Goal: Task Accomplishment & Management: Complete application form

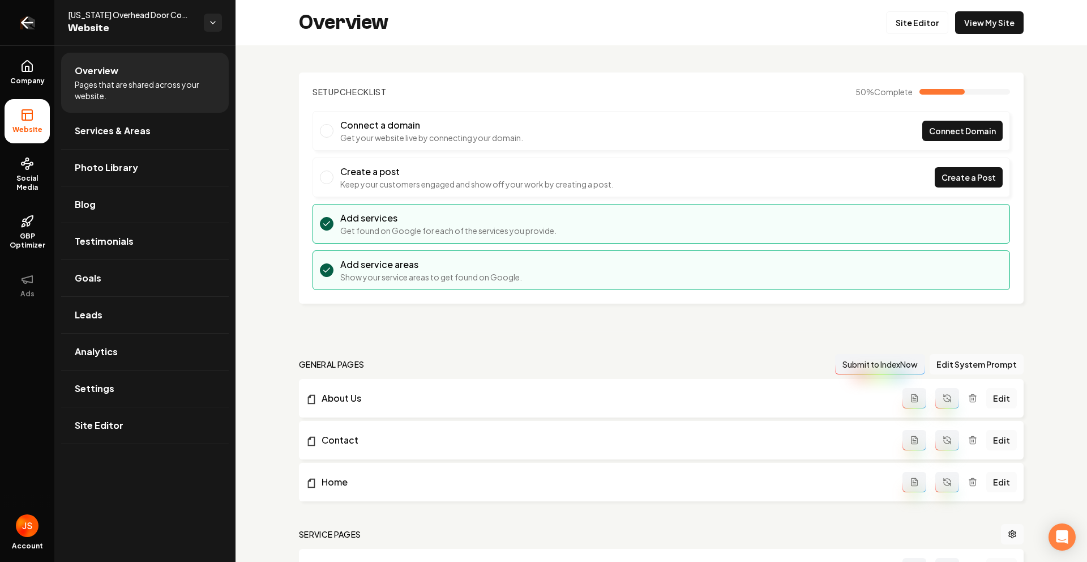
click at [0, 27] on link "Return to dashboard" at bounding box center [27, 22] width 54 height 45
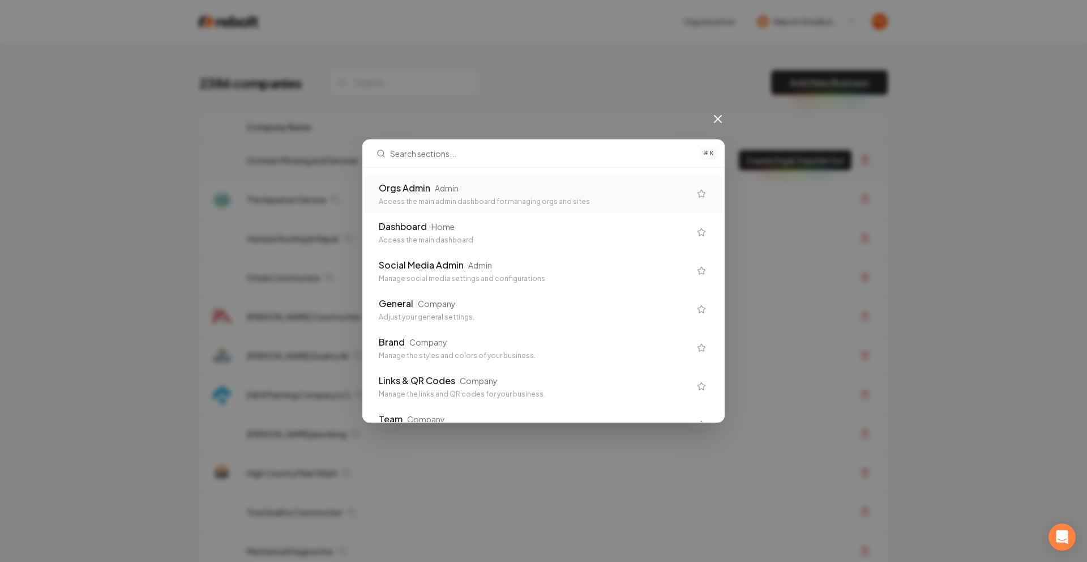
click at [524, 164] on input "text" at bounding box center [541, 153] width 303 height 27
click at [502, 180] on div "Orgs Admin Admin Access the main admin dashboard for managing orgs and sites" at bounding box center [543, 193] width 357 height 39
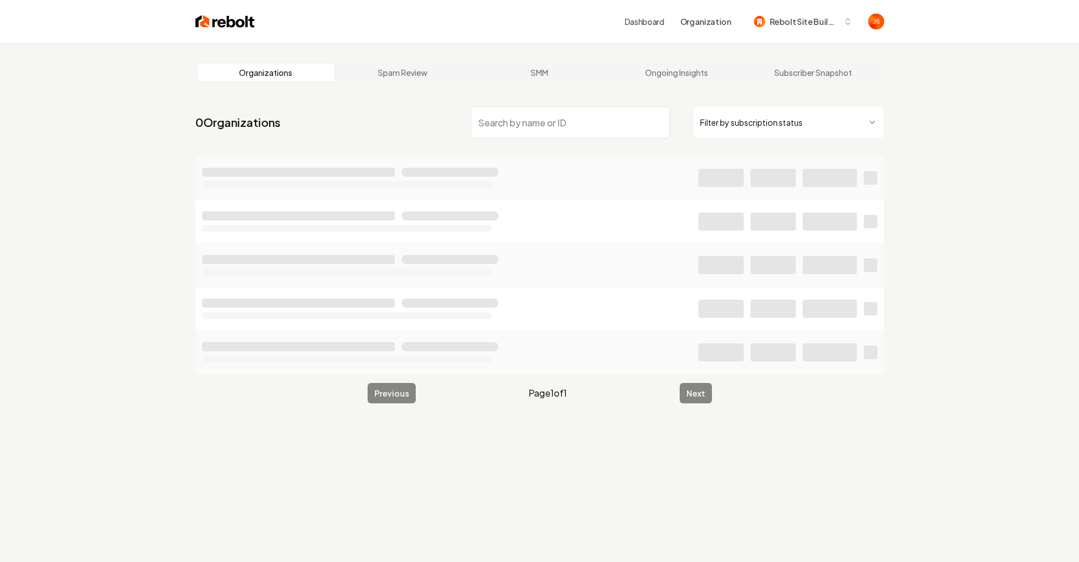
click at [813, 133] on html "Dashboard Organization Rebolt Site Builder Organizations Spam Review SMM Ongoin…" at bounding box center [539, 281] width 1079 height 562
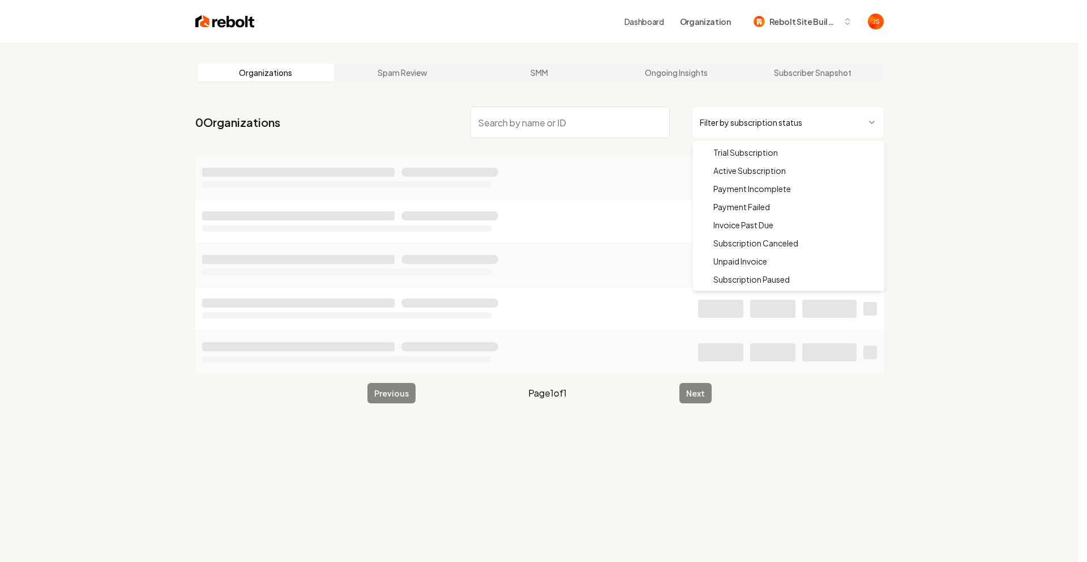
drag, startPoint x: 754, startPoint y: 172, endPoint x: 716, endPoint y: 161, distance: 39.4
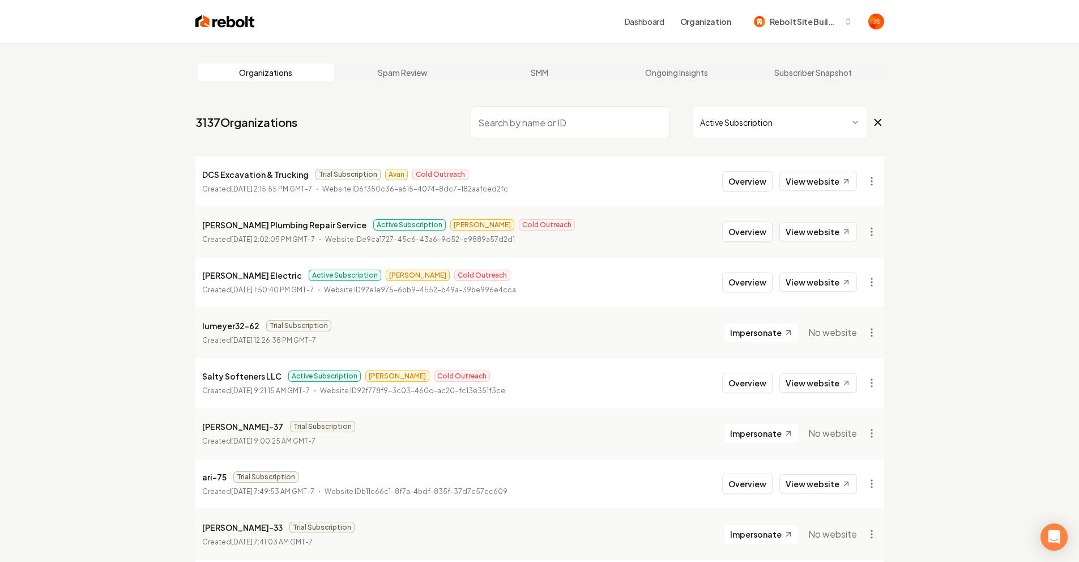
click at [556, 127] on input "search" at bounding box center [570, 122] width 199 height 32
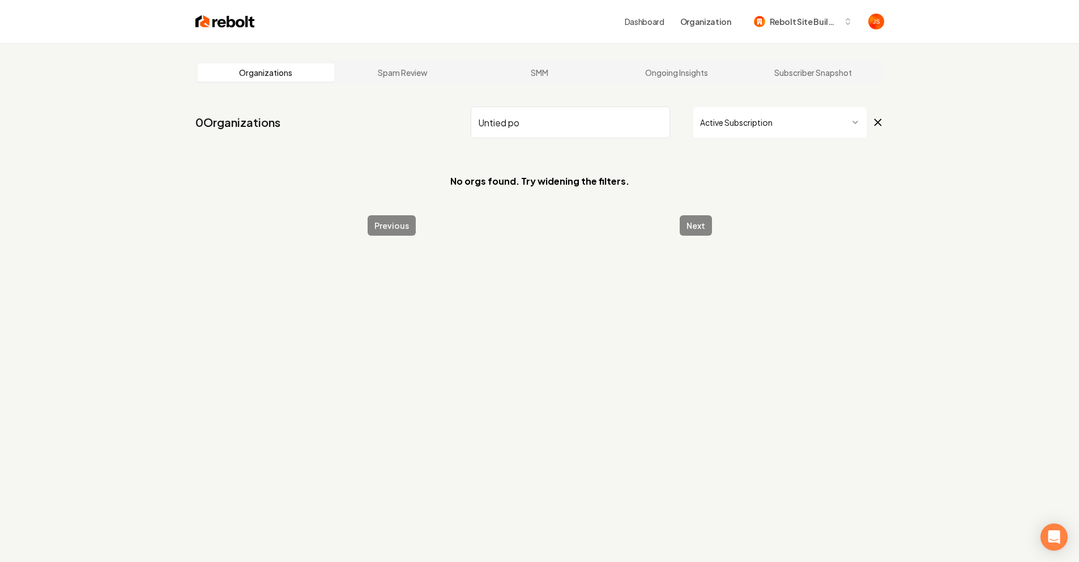
drag, startPoint x: 520, startPoint y: 121, endPoint x: 491, endPoint y: 121, distance: 29.5
click at [491, 121] on input "Untied po" at bounding box center [570, 122] width 199 height 32
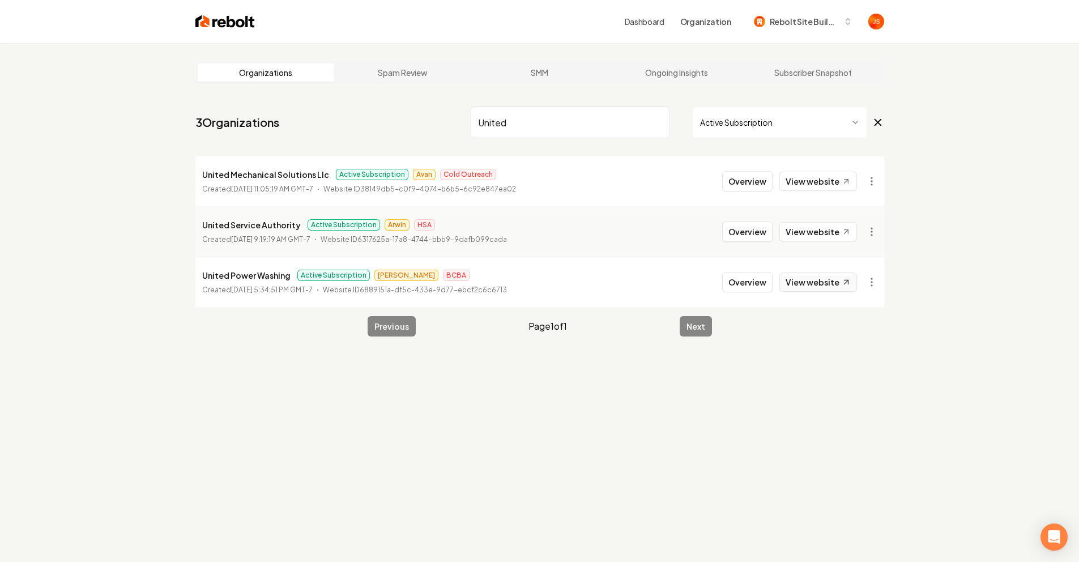
type input "United"
click at [824, 279] on link "View website" at bounding box center [818, 281] width 78 height 19
click at [766, 286] on button "Overview" at bounding box center [747, 282] width 50 height 20
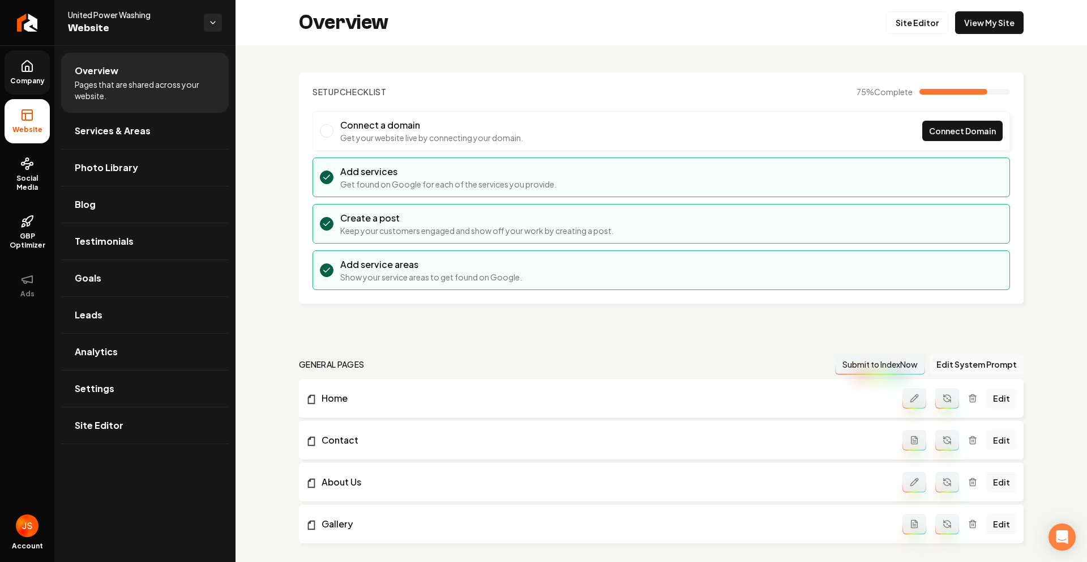
click at [26, 78] on span "Company" at bounding box center [28, 80] width 44 height 9
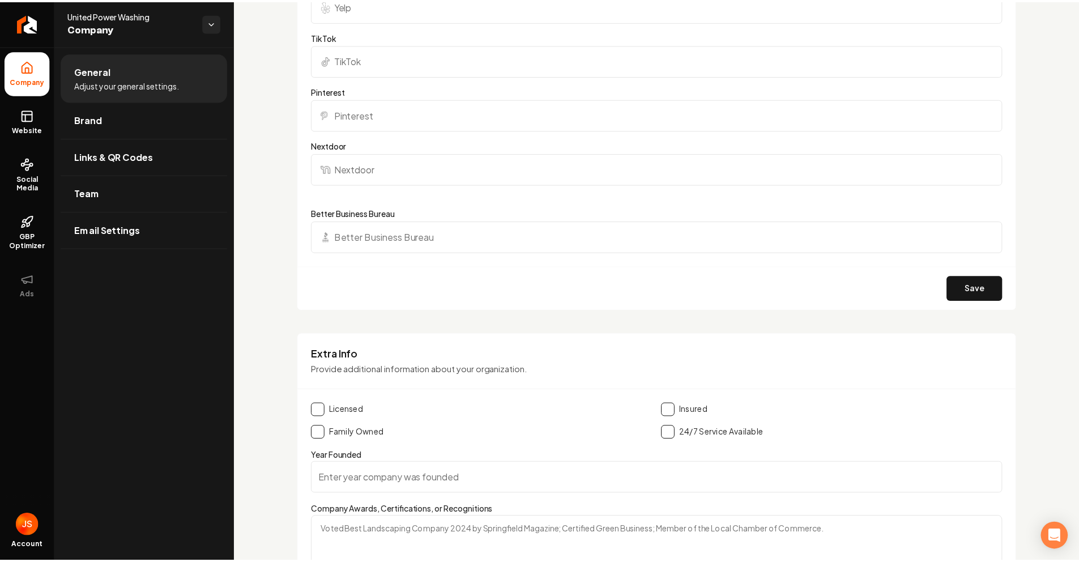
scroll to position [1285, 0]
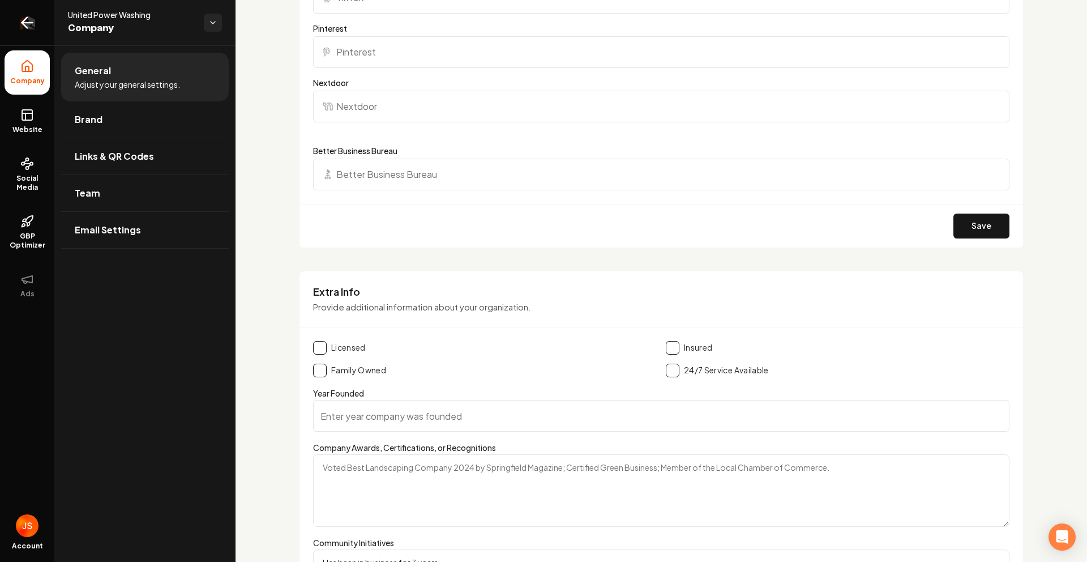
click at [17, 20] on link "Return to dashboard" at bounding box center [27, 22] width 54 height 45
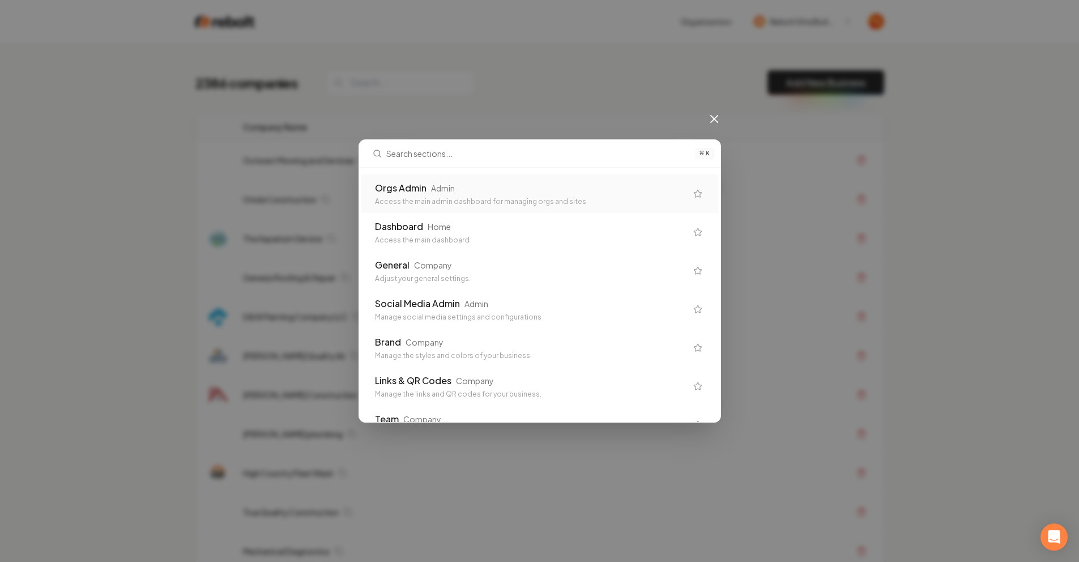
click at [447, 189] on div "Admin" at bounding box center [443, 187] width 24 height 11
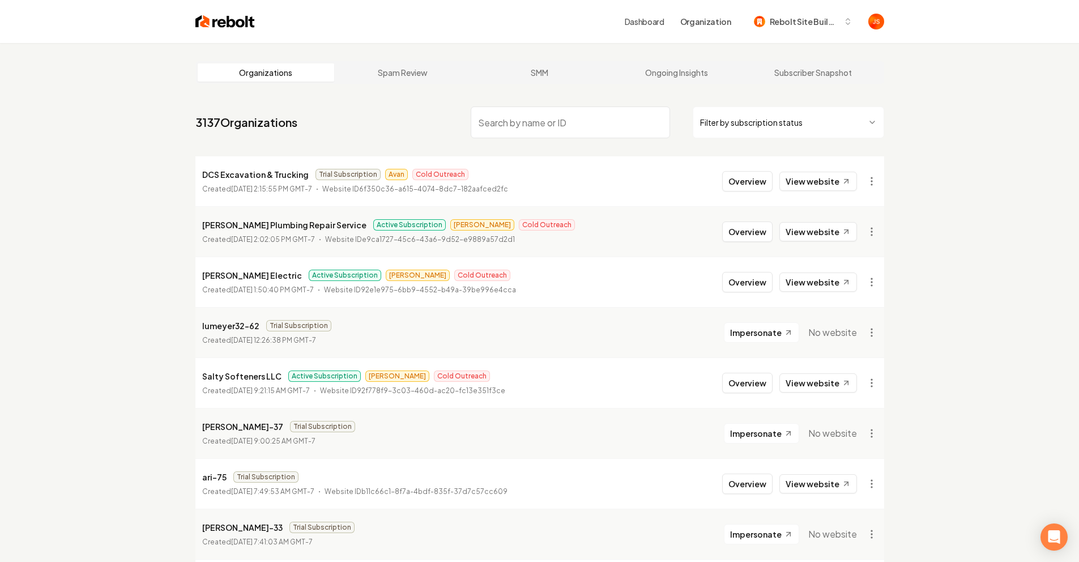
click at [738, 112] on html "Dashboard Organization Rebolt Site Builder Organizations Spam Review SMM Ongoin…" at bounding box center [539, 281] width 1079 height 562
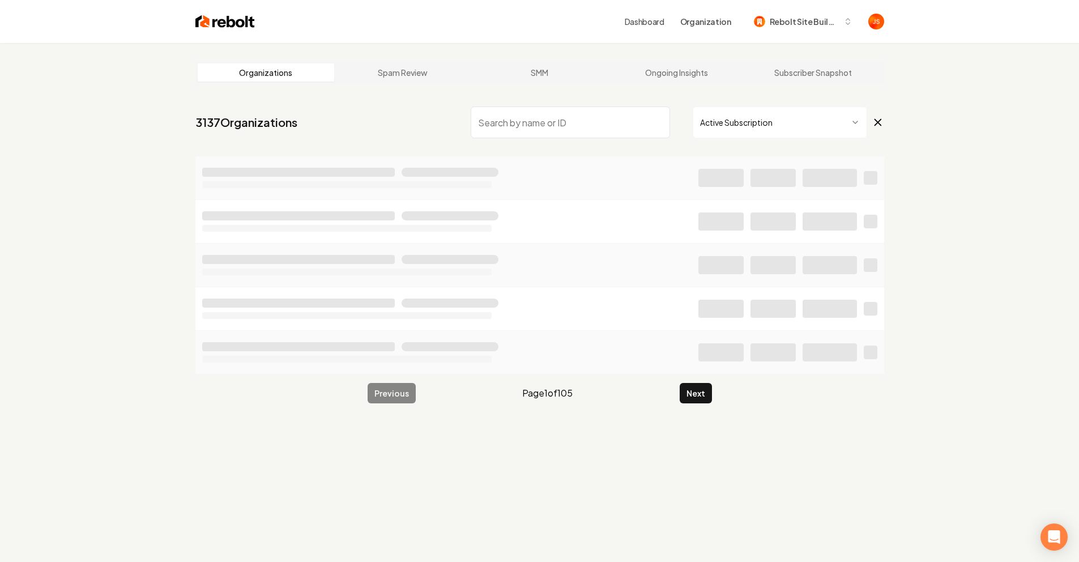
click at [570, 127] on input "search" at bounding box center [570, 122] width 199 height 32
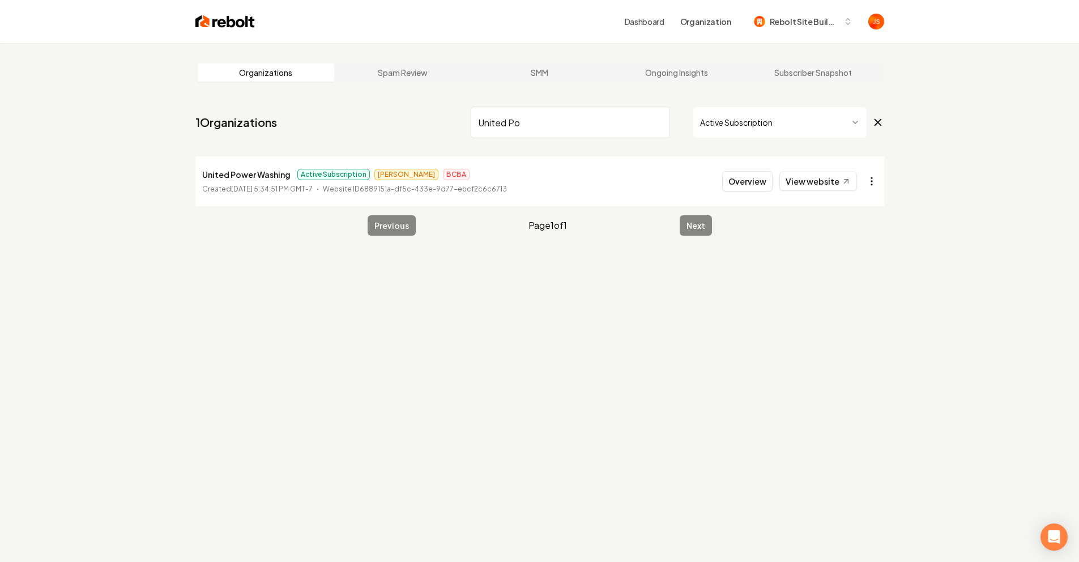
type input "United Po"
click at [872, 177] on html "Dashboard Organization Rebolt Site Builder Organizations Spam Review SMM Ongoin…" at bounding box center [539, 281] width 1079 height 562
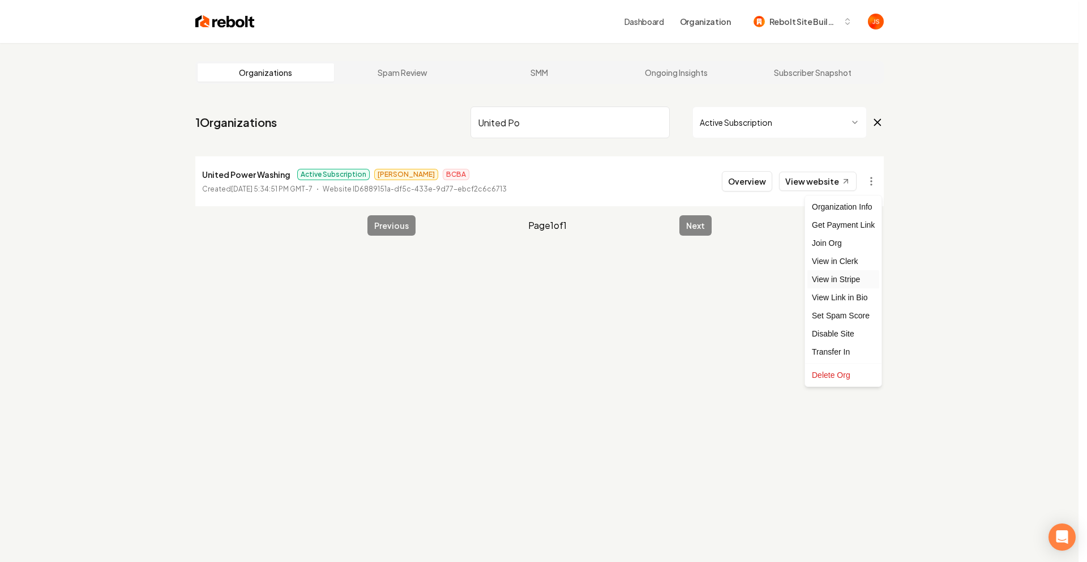
click at [842, 280] on link "View in Stripe" at bounding box center [844, 279] width 72 height 18
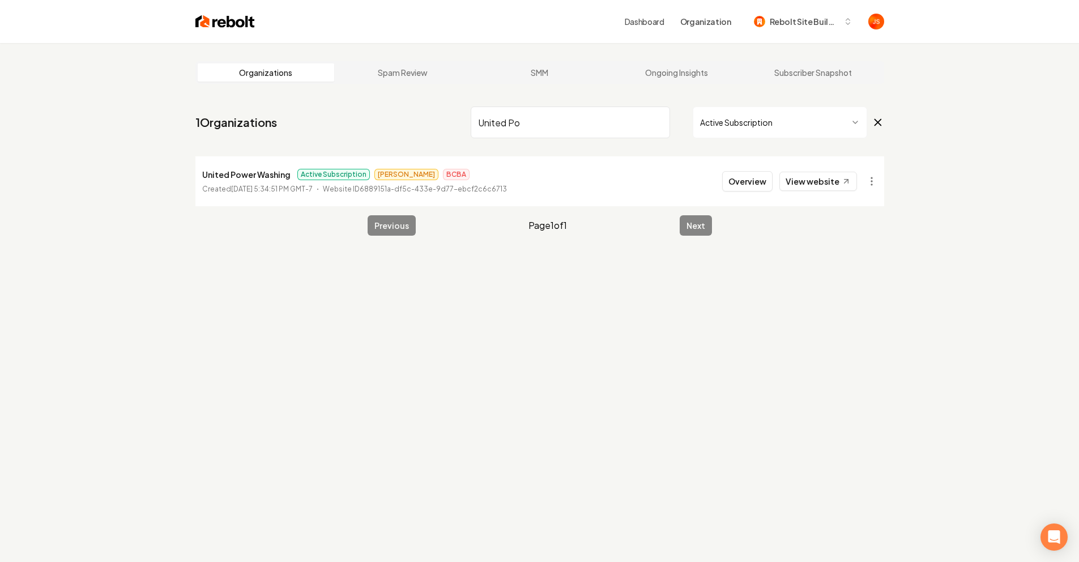
click at [651, 109] on input "United Po" at bounding box center [570, 122] width 199 height 32
click at [659, 123] on input "United Po" at bounding box center [570, 122] width 199 height 32
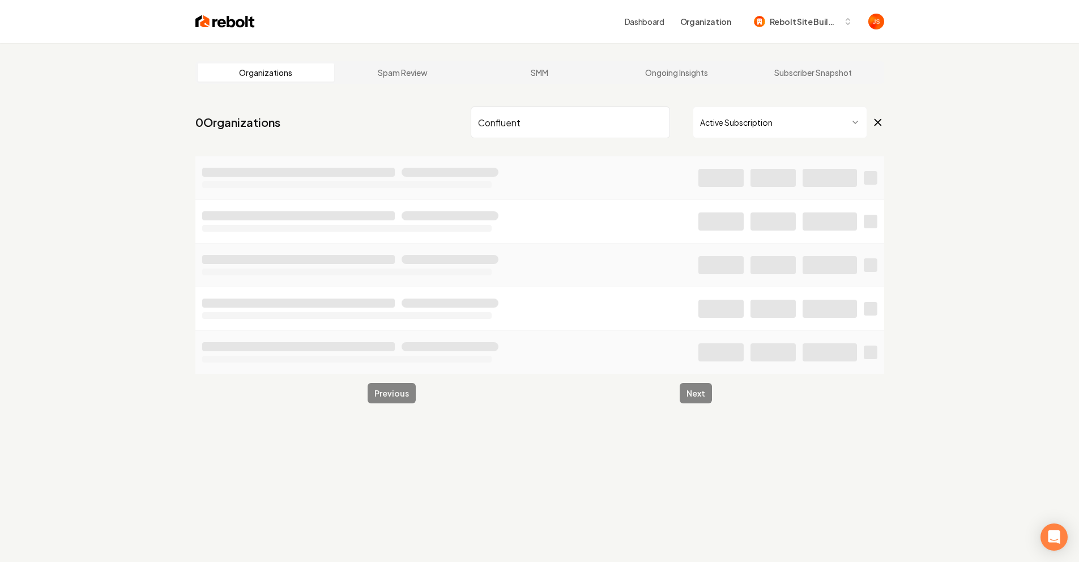
type input "Confluent"
click at [809, 130] on html "Dashboard Organization Rebolt Site Builder Organizations Spam Review SMM Ongoin…" at bounding box center [539, 281] width 1079 height 562
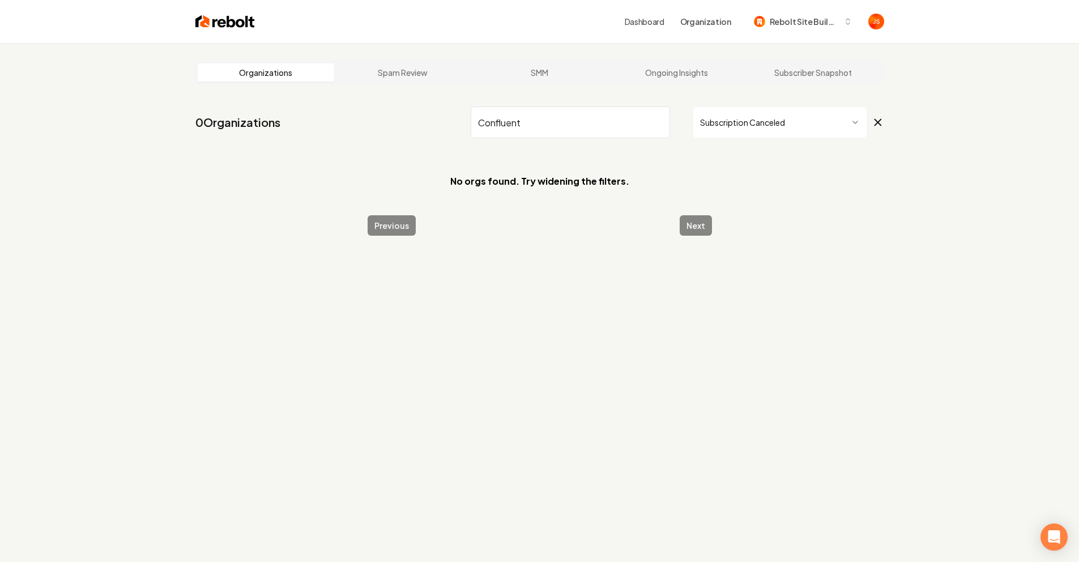
click at [751, 131] on html "Dashboard Organization Rebolt Site Builder Organizations Spam Review SMM Ongoin…" at bounding box center [539, 281] width 1079 height 562
click at [754, 126] on html "Dashboard Organization Rebolt Site Builder Organizations Spam Review SMM Ongoin…" at bounding box center [539, 281] width 1079 height 562
click at [755, 131] on html "Dashboard Organization Rebolt Site Builder Organizations Spam Review SMM Ongoin…" at bounding box center [539, 281] width 1079 height 562
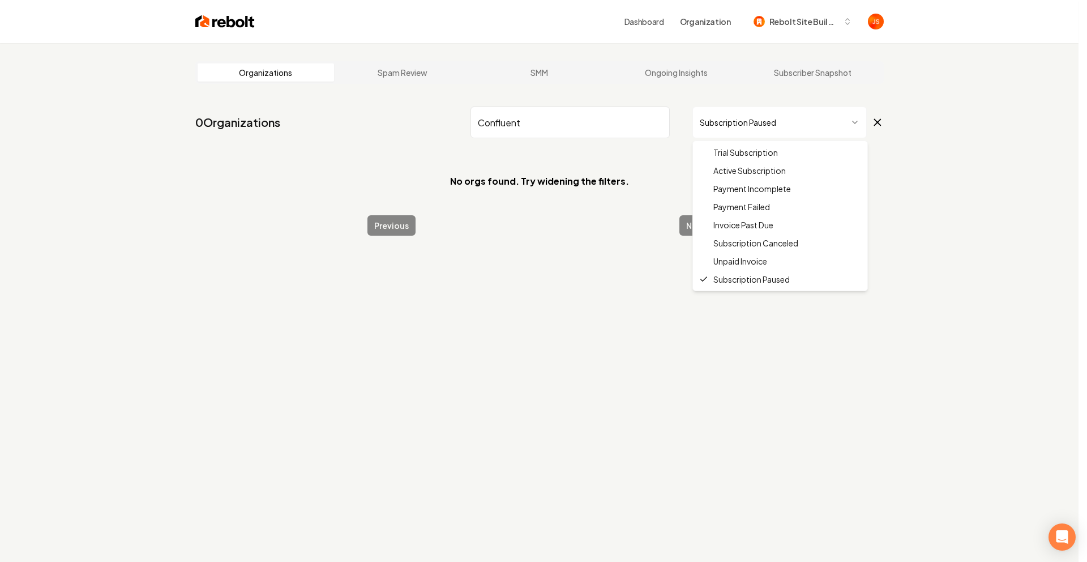
drag, startPoint x: 749, startPoint y: 153, endPoint x: 747, endPoint y: 170, distance: 17.1
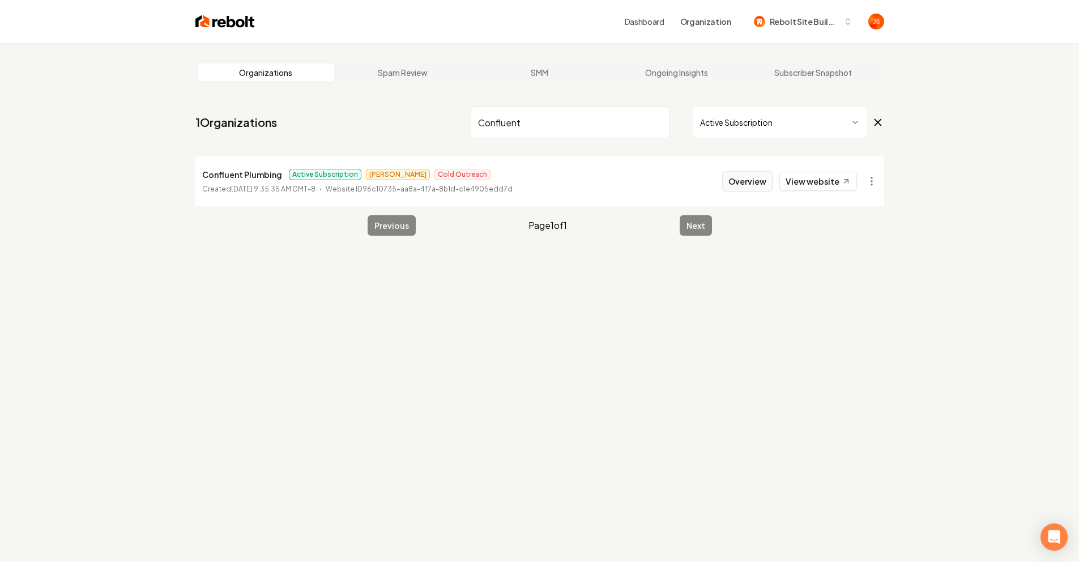
click at [746, 181] on button "Overview" at bounding box center [747, 181] width 50 height 20
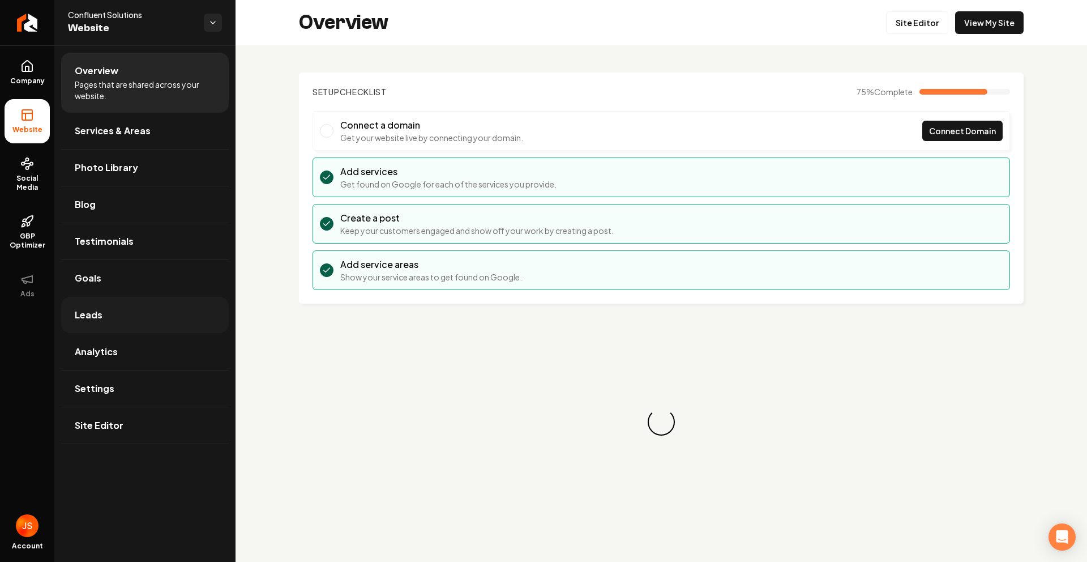
click at [104, 317] on link "Leads" at bounding box center [145, 315] width 168 height 36
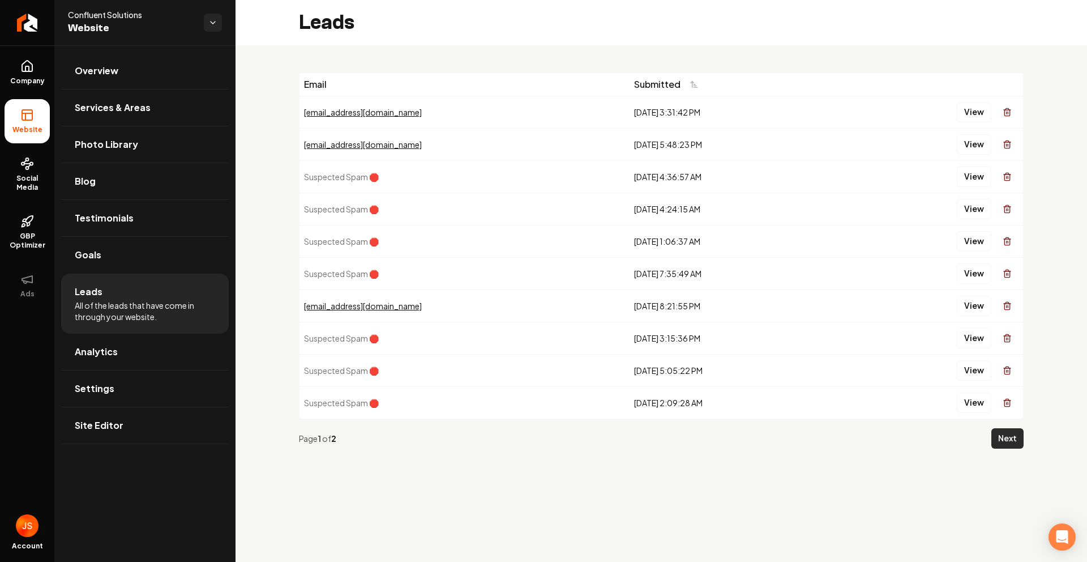
click at [1022, 441] on button "Next" at bounding box center [1008, 438] width 32 height 20
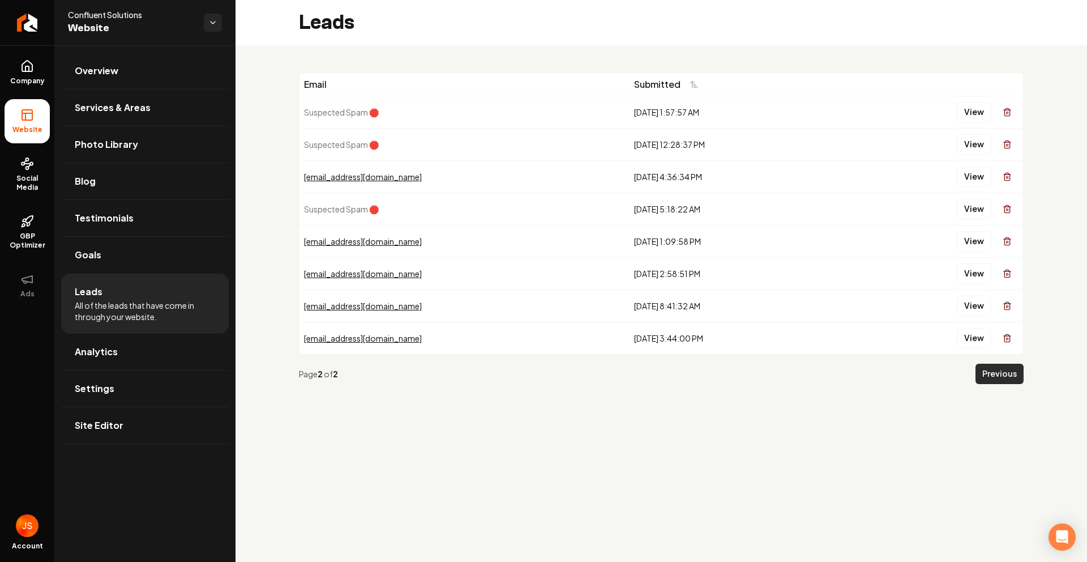
click at [985, 374] on button "Previous" at bounding box center [1000, 374] width 48 height 20
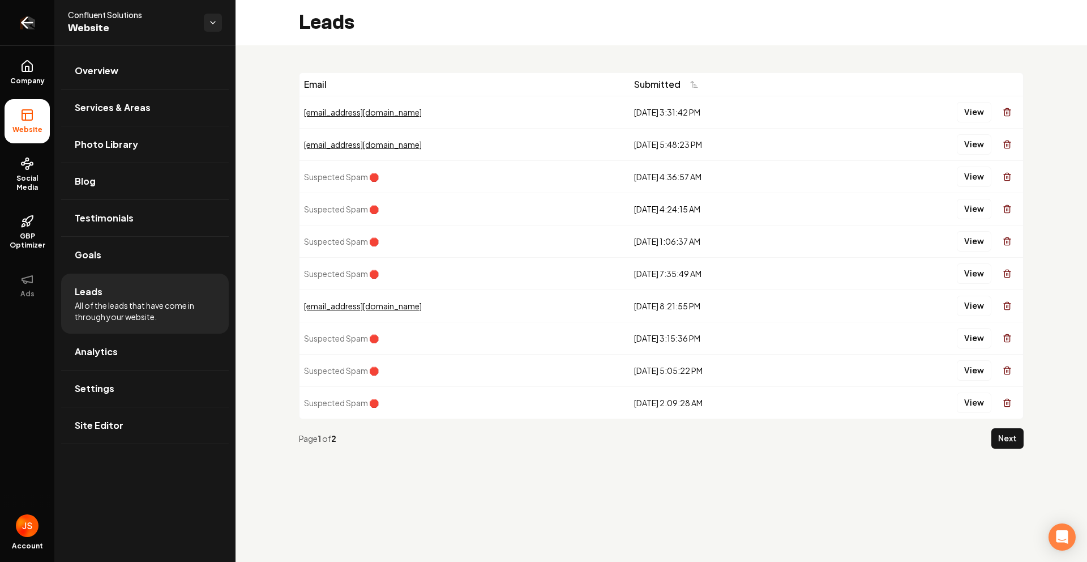
click at [7, 17] on link "Return to dashboard" at bounding box center [27, 22] width 54 height 45
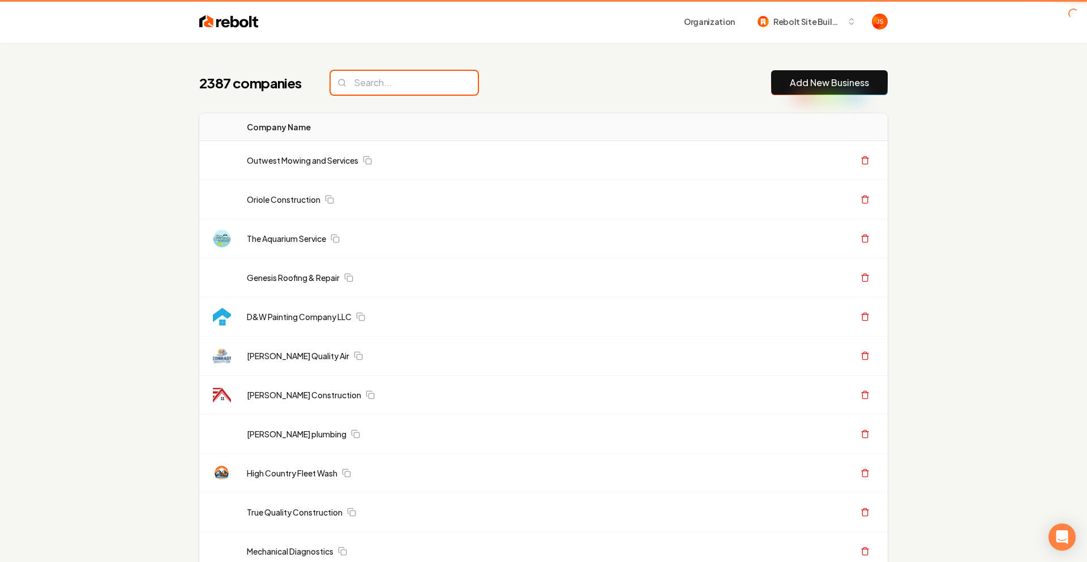
click at [395, 78] on input "search" at bounding box center [404, 83] width 147 height 24
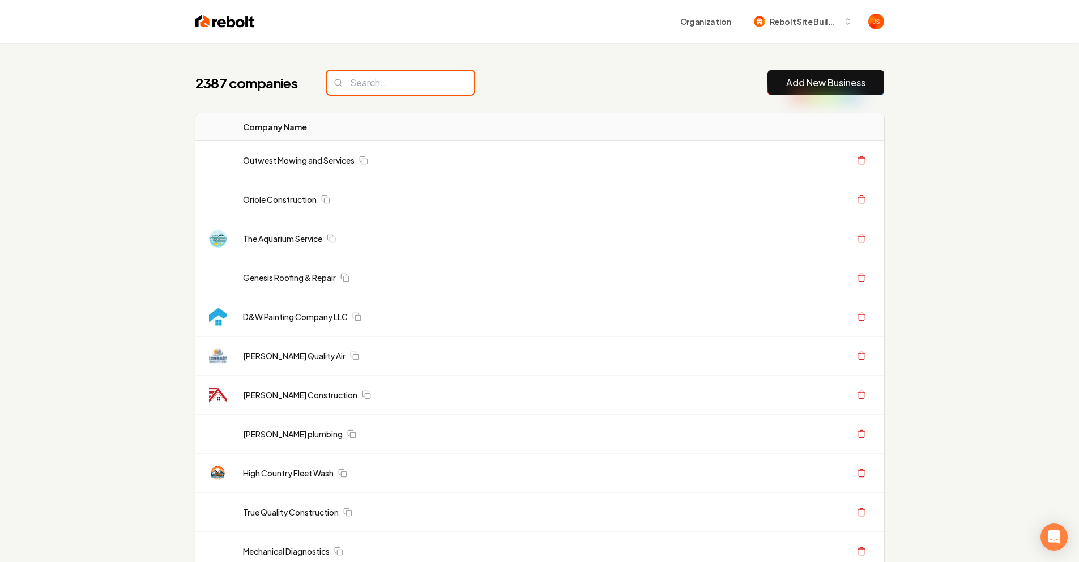
paste input "Cruz Steam Cleaning"
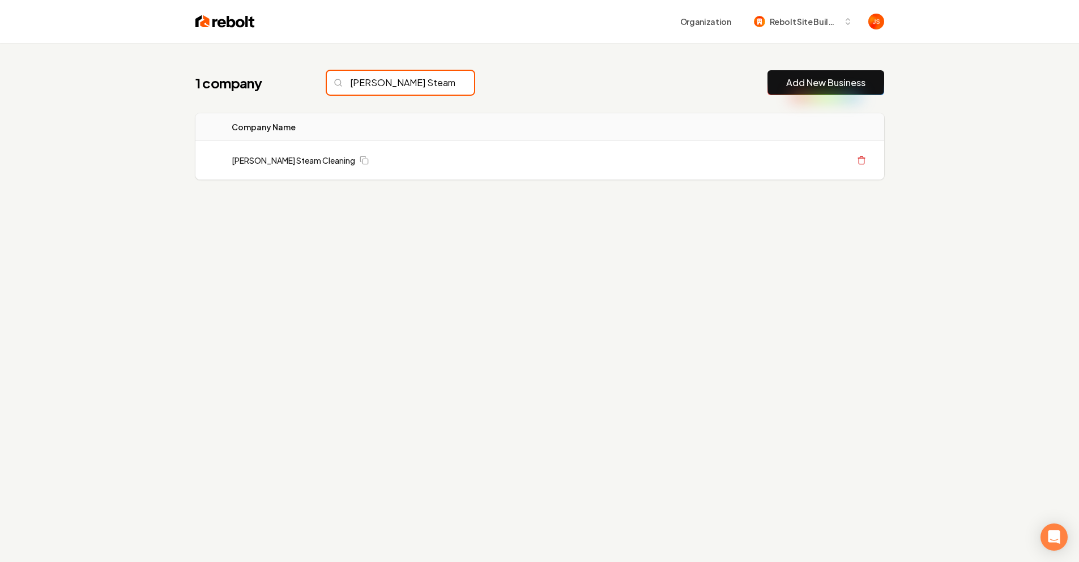
scroll to position [0, 2]
type input "Cruz Steam Cleaning"
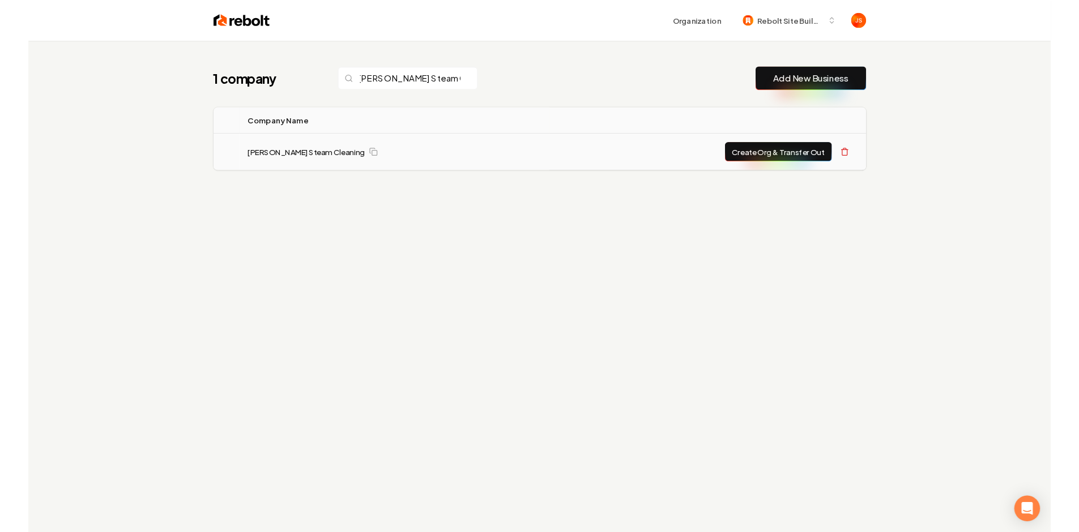
scroll to position [0, 0]
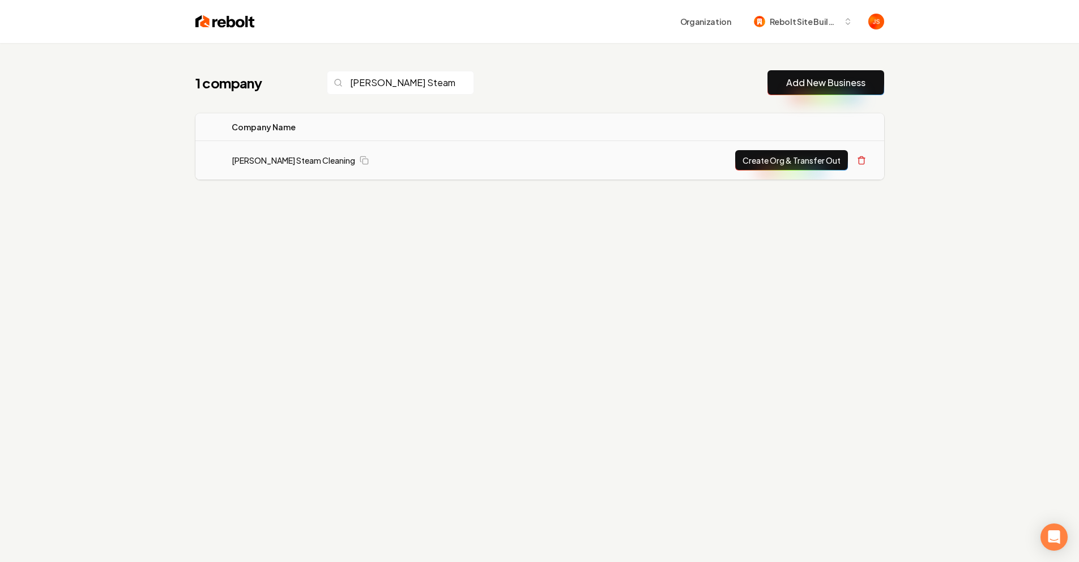
click at [291, 167] on td "Cruz Steam Cleaning" at bounding box center [387, 160] width 328 height 39
click at [286, 160] on link "Cruz Steam Cleaning" at bounding box center [293, 160] width 123 height 11
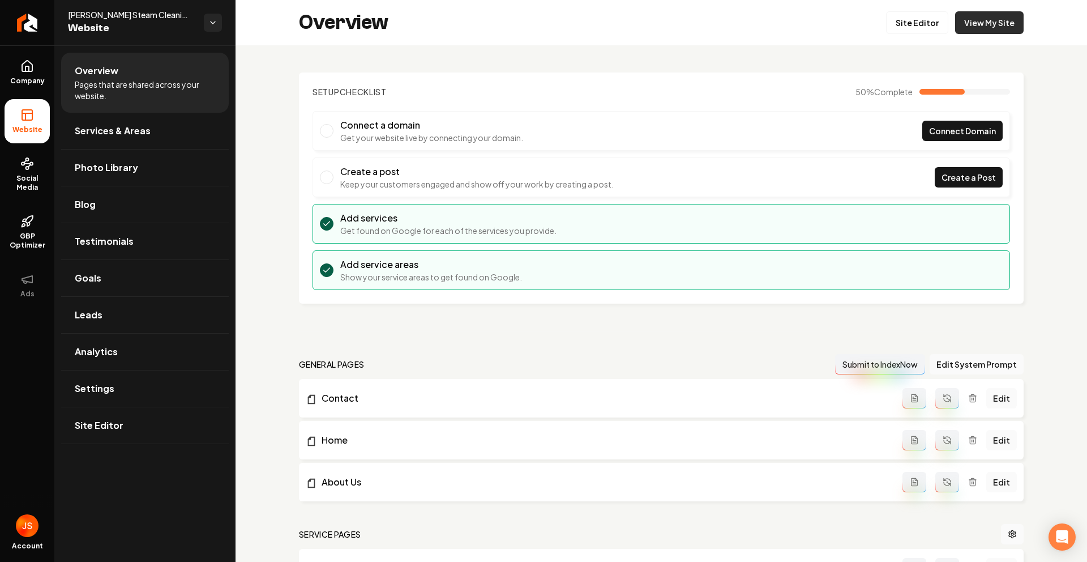
click at [981, 32] on link "View My Site" at bounding box center [989, 22] width 69 height 23
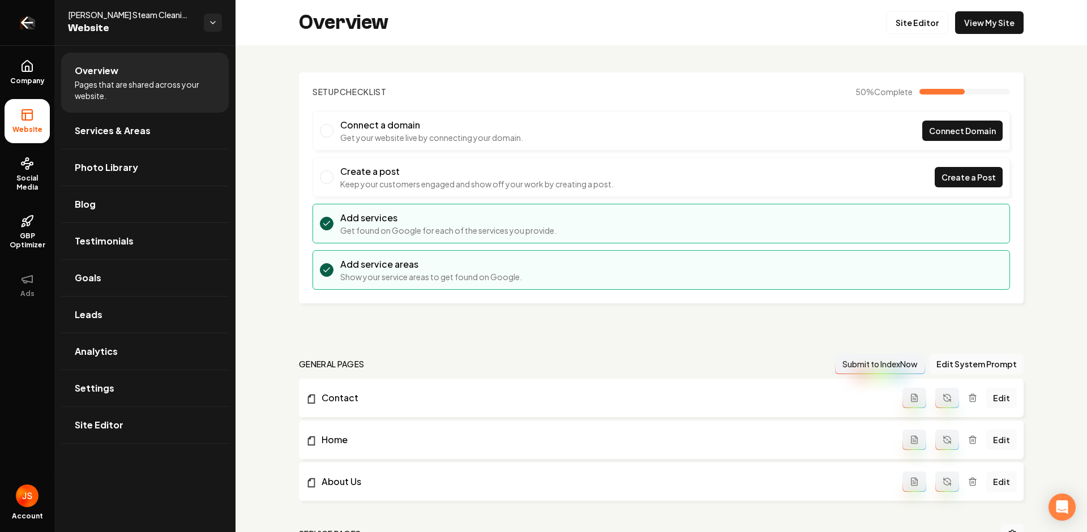
click at [14, 15] on link "Return to dashboard" at bounding box center [27, 22] width 54 height 45
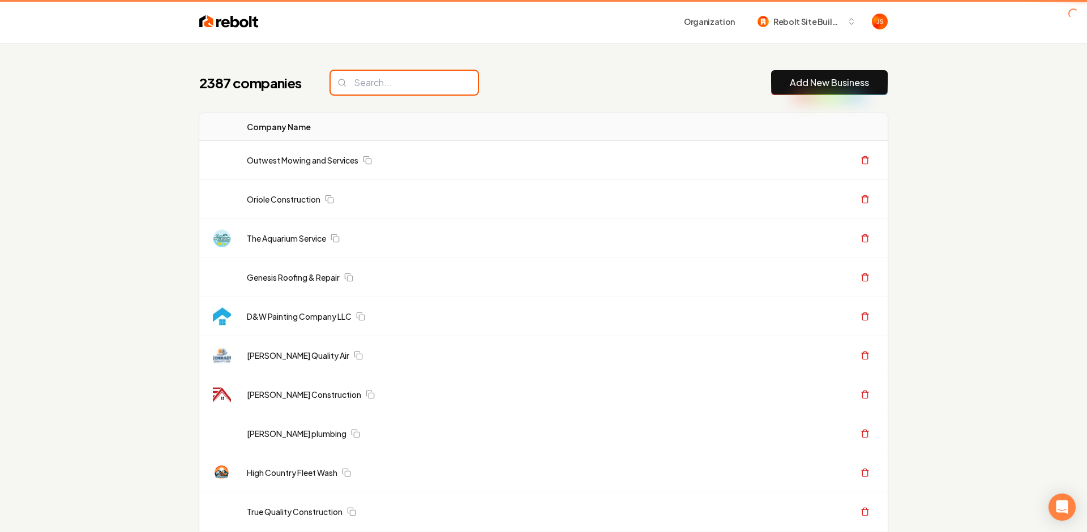
click at [430, 76] on input "search" at bounding box center [404, 83] width 147 height 24
paste input "Howell and Green Contracting"
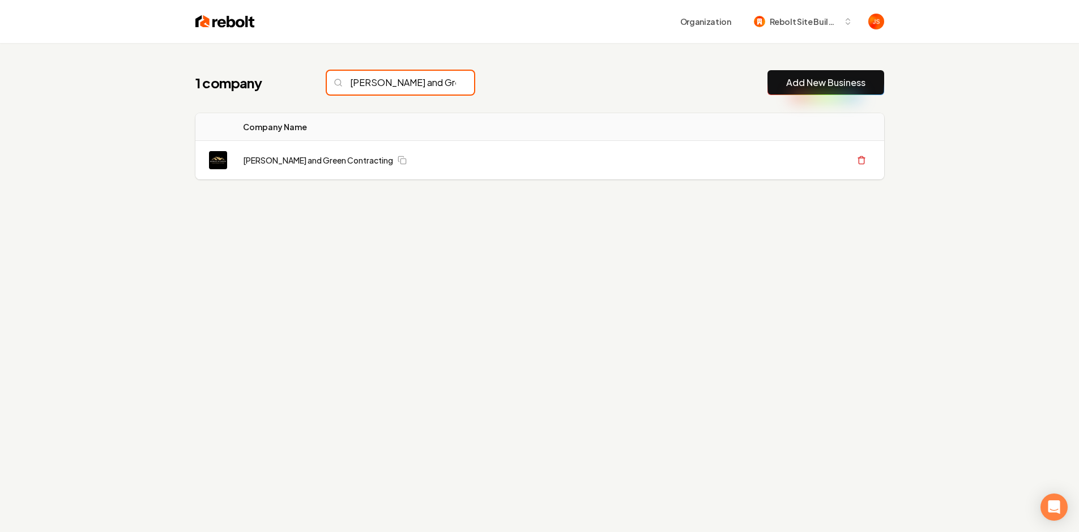
scroll to position [0, 42]
type input "Howell and Green Contracting"
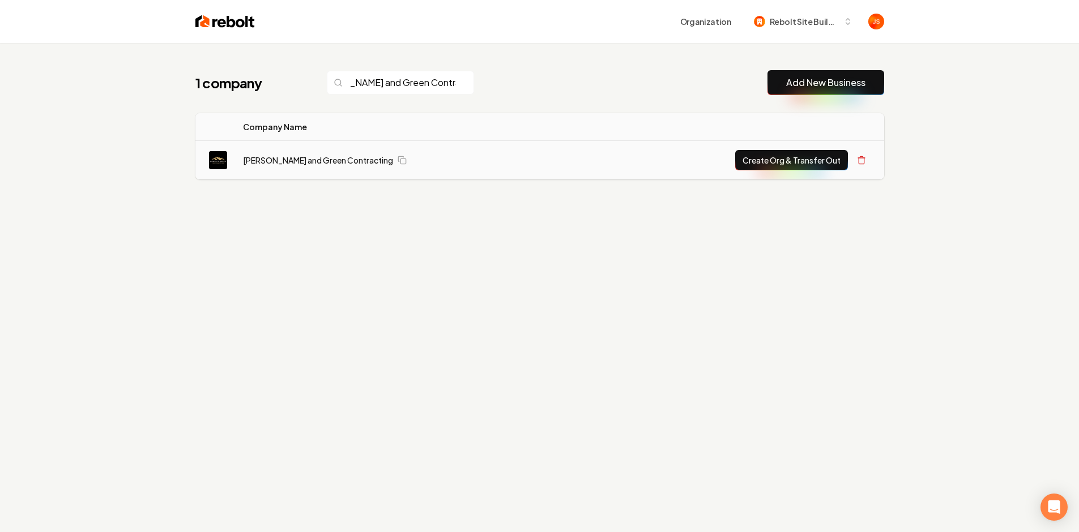
click at [317, 152] on td "Howell and Green Contracting" at bounding box center [408, 160] width 348 height 39
click at [309, 160] on link "Howell and Green Contracting" at bounding box center [318, 160] width 150 height 11
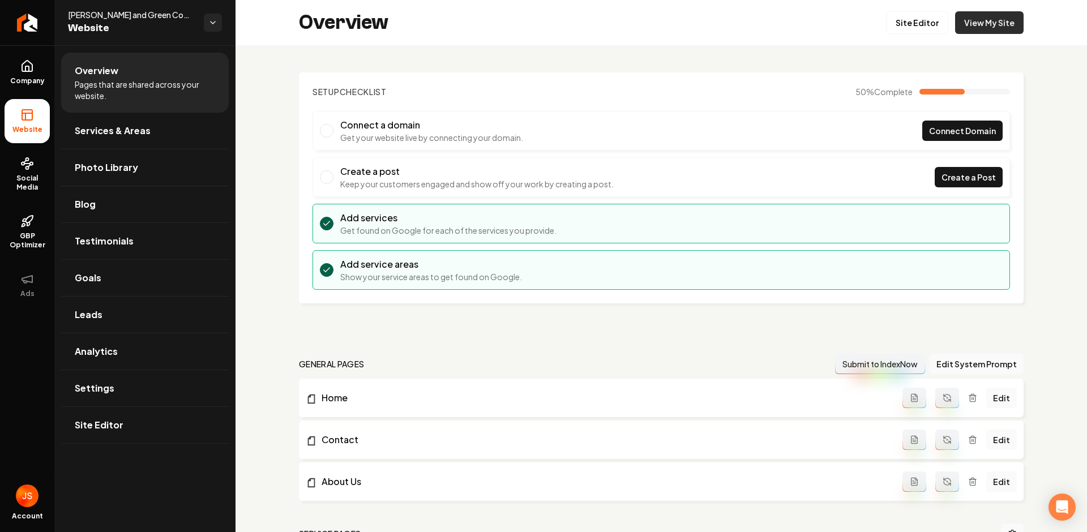
click at [996, 22] on link "View My Site" at bounding box center [989, 22] width 69 height 23
click at [962, 23] on link "View My Site" at bounding box center [989, 22] width 69 height 23
click at [24, 29] on icon "Return to dashboard" at bounding box center [27, 23] width 18 height 18
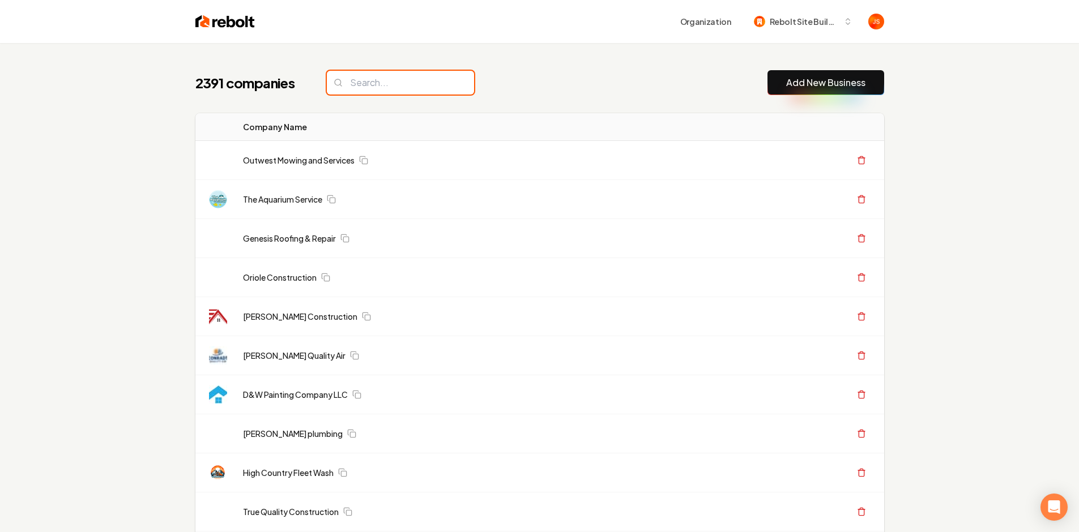
click at [437, 83] on input "search" at bounding box center [400, 83] width 147 height 24
click at [430, 79] on input "search" at bounding box center [400, 83] width 147 height 24
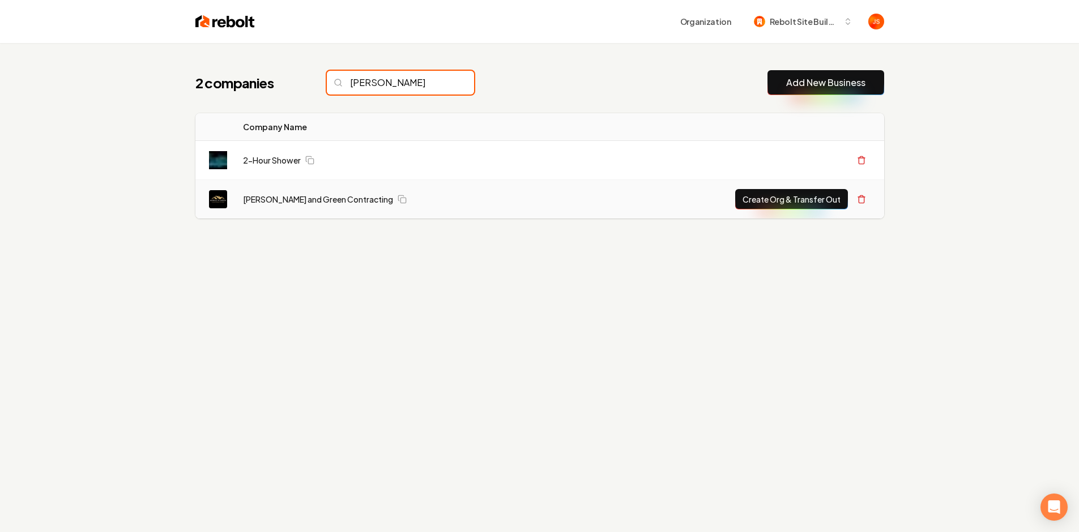
type input "Howe"
click at [825, 193] on button "Create Org & Transfer Out" at bounding box center [791, 199] width 113 height 20
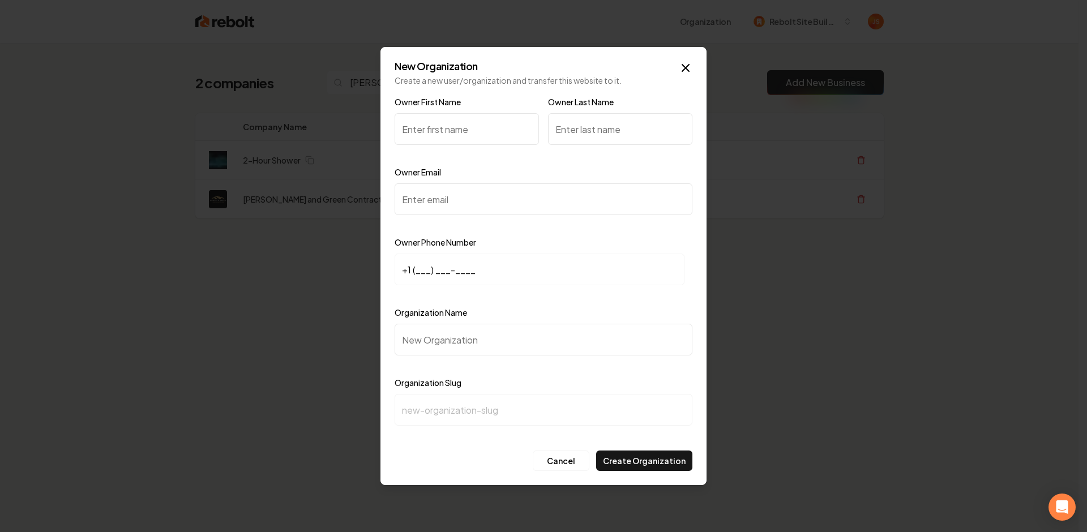
click at [477, 123] on input "Owner First Name" at bounding box center [467, 129] width 144 height 32
type input "Mason"
click at [626, 140] on input "Owner Last Name" at bounding box center [620, 129] width 144 height 32
type input "Green"
click at [498, 195] on input "Owner Email" at bounding box center [544, 199] width 298 height 32
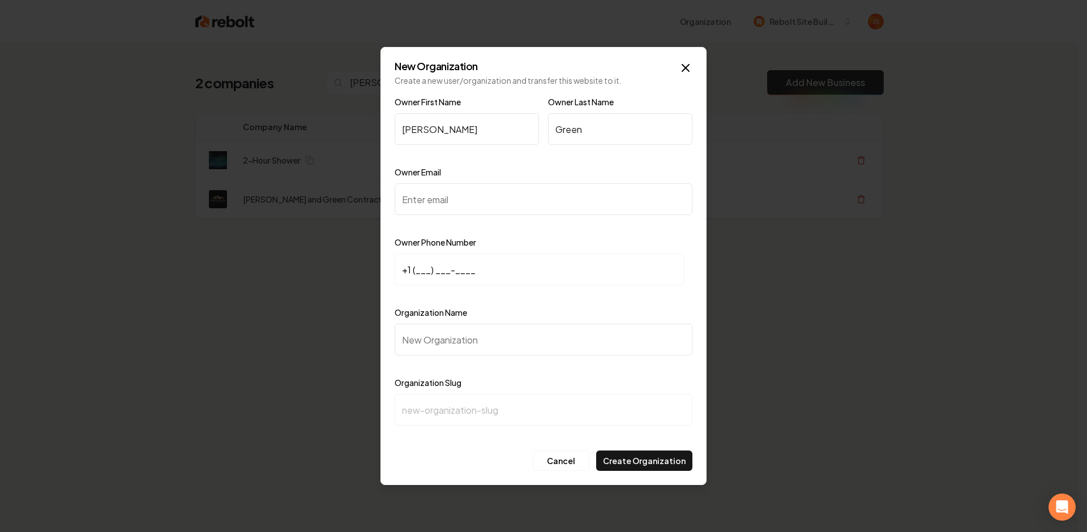
paste input "greenmason61@gmail.com"
type input "greenmason61@gmail.com"
click at [419, 262] on input "+1 (___) ___-____" at bounding box center [540, 270] width 290 height 32
click at [520, 202] on input "greenmason61@gmail.com" at bounding box center [544, 199] width 298 height 32
drag, startPoint x: 525, startPoint y: 199, endPoint x: 360, endPoint y: 200, distance: 165.4
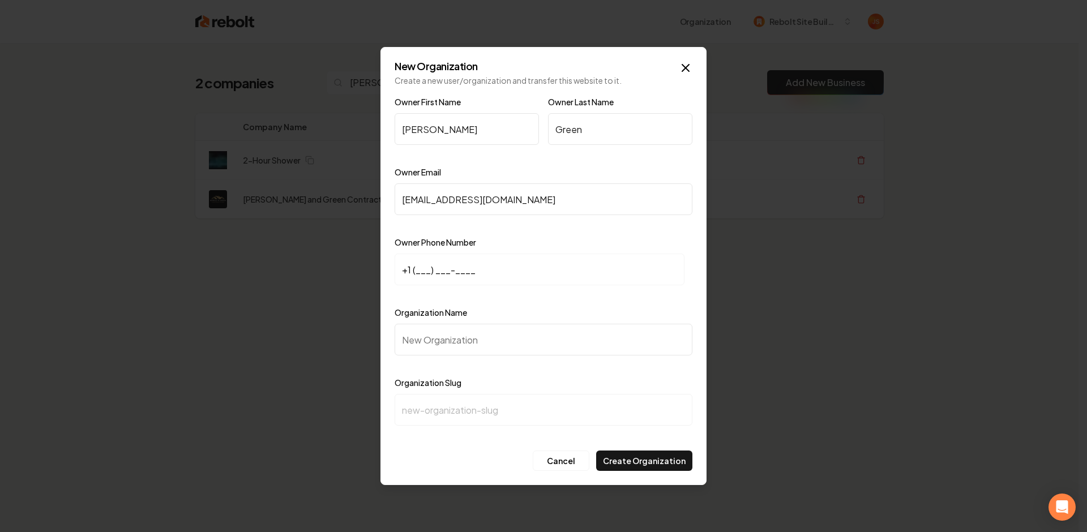
click at [360, 200] on body "Organization Rebolt Site Builder 2 companies Howe Add New Business Logo Company…" at bounding box center [539, 266] width 1079 height 532
type input "="
type input "howellgreencontracting@gmail.com"
click at [416, 267] on input "+1 (___) ___-____" at bounding box center [540, 270] width 290 height 32
paste input "770) 634-9148"
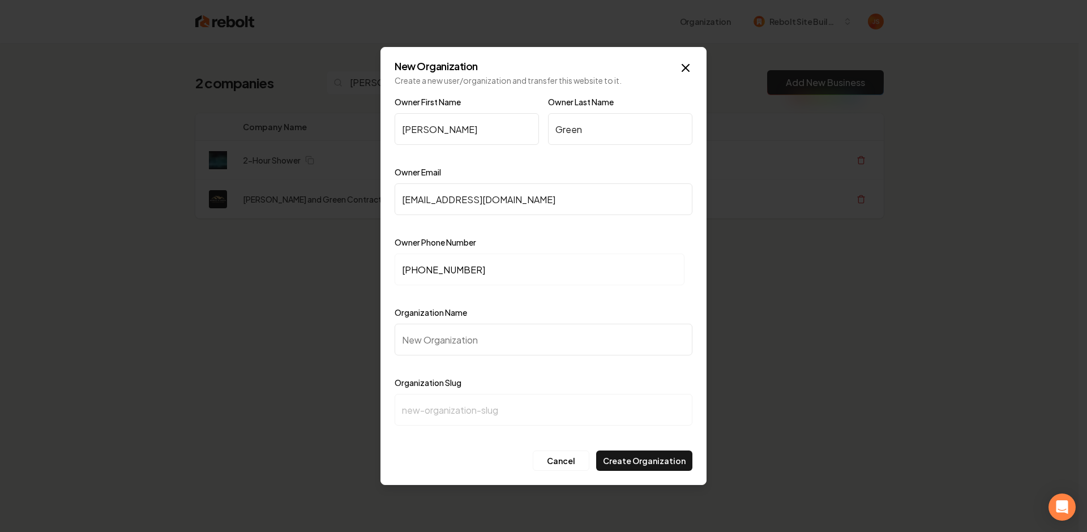
type input "+1 (770) 634-9148"
click at [456, 340] on input "Organization Name" at bounding box center [544, 340] width 298 height 32
type input "H"
type input "h"
type input "Ho"
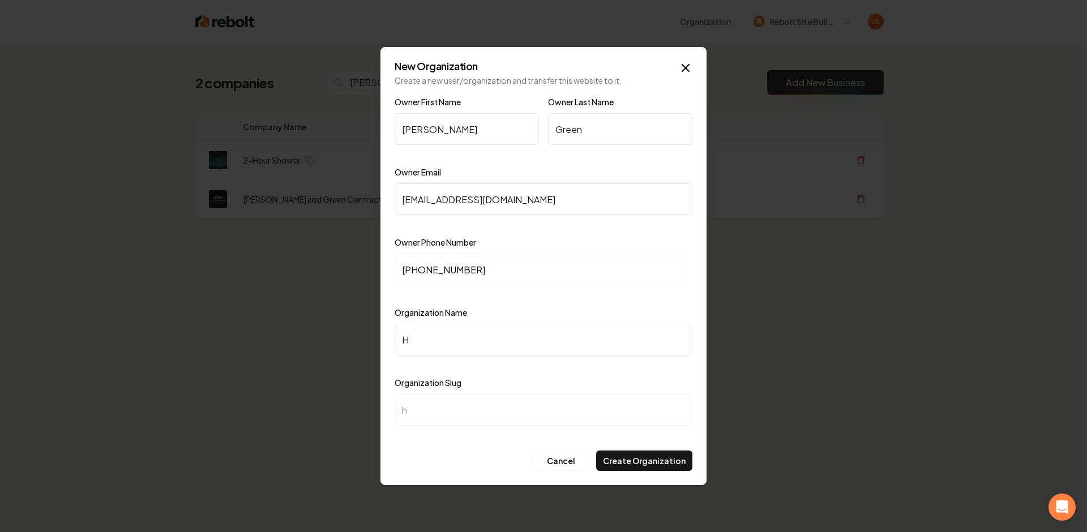
type input "ho"
type input "How"
type input "how"
type input "Howe"
type input "howe"
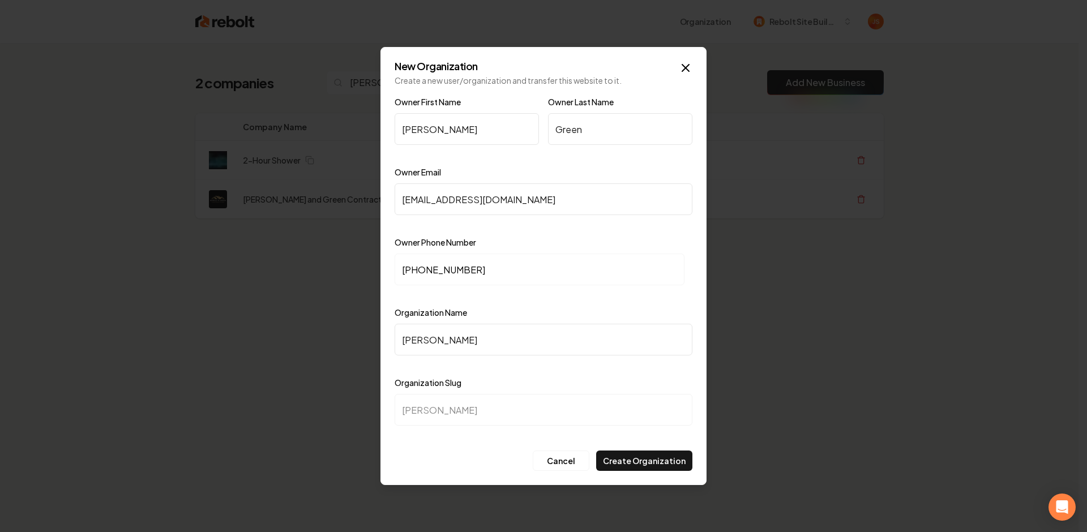
type input "Howel"
type input "howel"
type input "Howell"
type input "howell"
type input "Howell a"
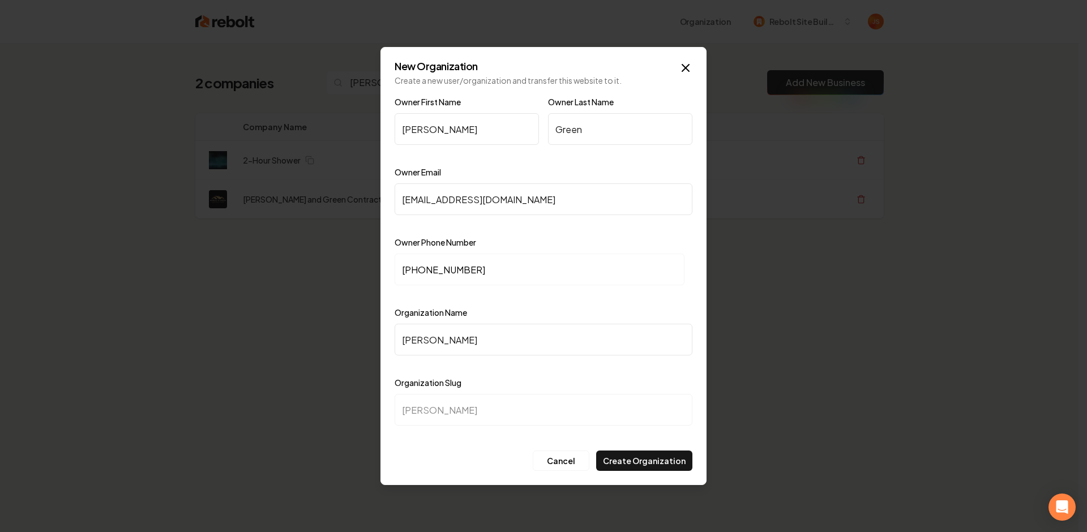
type input "howell-a"
type input "Howell an"
type input "howell-an"
type input "Howell and"
type input "howell-and"
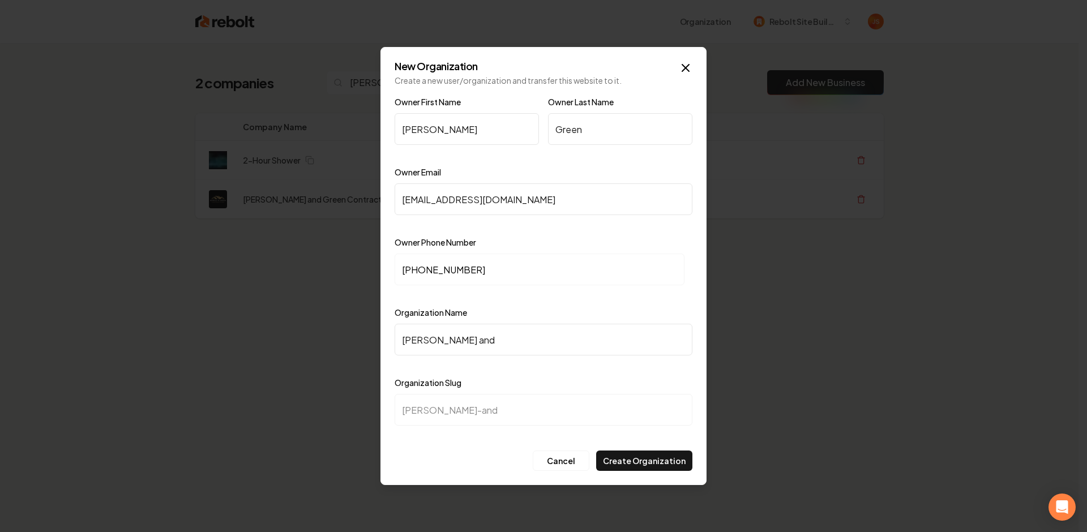
type input "Howell and G"
type input "howell-and-g"
type input "Howell and Gr"
type input "howell-and-gr"
type input "Howell and Gre"
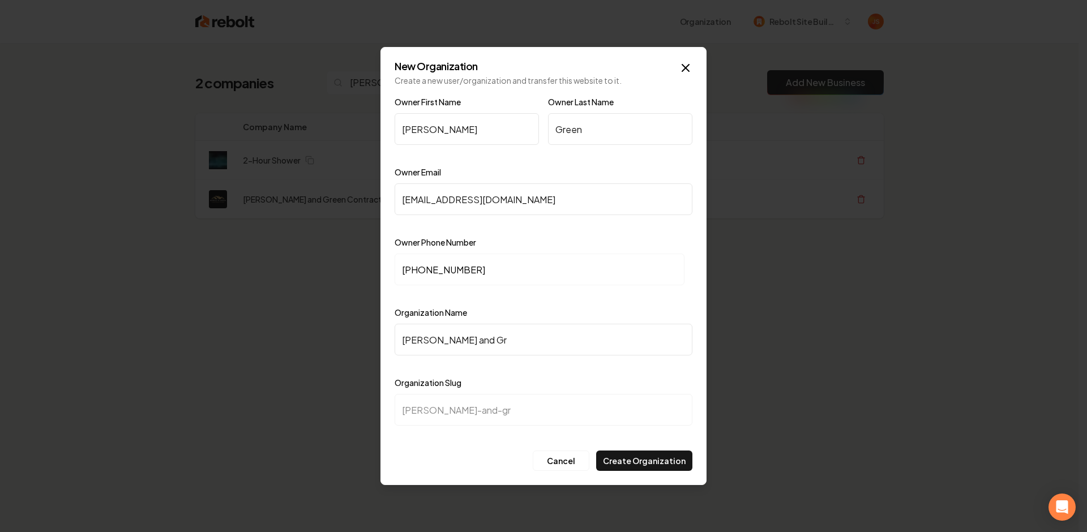
type input "howell-and-gre"
type input "Howell and Gree"
type input "howell-and-gree"
type input "Howell and Green"
type input "howell-and-green"
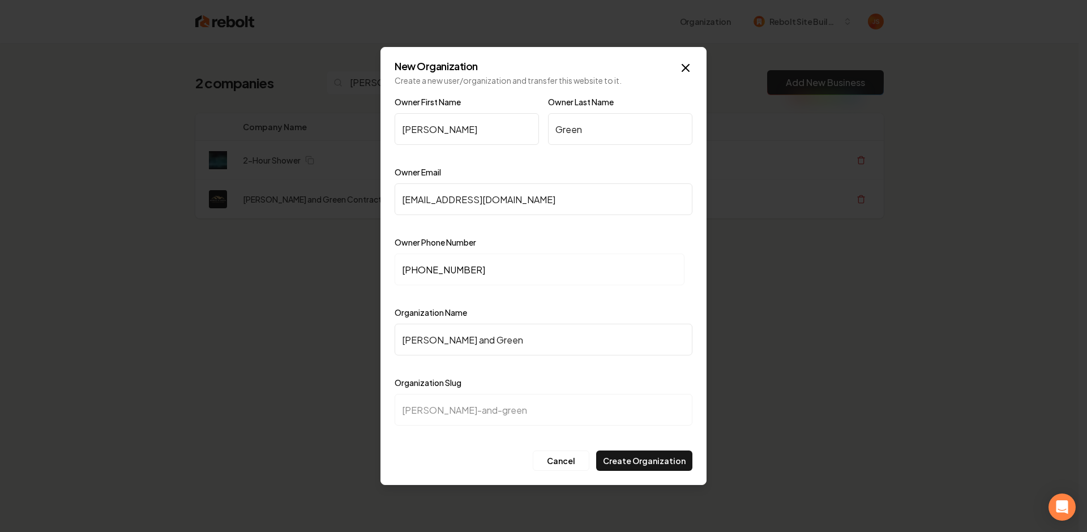
type input "Howell and Green C"
type input "howell-and-green-c"
type input "Howell and Green Co"
type input "howell-and-green-co"
type input "Howell and Green Con"
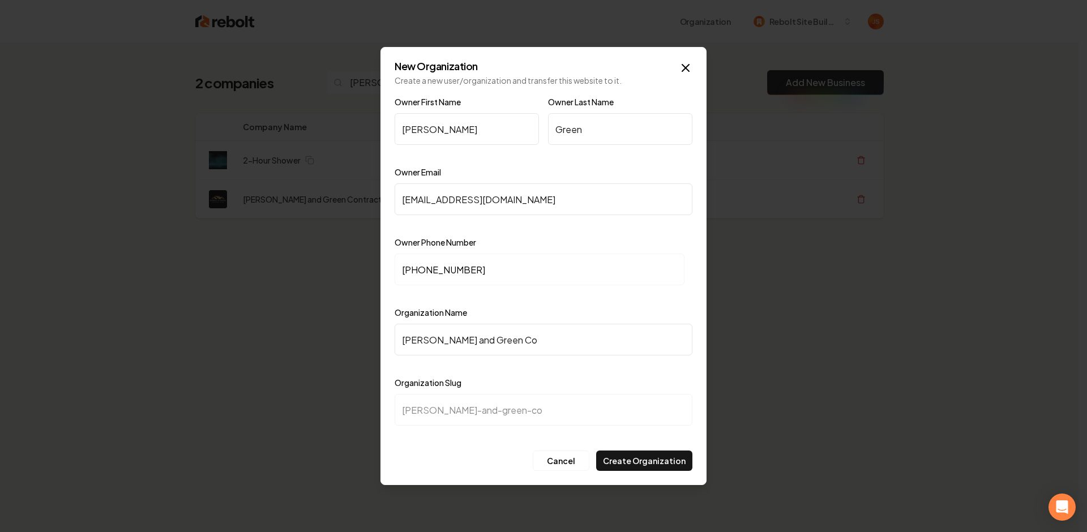
type input "howell-and-green-con"
type input "Howell and Green Cont"
type input "howell-and-green-cont"
type input "Howell and Green Contr"
type input "howell-and-green-contr"
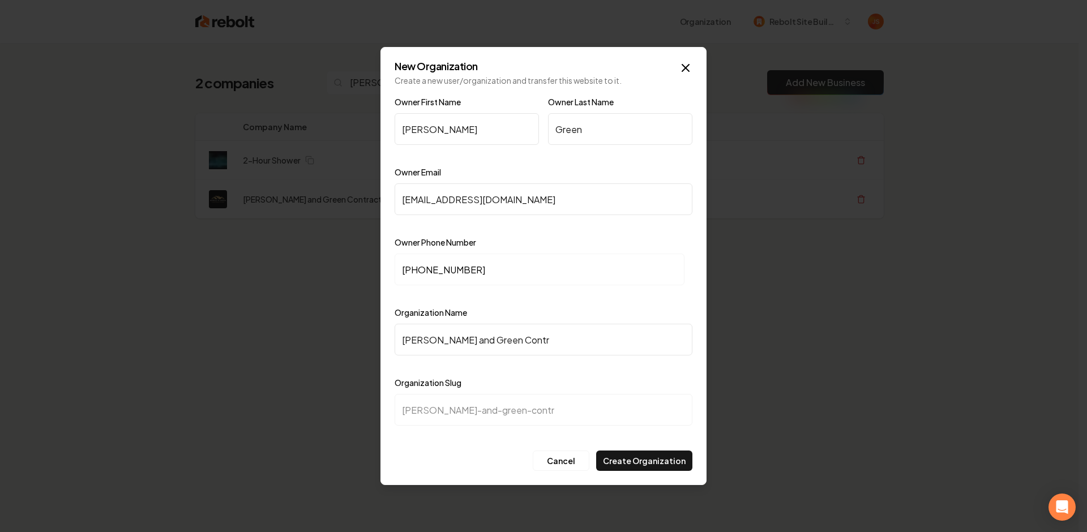
type input "Howell and Green Contra"
type input "howell-and-green-contra"
type input "Howell and Green Contrac"
type input "howell-and-green-contrac"
type input "Howell and Green Contract"
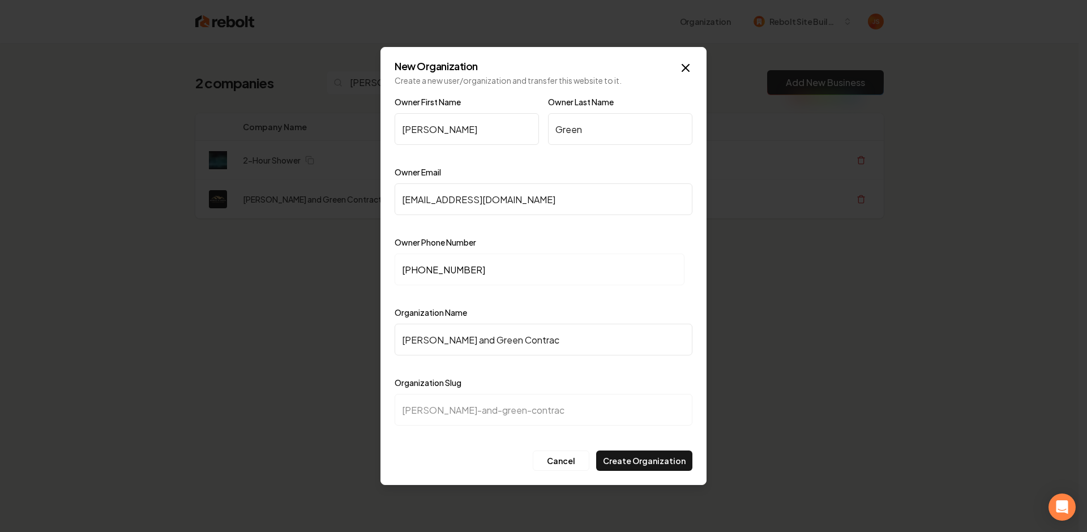
type input "howell-and-green-contract"
type input "Howell and Green Contracti"
type input "howell-and-green-contracti"
type input "Howell and Green Contractin"
type input "howell-and-green-contractin"
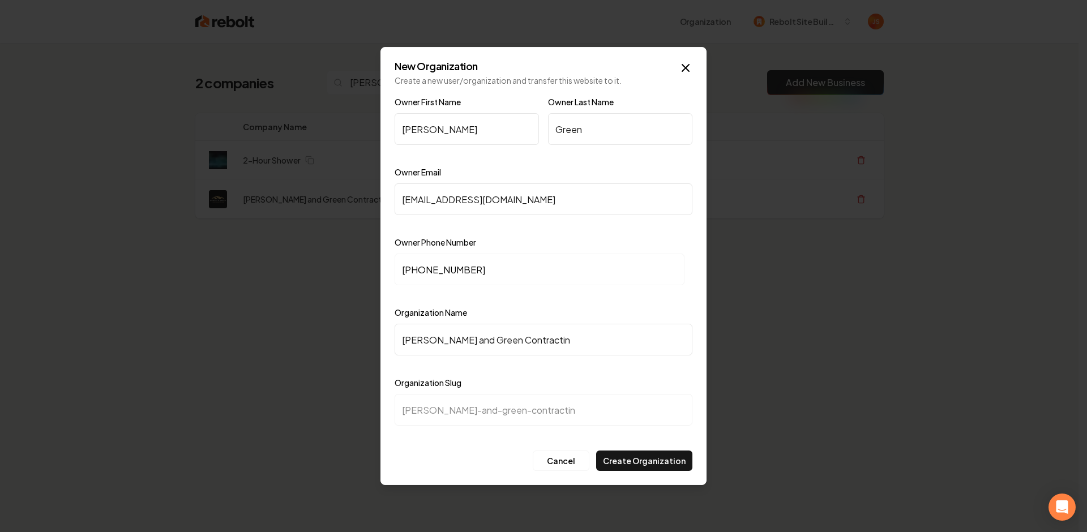
type input "[PERSON_NAME] and Green Contracting"
type input "howell-and-green-contracting"
type input "[PERSON_NAME] and Green Contracting"
click at [646, 471] on button "Create Organization" at bounding box center [644, 461] width 96 height 20
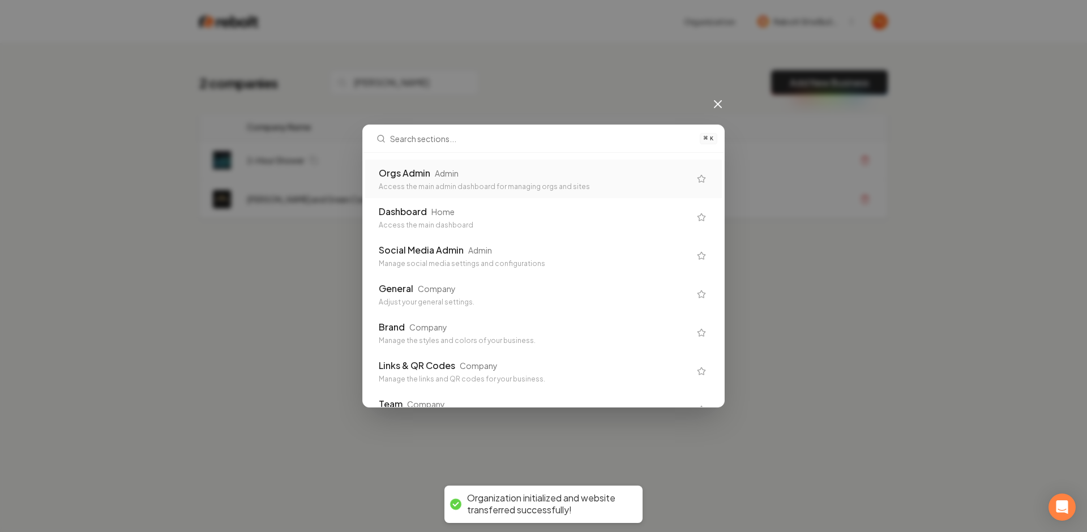
click at [518, 146] on input "text" at bounding box center [541, 138] width 303 height 27
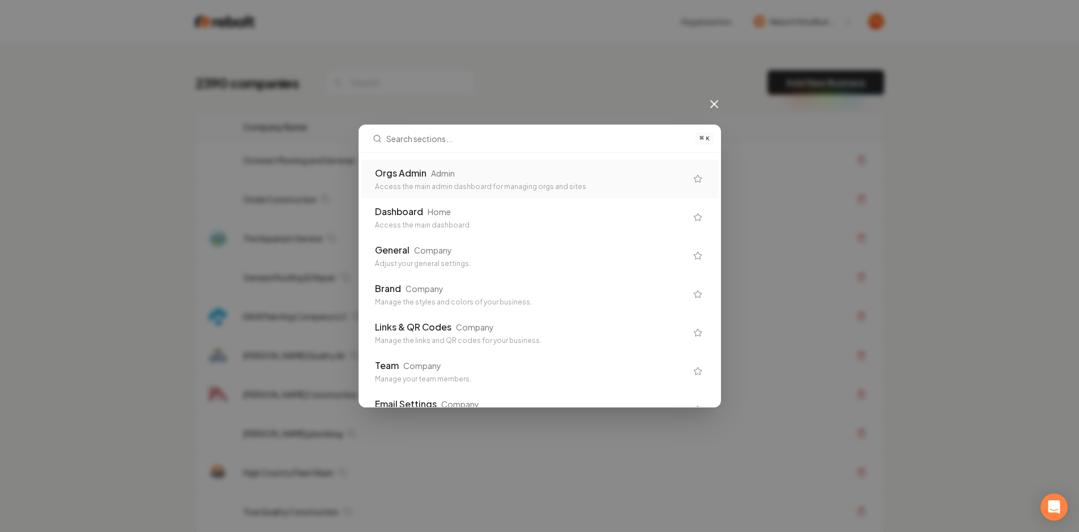
click at [516, 151] on input "text" at bounding box center [537, 138] width 303 height 27
click at [506, 167] on div "Orgs Admin Admin" at bounding box center [534, 173] width 311 height 14
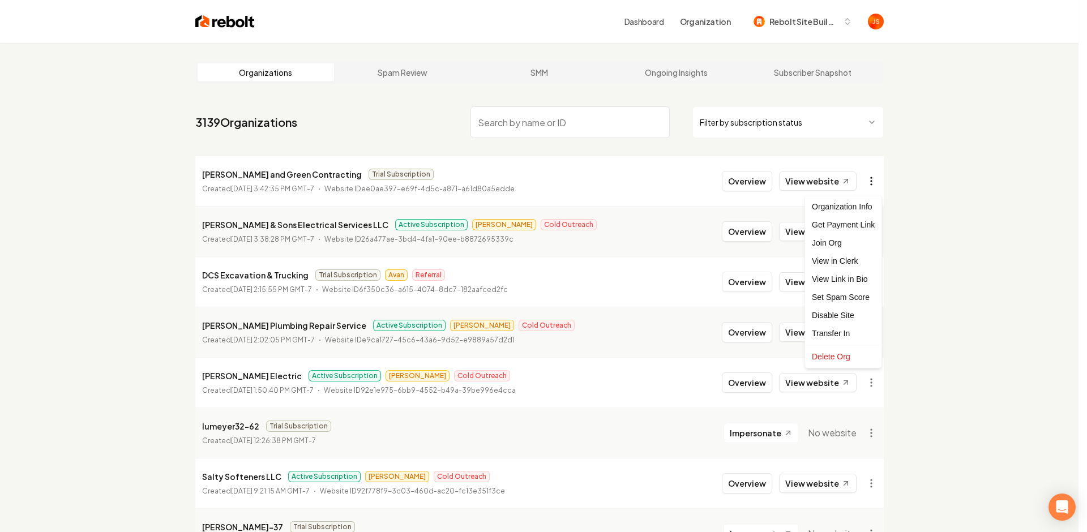
click at [875, 181] on html "Dashboard Organization Rebolt Site Builder Organizations Spam Review SMM Ongoin…" at bounding box center [543, 266] width 1087 height 532
click at [823, 221] on div "Get Payment Link" at bounding box center [844, 225] width 72 height 18
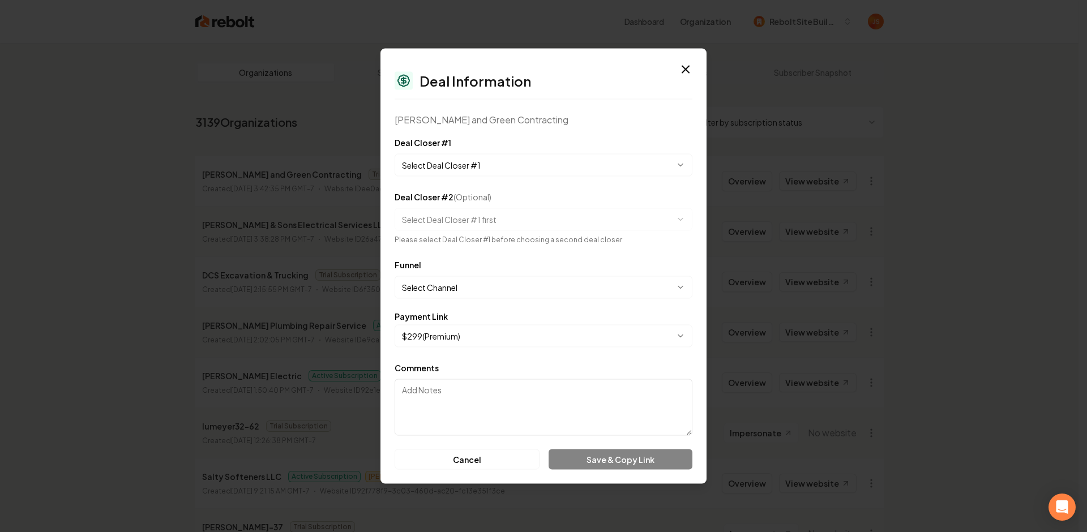
click at [460, 166] on body "Dashboard Organization Rebolt Site Builder Organizations Spam Review SMM Ongoin…" at bounding box center [539, 266] width 1079 height 532
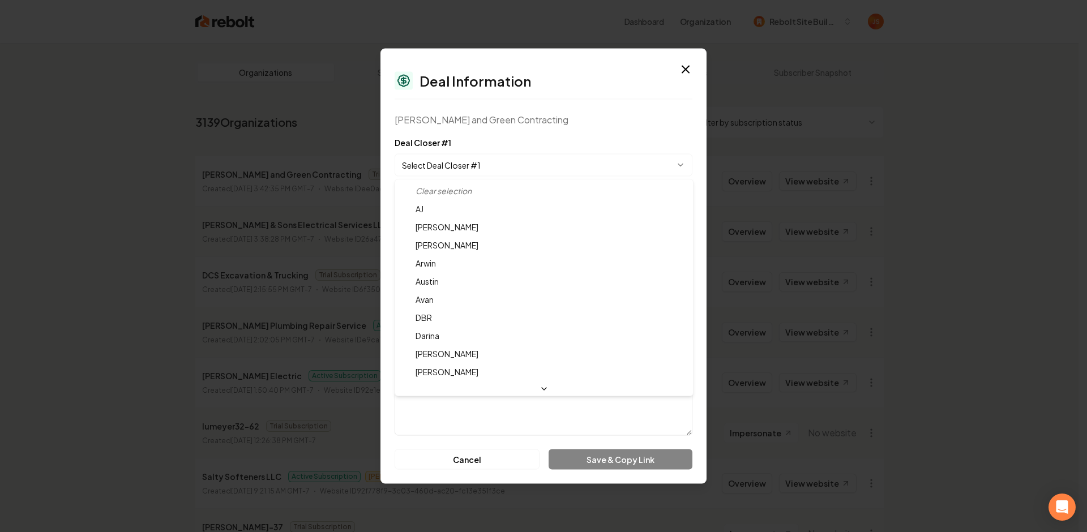
select select "**********"
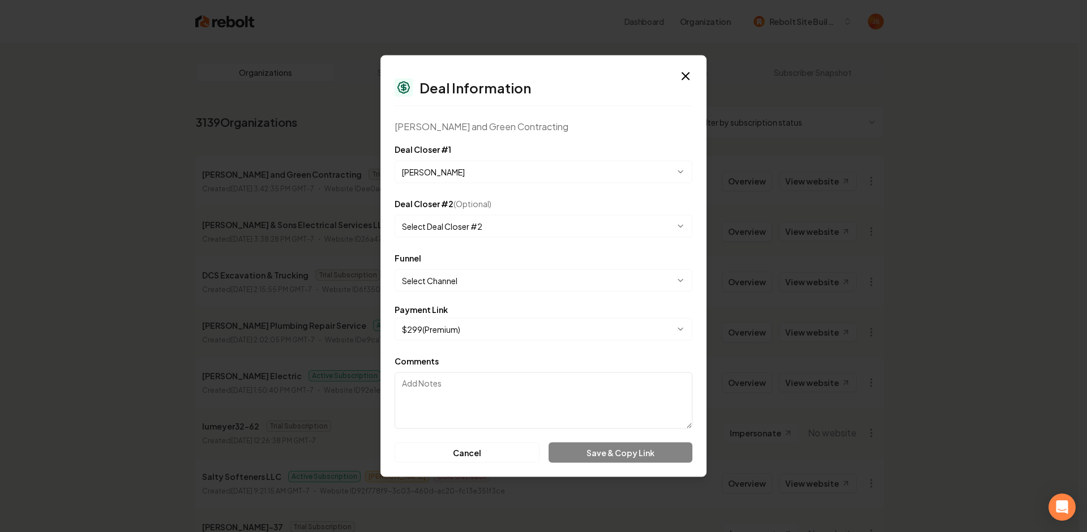
click at [437, 276] on body "Dashboard Organization Rebolt Site Builder Organizations Spam Review SMM Ongoin…" at bounding box center [539, 266] width 1079 height 532
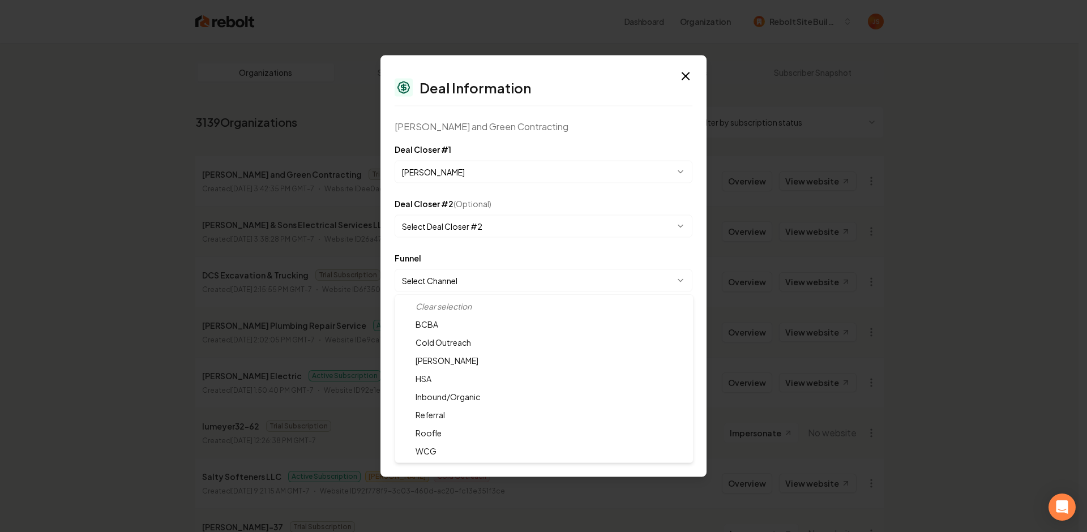
select select "**********"
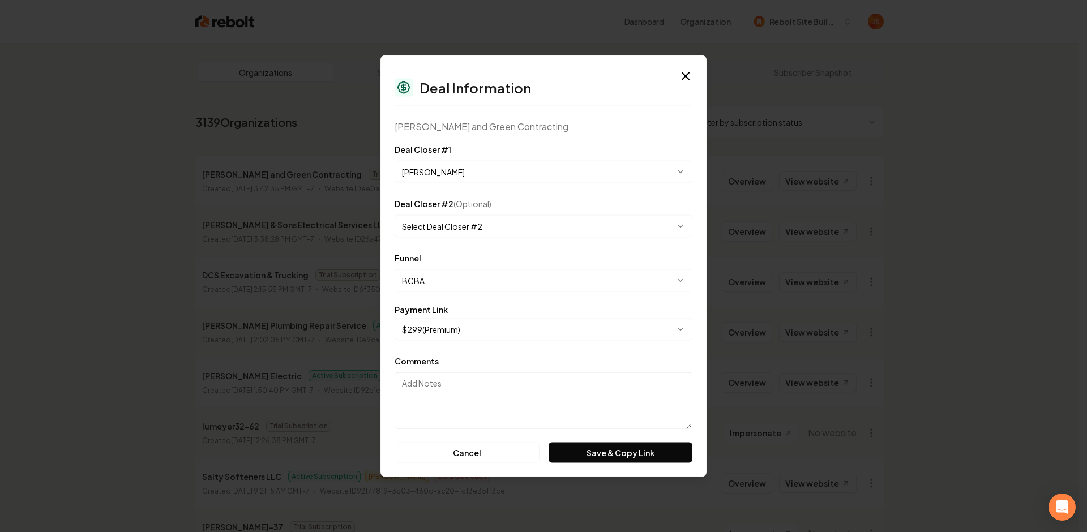
click at [429, 325] on body "Dashboard Organization Rebolt Site Builder Organizations Spam Review SMM Ongoin…" at bounding box center [539, 266] width 1079 height 532
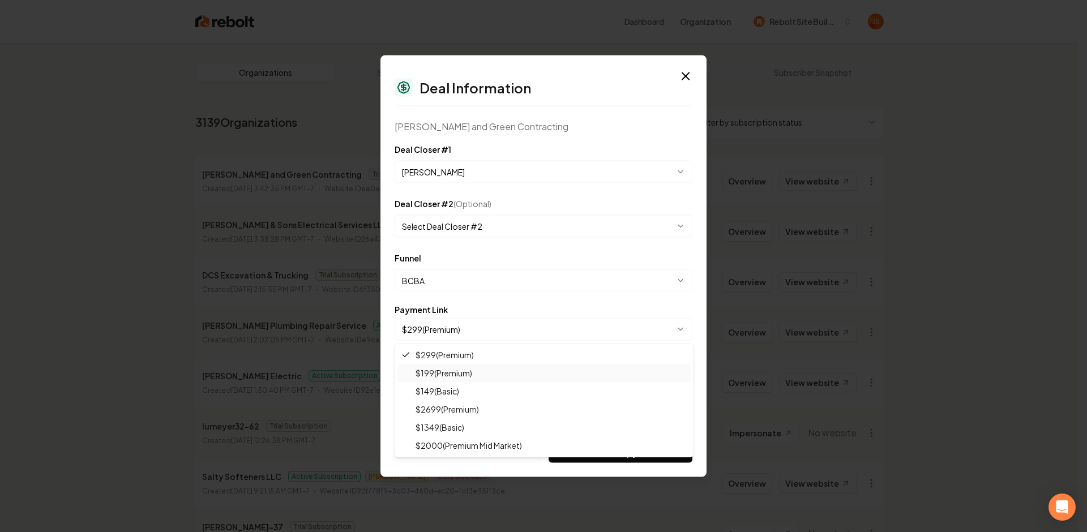
select select "**********"
drag, startPoint x: 443, startPoint y: 367, endPoint x: 512, endPoint y: 399, distance: 75.7
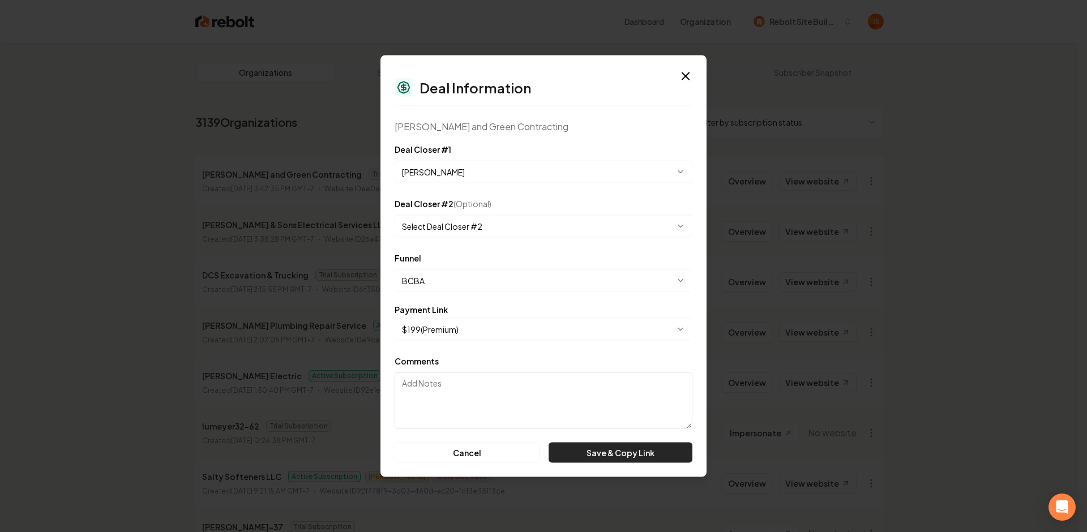
click at [622, 459] on button "Save & Copy Link" at bounding box center [621, 453] width 144 height 20
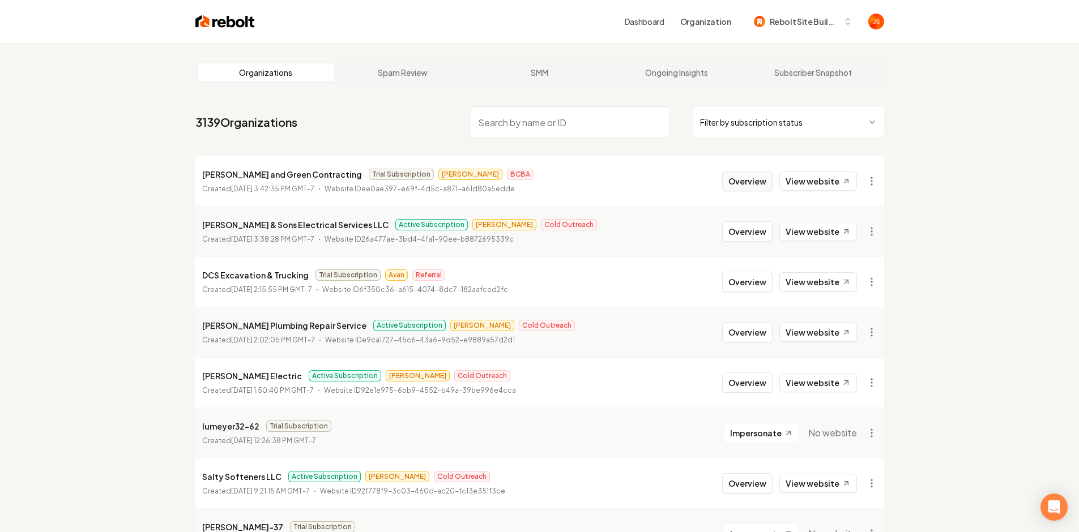
click at [747, 177] on button "Overview" at bounding box center [747, 181] width 50 height 20
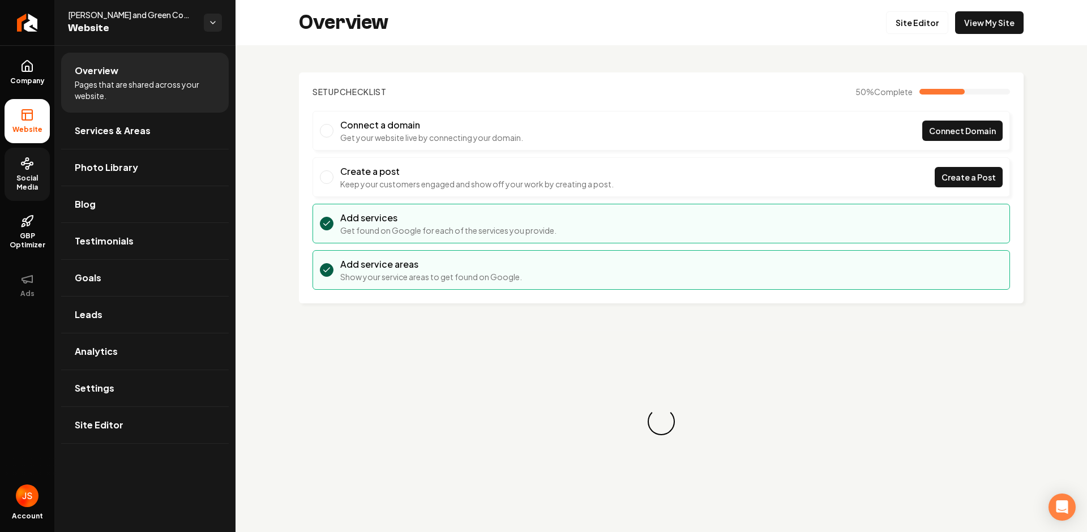
click at [19, 170] on link "Social Media" at bounding box center [27, 174] width 45 height 53
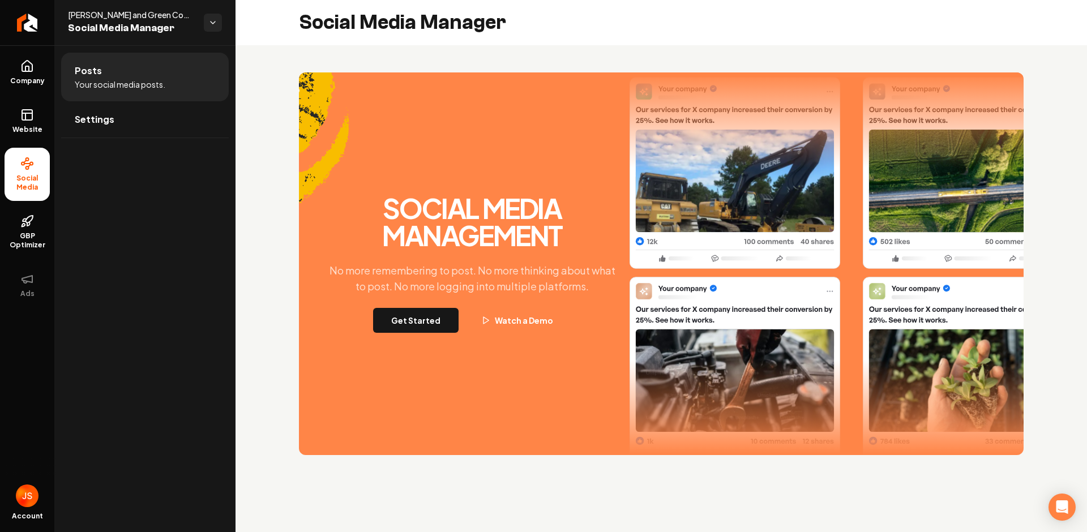
click at [360, 326] on div "Social Media Management No more remembering to post. No more thinking about wha…" at bounding box center [472, 264] width 306 height 138
click at [395, 318] on button "Get Started" at bounding box center [416, 320] width 86 height 25
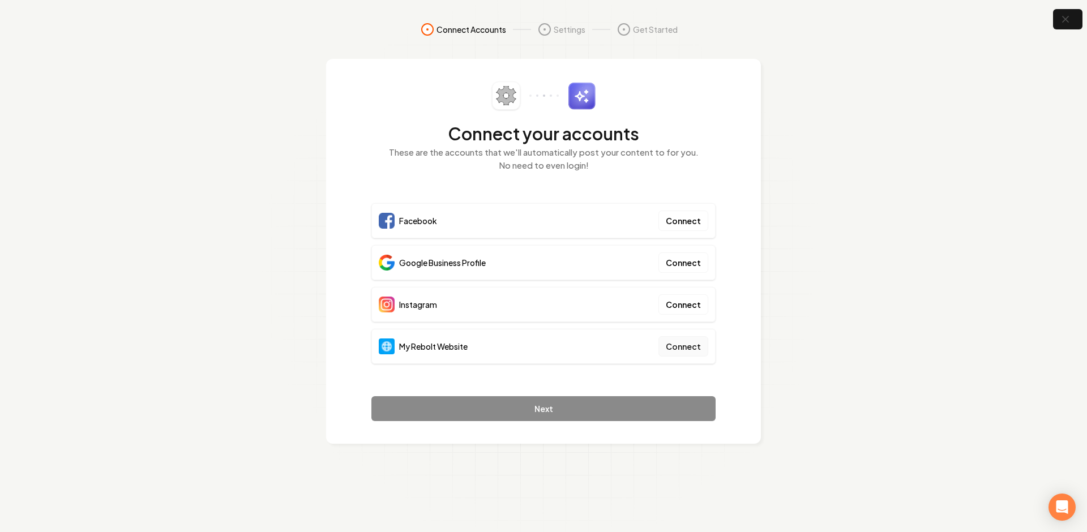
click at [677, 344] on button "Connect" at bounding box center [684, 346] width 50 height 20
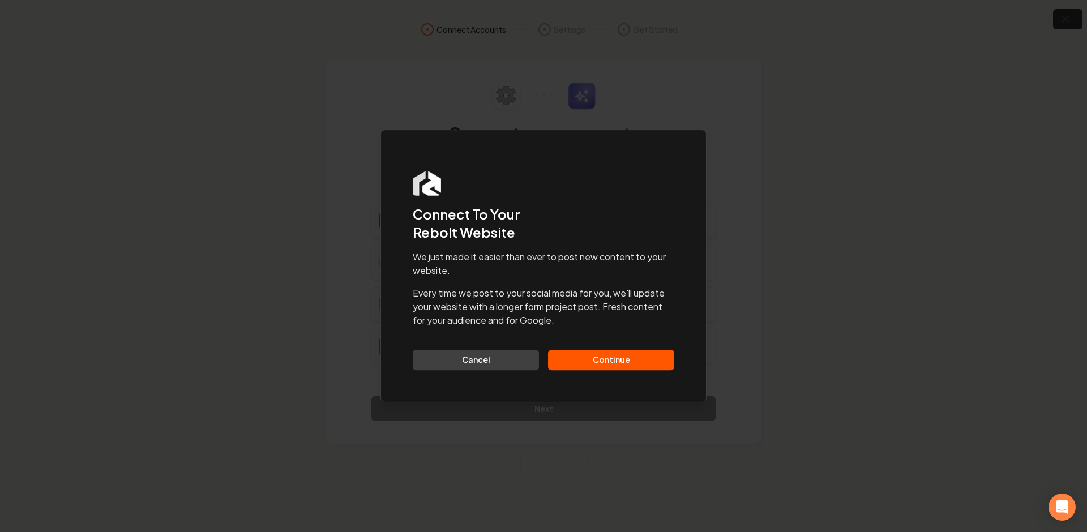
click at [596, 359] on button "Continue" at bounding box center [611, 360] width 126 height 20
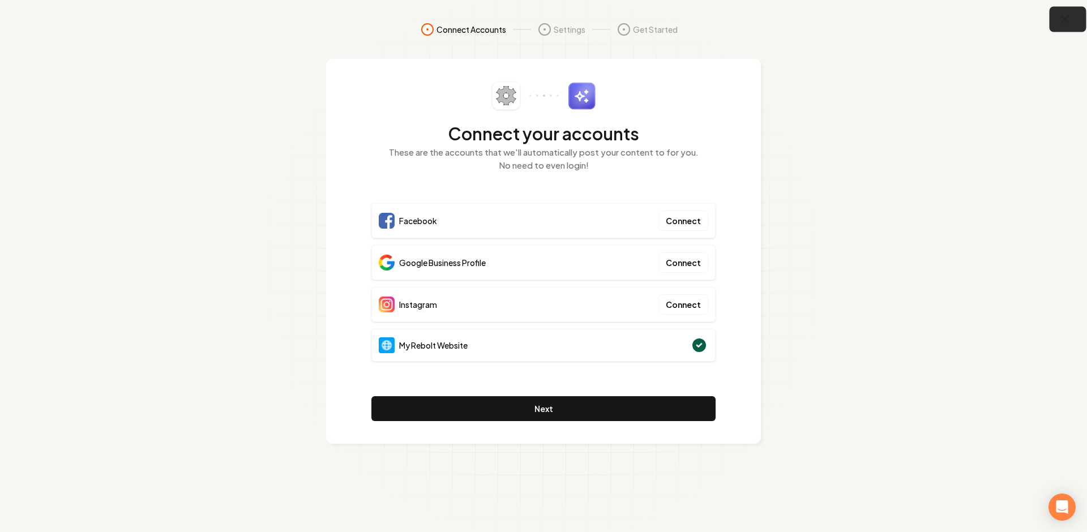
click at [1063, 16] on icon "button" at bounding box center [1065, 19] width 14 height 14
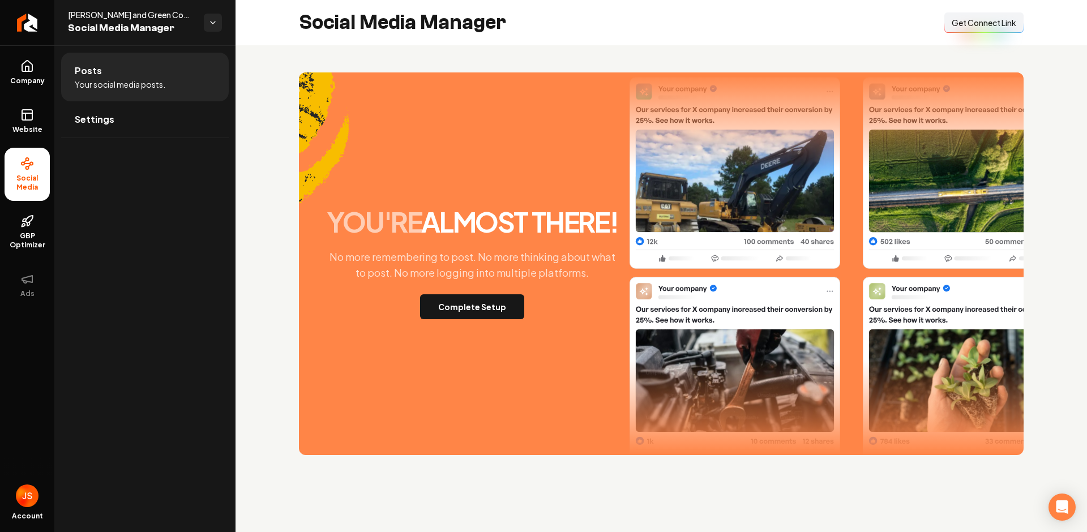
click at [983, 28] on button "Connect Link Get Connect Link" at bounding box center [984, 22] width 79 height 20
click at [15, 96] on ul "Company Website Social Media GBP Optimizer Ads" at bounding box center [27, 178] width 54 height 267
click at [17, 82] on span "Company" at bounding box center [28, 80] width 44 height 9
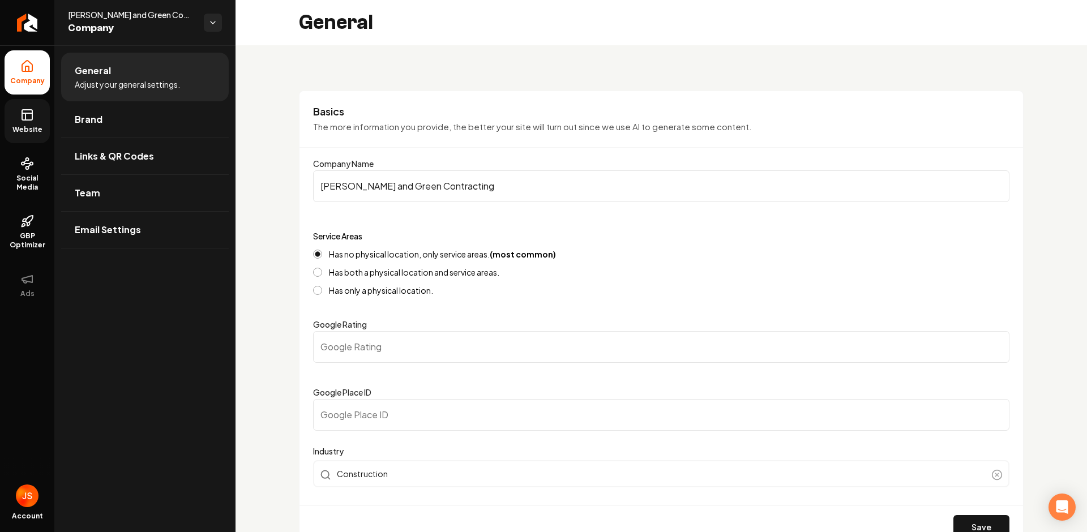
click at [26, 117] on icon at bounding box center [27, 115] width 14 height 14
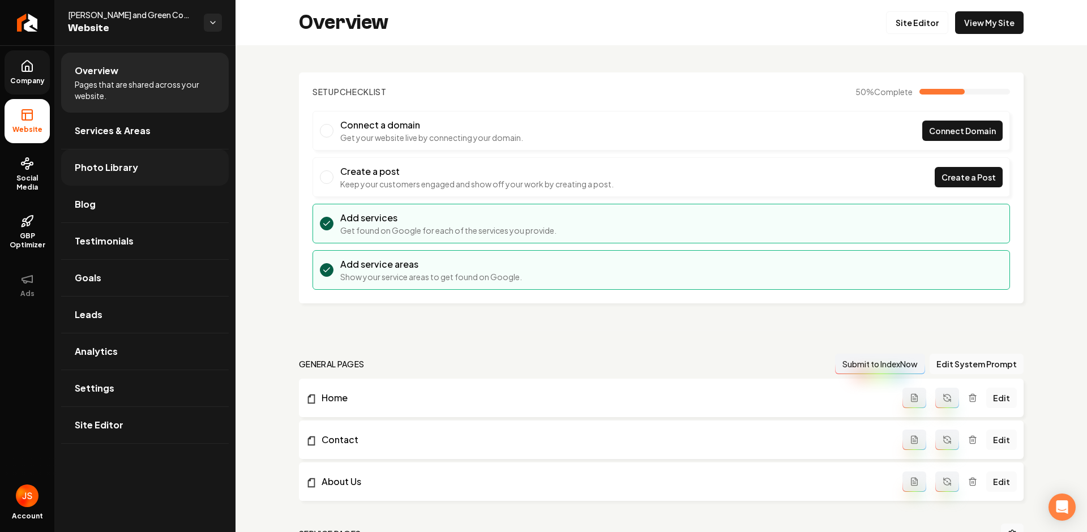
click at [123, 152] on link "Photo Library" at bounding box center [145, 167] width 168 height 36
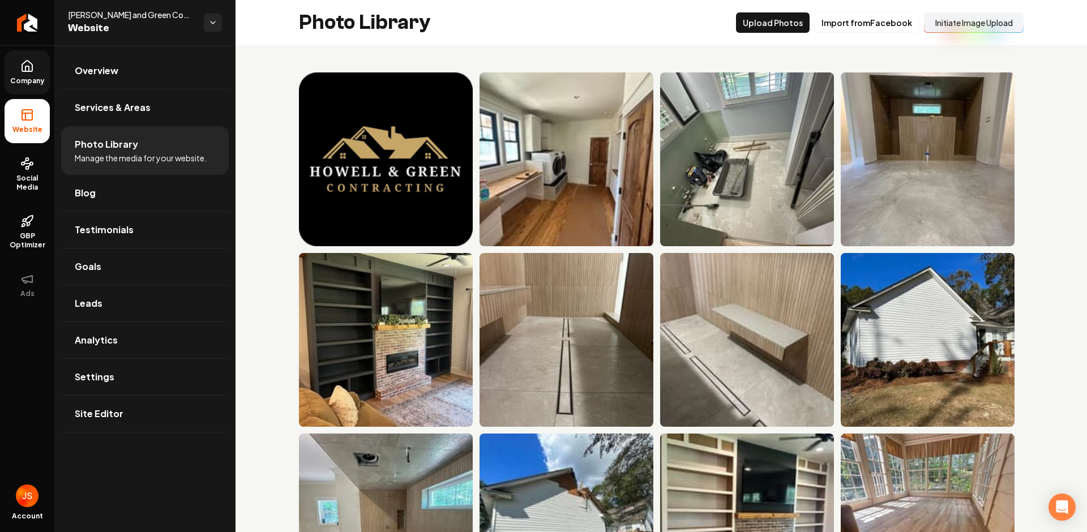
click at [968, 24] on button "Initiate Image Upload" at bounding box center [974, 22] width 100 height 20
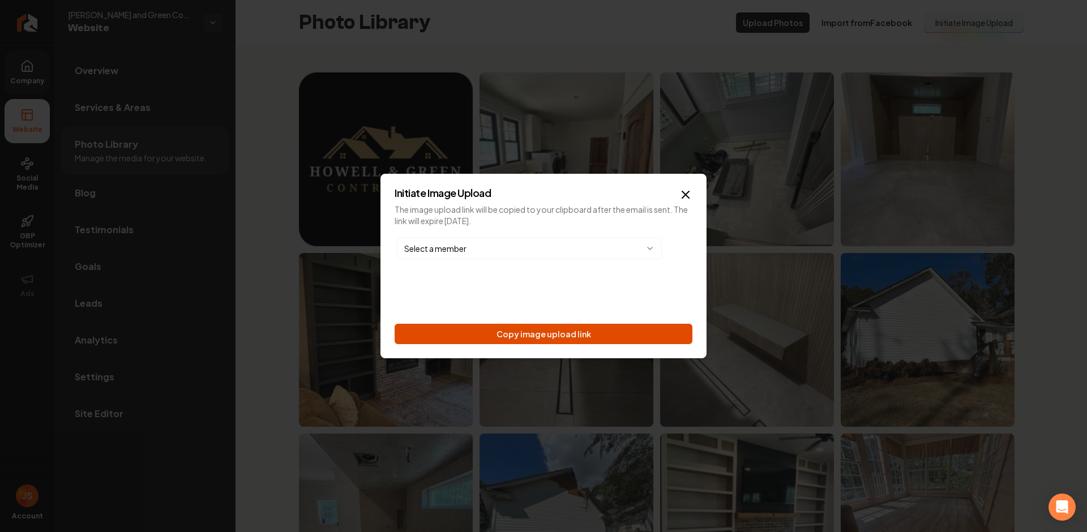
click at [506, 336] on button "Copy image upload link" at bounding box center [544, 334] width 298 height 20
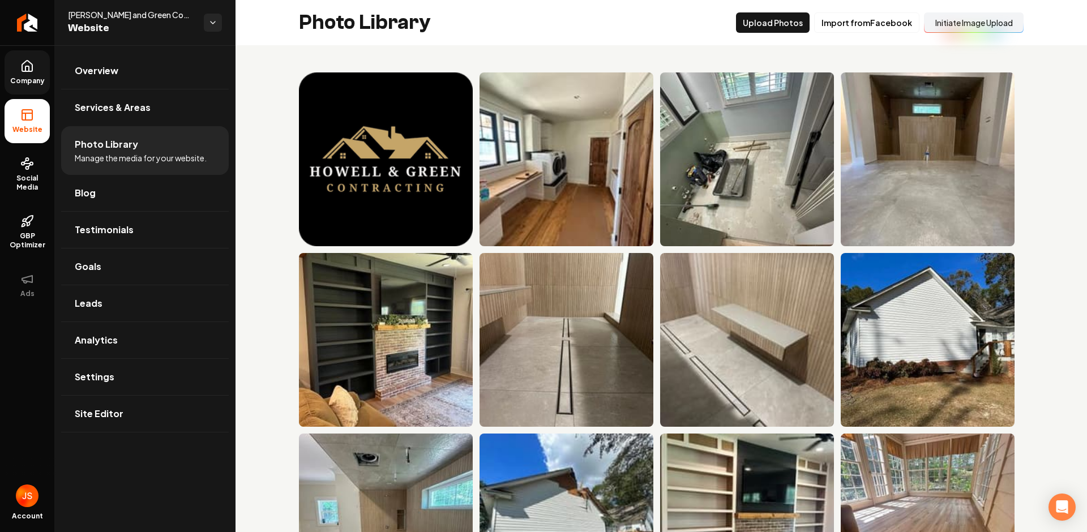
click at [950, 24] on button "Initiate Image Upload" at bounding box center [974, 22] width 100 height 20
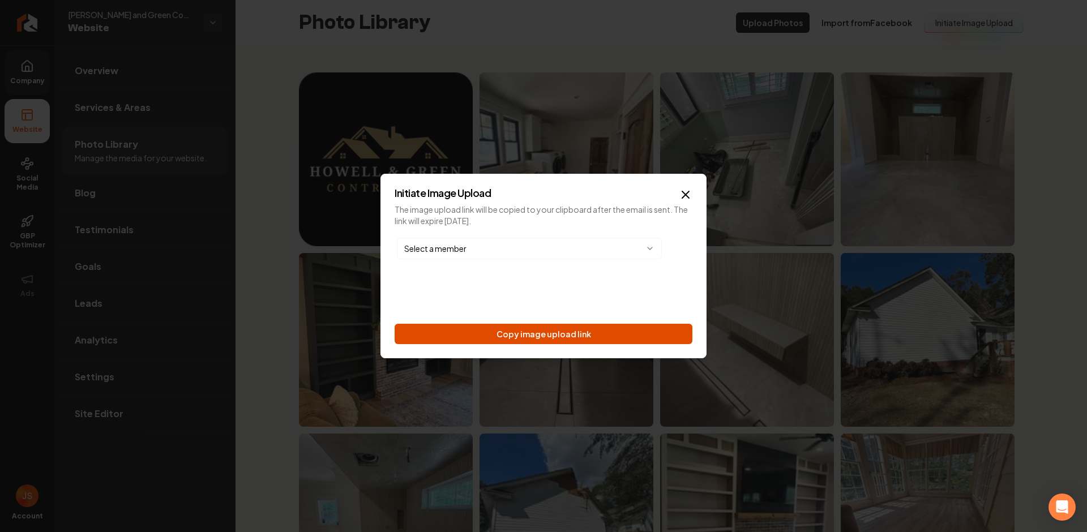
click at [477, 333] on button "Copy image upload link" at bounding box center [544, 334] width 298 height 20
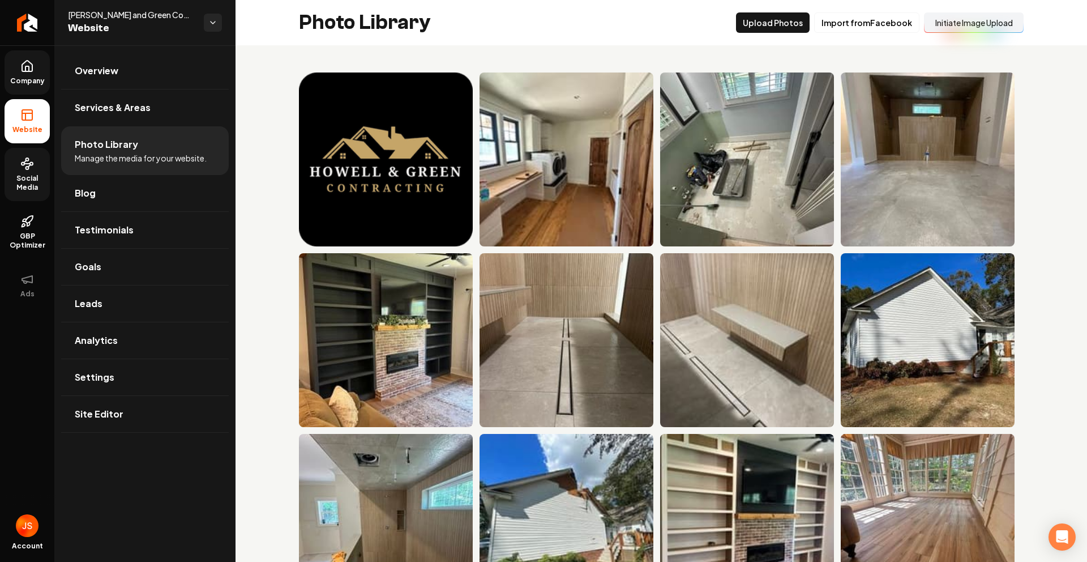
click at [23, 165] on icon at bounding box center [27, 164] width 14 height 14
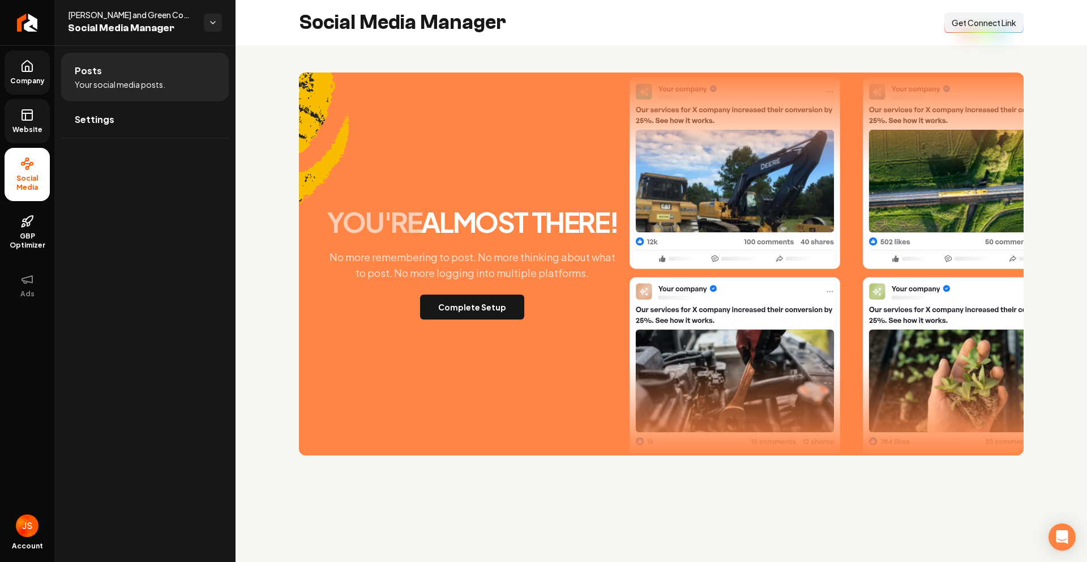
click at [990, 23] on span "Get Connect Link" at bounding box center [984, 22] width 65 height 11
click at [24, 131] on span "Website" at bounding box center [27, 129] width 39 height 9
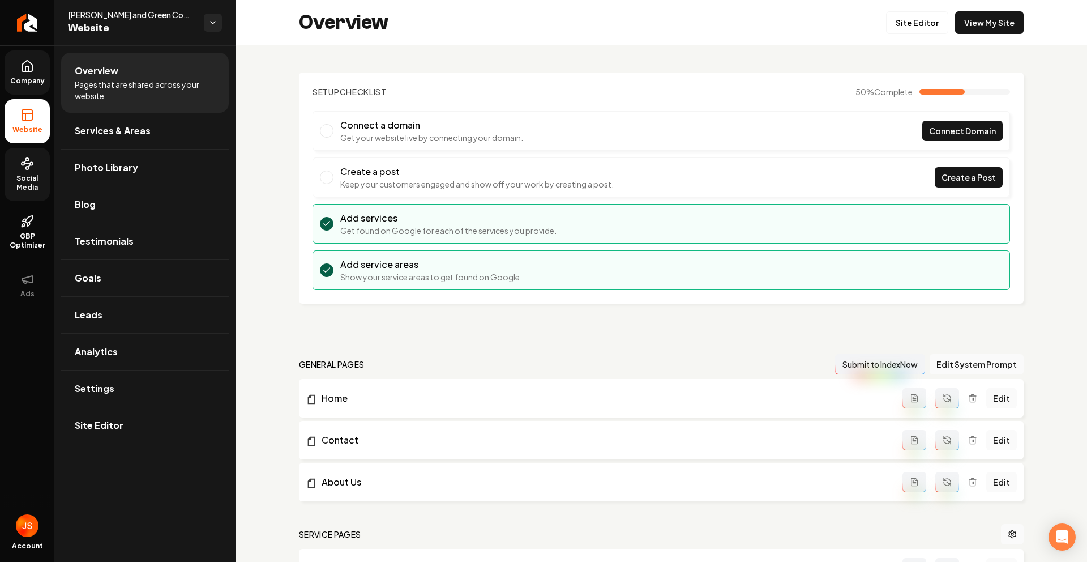
click at [25, 117] on icon at bounding box center [25, 116] width 0 height 7
click at [25, 78] on span "Company" at bounding box center [28, 80] width 44 height 9
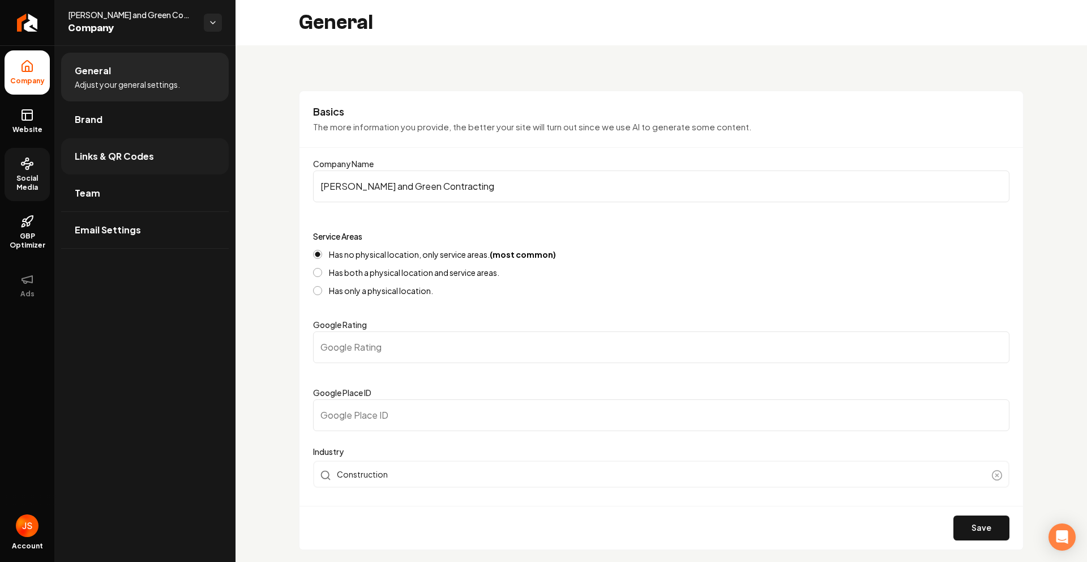
click at [116, 165] on link "Links & QR Codes" at bounding box center [145, 156] width 168 height 36
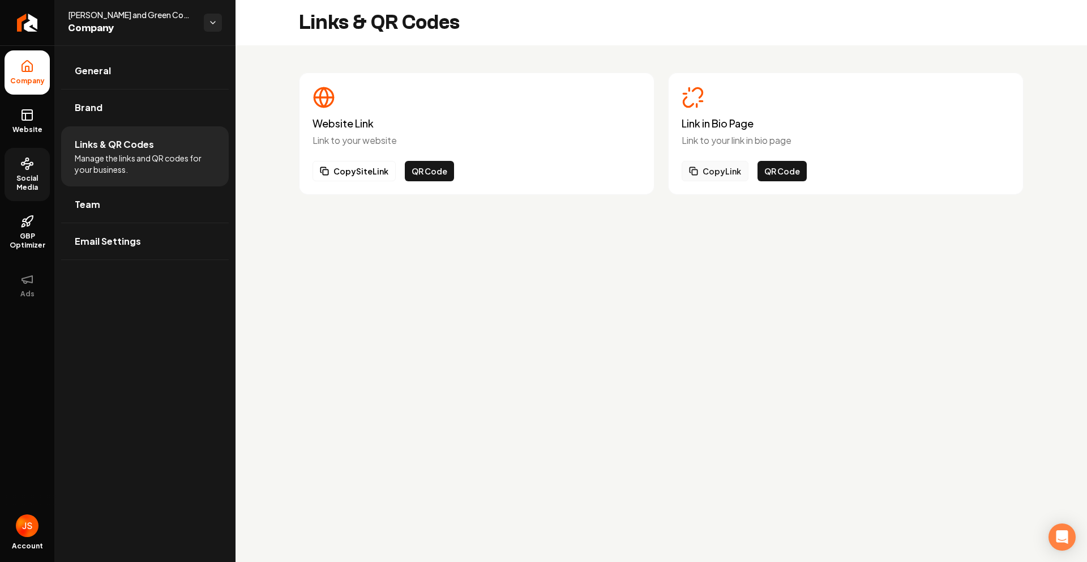
click at [732, 173] on button "Copy Link" at bounding box center [715, 171] width 67 height 20
click at [25, 177] on span "Social Media" at bounding box center [27, 183] width 45 height 18
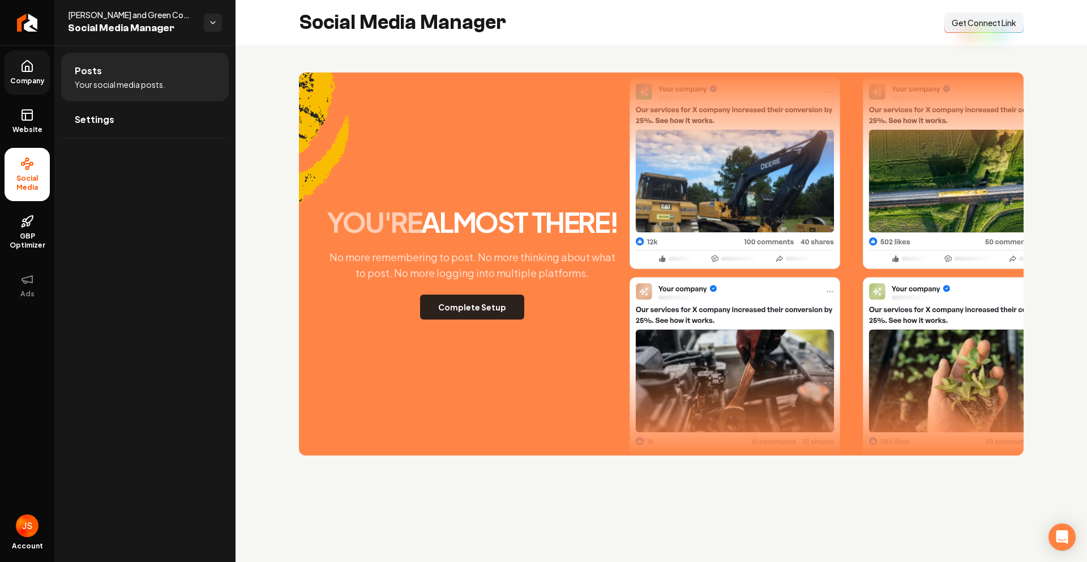
click at [460, 318] on button "Complete Setup" at bounding box center [472, 306] width 104 height 25
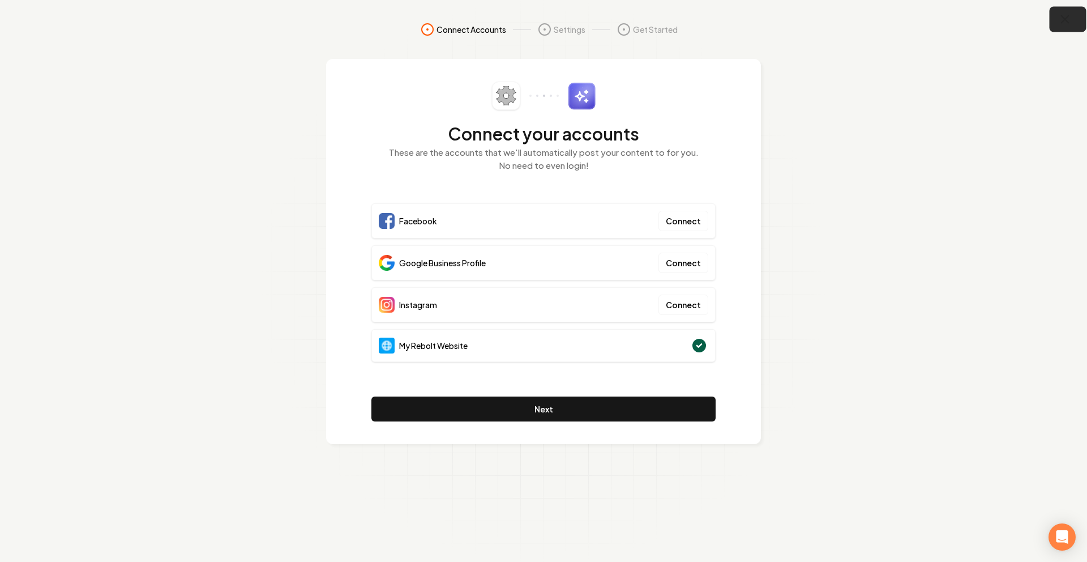
click at [1060, 23] on icon "button" at bounding box center [1065, 19] width 14 height 14
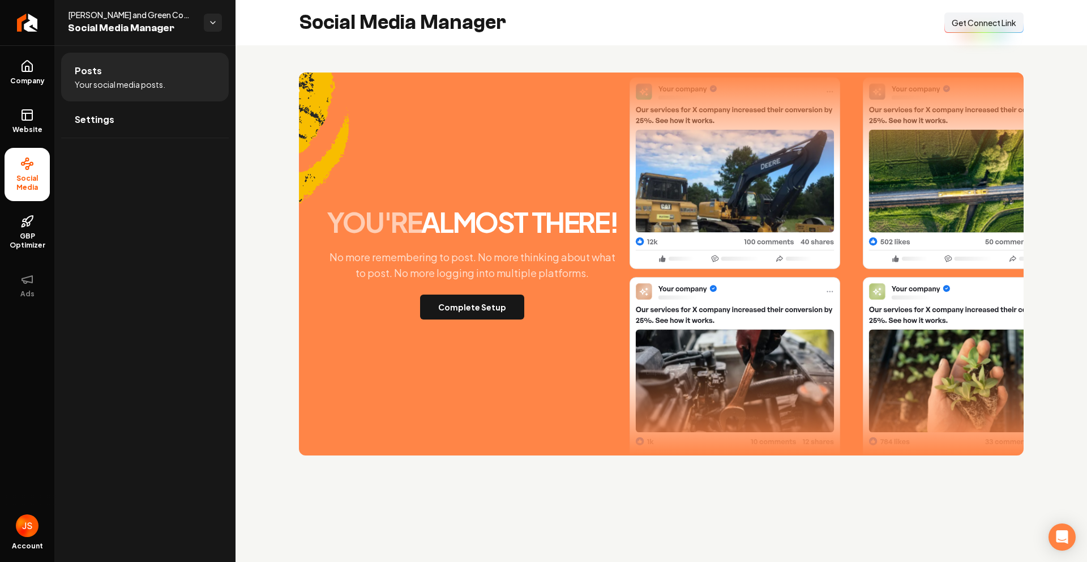
click at [970, 19] on span "Get Connect Link" at bounding box center [984, 22] width 65 height 11
click at [19, 109] on link "Website" at bounding box center [27, 121] width 45 height 44
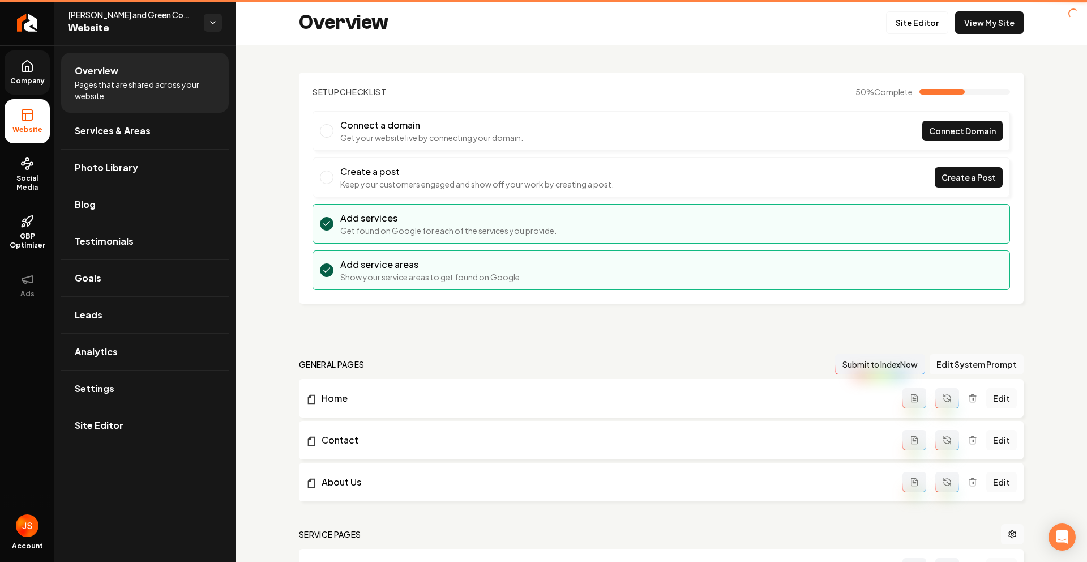
click at [17, 79] on span "Company" at bounding box center [28, 80] width 44 height 9
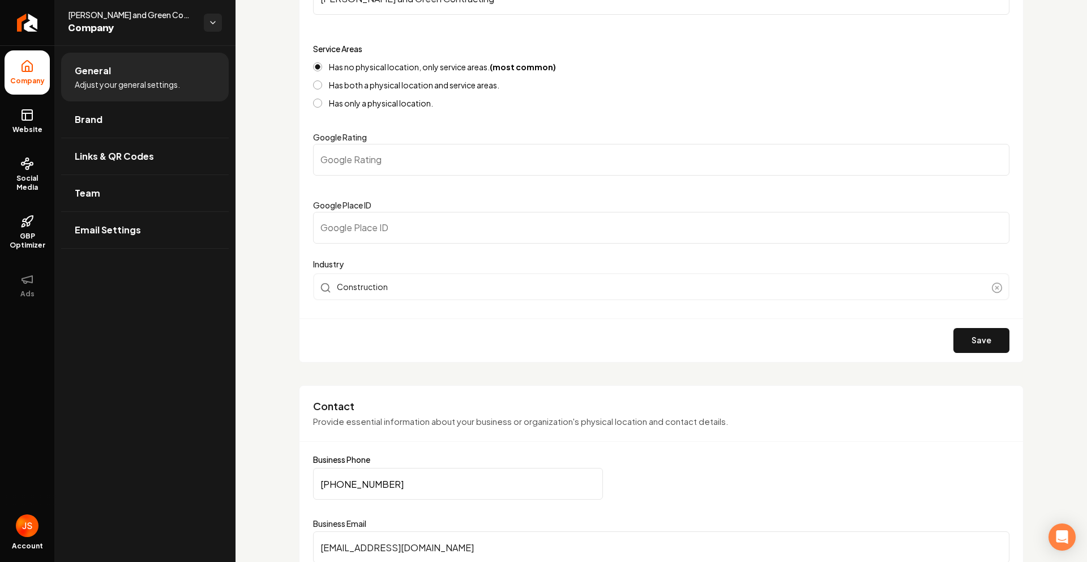
scroll to position [207, 0]
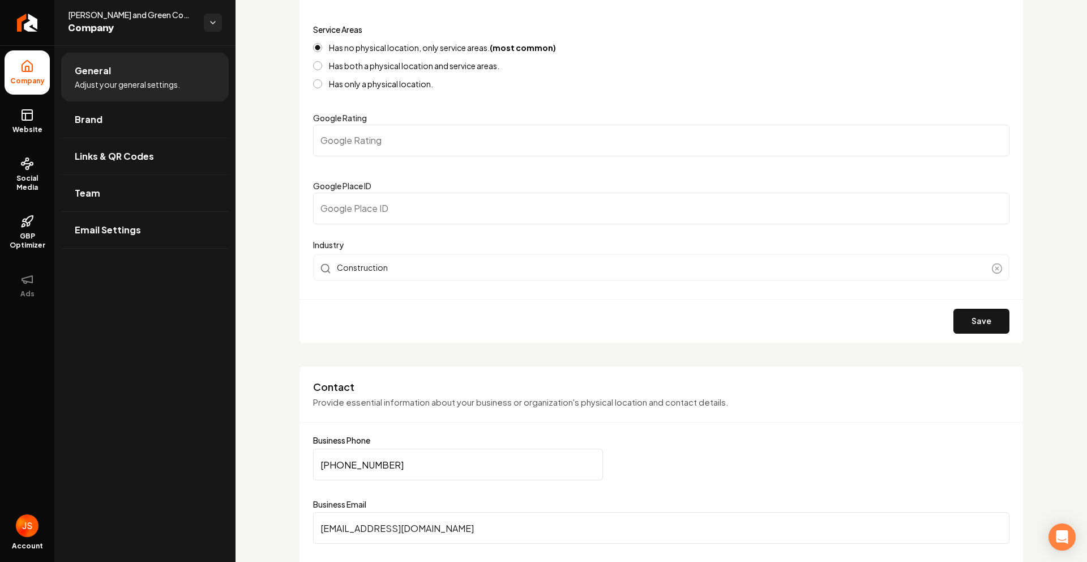
click at [382, 524] on input "howellgreencontracting@gmail.com" at bounding box center [661, 528] width 697 height 32
click at [18, 162] on link "Social Media" at bounding box center [27, 174] width 45 height 53
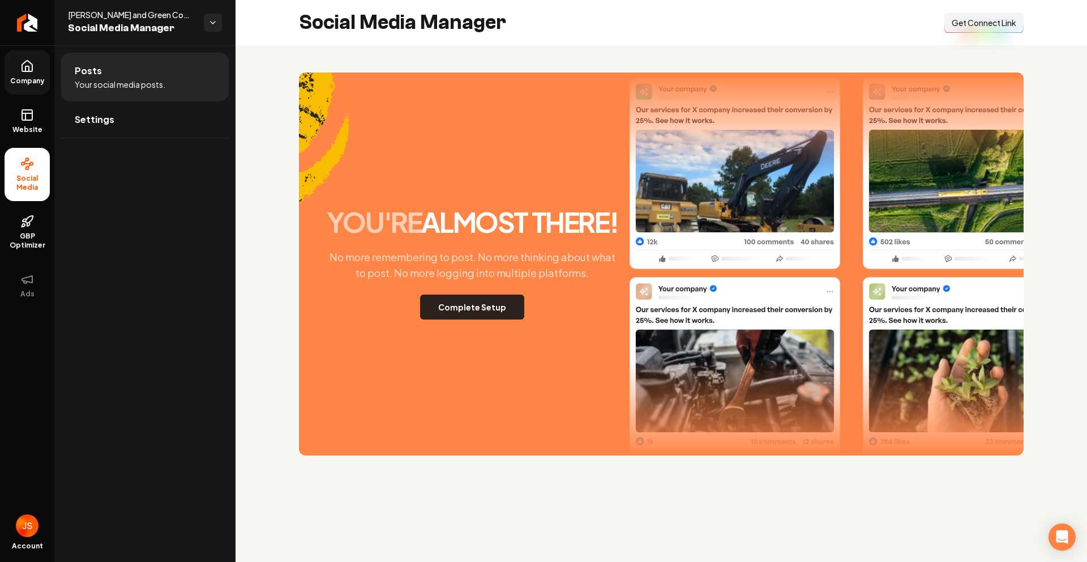
click at [473, 314] on button "Complete Setup" at bounding box center [472, 306] width 104 height 25
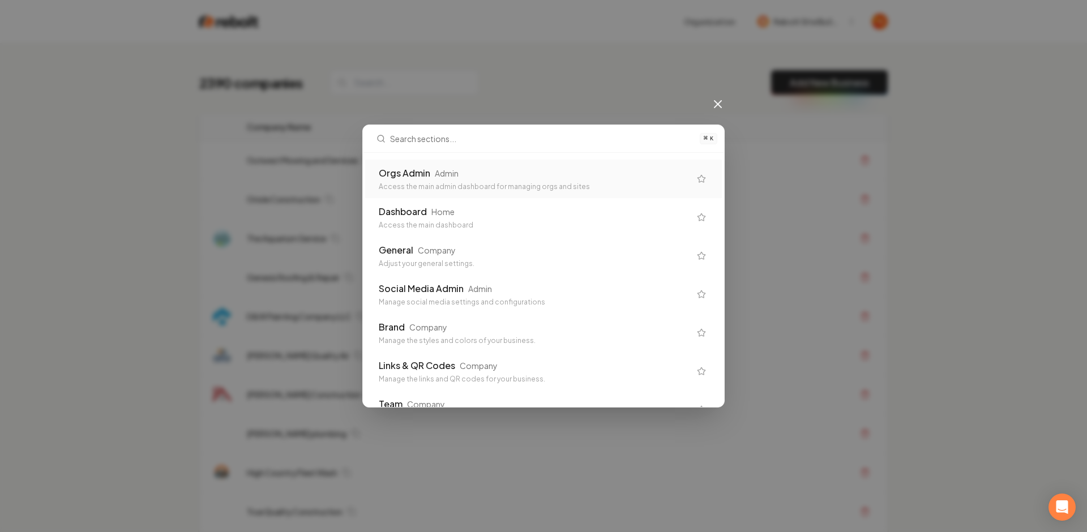
click at [450, 179] on div "Orgs Admin Admin" at bounding box center [534, 173] width 311 height 14
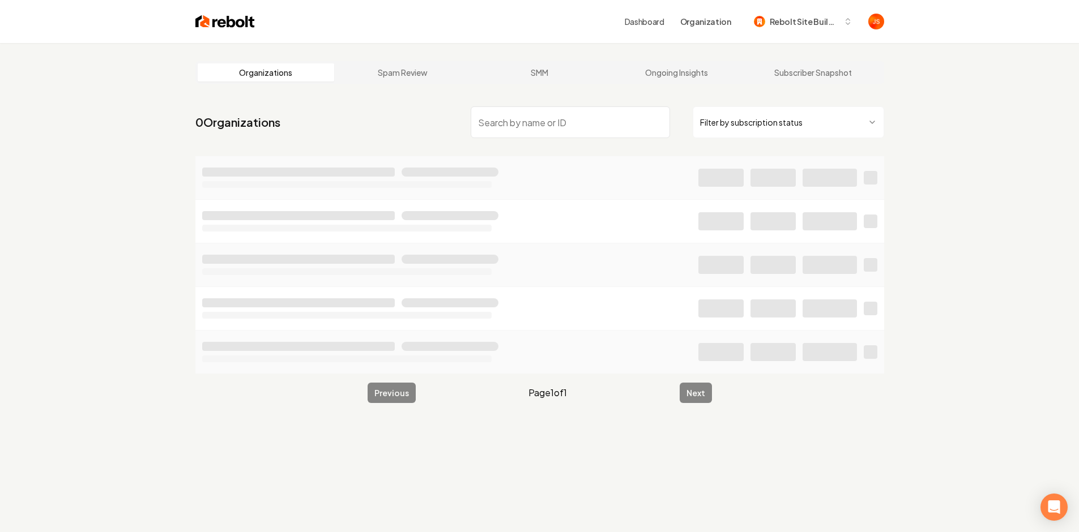
click at [746, 122] on html "Dashboard Organization Rebolt Site Builder Organizations Spam Review SMM Ongoin…" at bounding box center [539, 266] width 1079 height 532
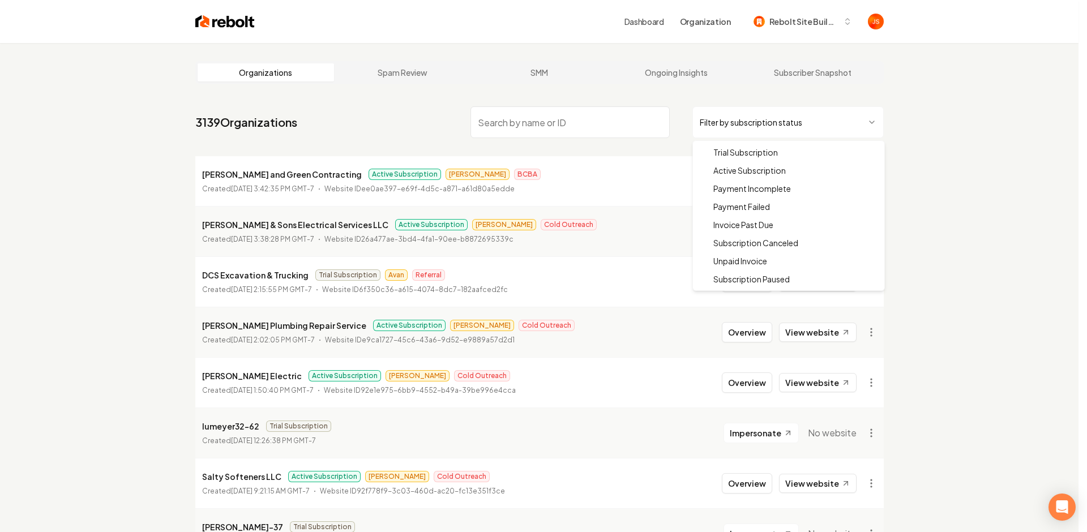
drag, startPoint x: 742, startPoint y: 160, endPoint x: 541, endPoint y: 157, distance: 201.1
click at [541, 157] on html "Dashboard Organization Rebolt Site Builder Organizations Spam Review SMM Ongoin…" at bounding box center [543, 266] width 1087 height 532
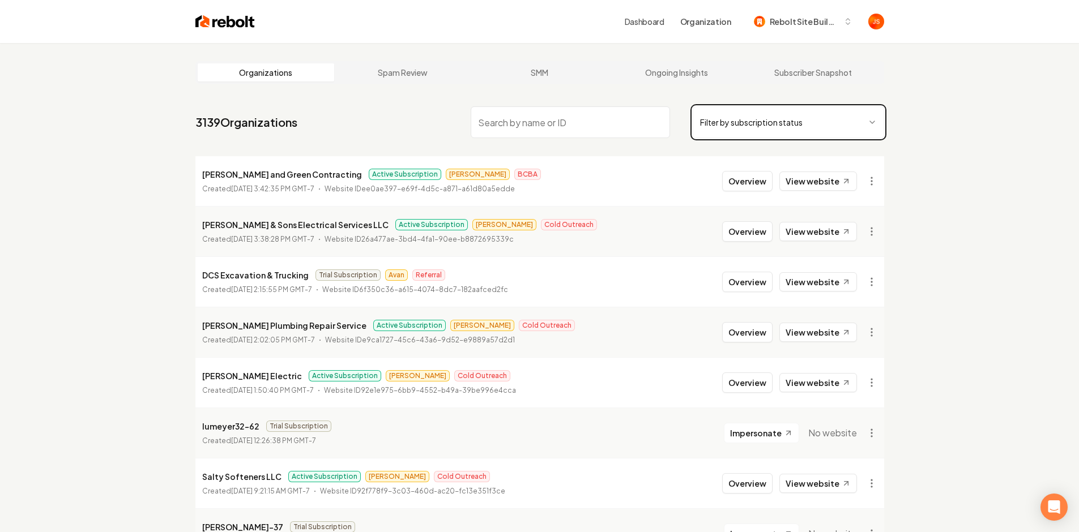
drag, startPoint x: 541, startPoint y: 157, endPoint x: 775, endPoint y: 188, distance: 235.9
click at [552, 157] on html "Dashboard Organization Rebolt Site Builder Organizations Spam Review SMM Ongoin…" at bounding box center [539, 266] width 1079 height 532
click at [763, 180] on button "Overview" at bounding box center [747, 181] width 50 height 20
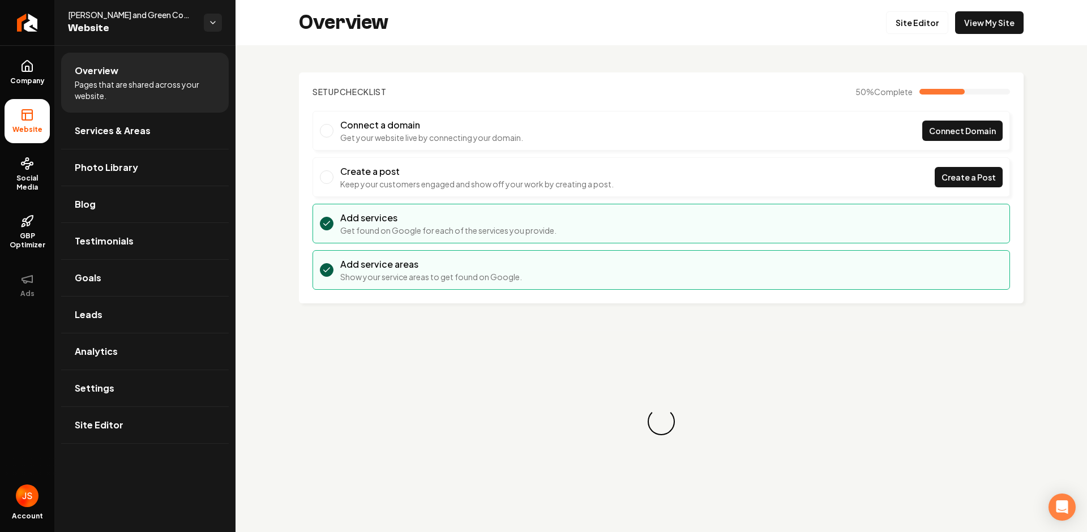
click at [0, 175] on ul "Company Website Social Media GBP Optimizer Ads" at bounding box center [27, 178] width 54 height 267
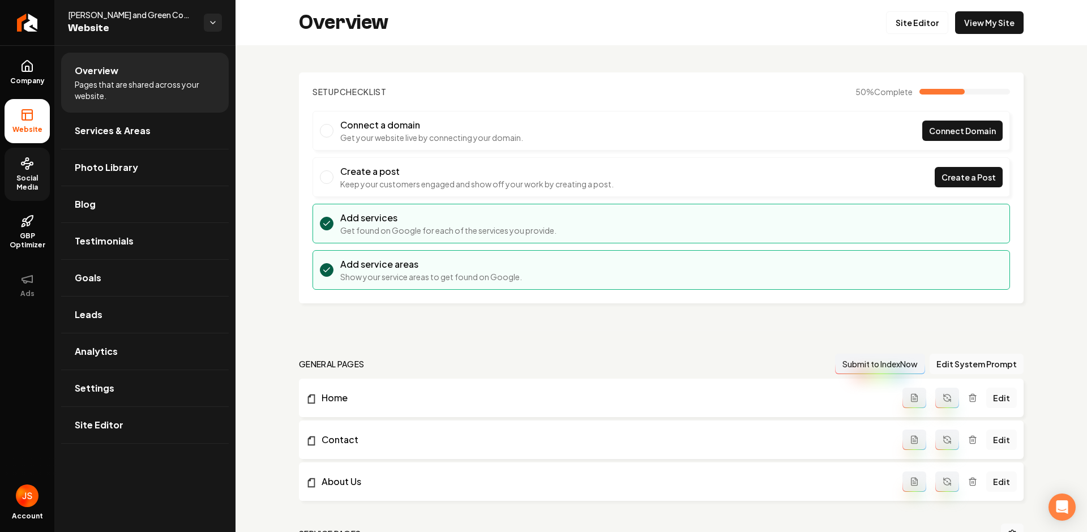
click at [12, 182] on span "Social Media" at bounding box center [27, 183] width 45 height 18
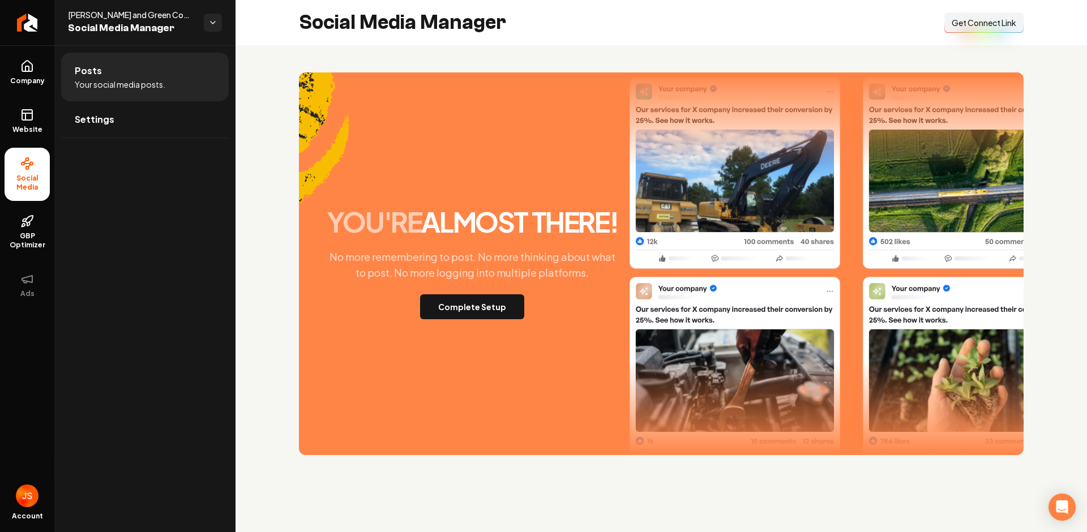
click at [491, 268] on p "No more remembering to post. No more thinking about what to post. No more loggi…" at bounding box center [472, 265] width 306 height 32
click at [462, 317] on button "Complete Setup" at bounding box center [472, 306] width 104 height 25
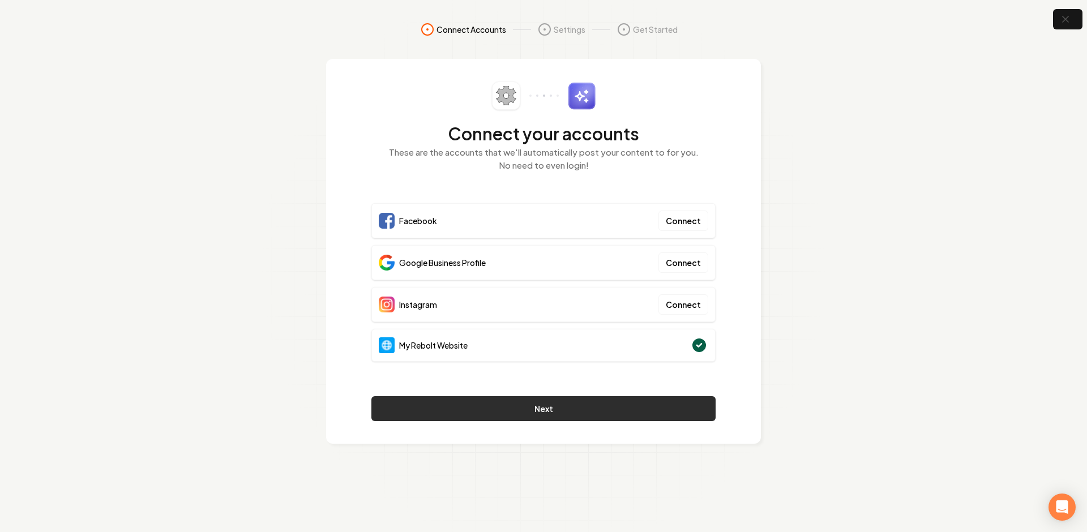
click at [549, 400] on button "Next" at bounding box center [543, 408] width 344 height 25
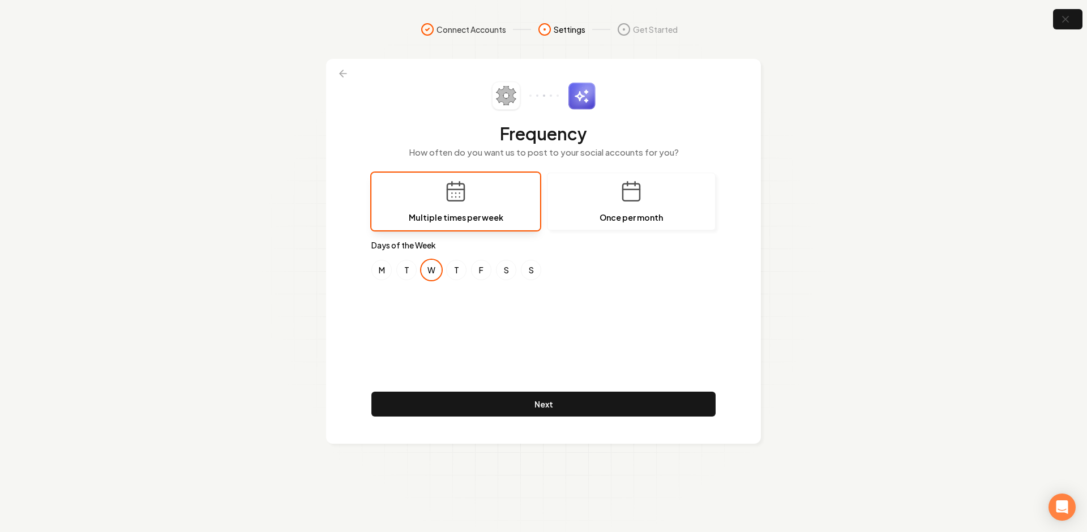
click at [527, 311] on div "Frequency How often do you want us to post to your social accounts for you? Mul…" at bounding box center [543, 252] width 344 height 340
click at [591, 272] on div "M T W T F S S" at bounding box center [543, 270] width 344 height 20
click at [386, 266] on button "M" at bounding box center [381, 270] width 20 height 20
click at [483, 268] on button "F" at bounding box center [481, 270] width 20 height 20
click at [408, 269] on button "T" at bounding box center [406, 270] width 20 height 20
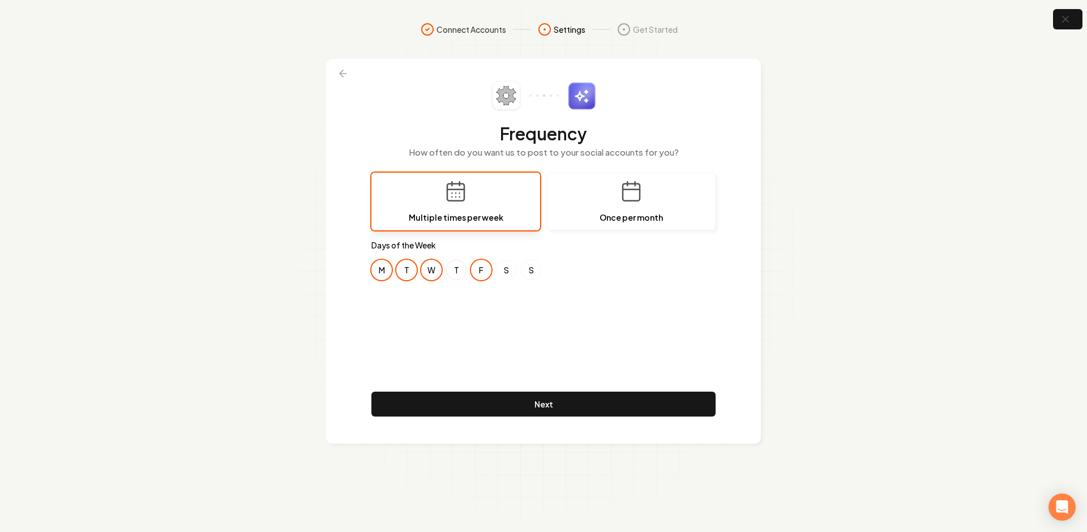
click at [459, 267] on button "T" at bounding box center [456, 270] width 20 height 20
drag, startPoint x: 486, startPoint y: 268, endPoint x: 479, endPoint y: 270, distance: 7.6
click at [486, 268] on button "F" at bounding box center [481, 270] width 20 height 20
drag, startPoint x: 437, startPoint y: 271, endPoint x: 390, endPoint y: 274, distance: 46.5
click at [437, 271] on button "W" at bounding box center [431, 270] width 20 height 20
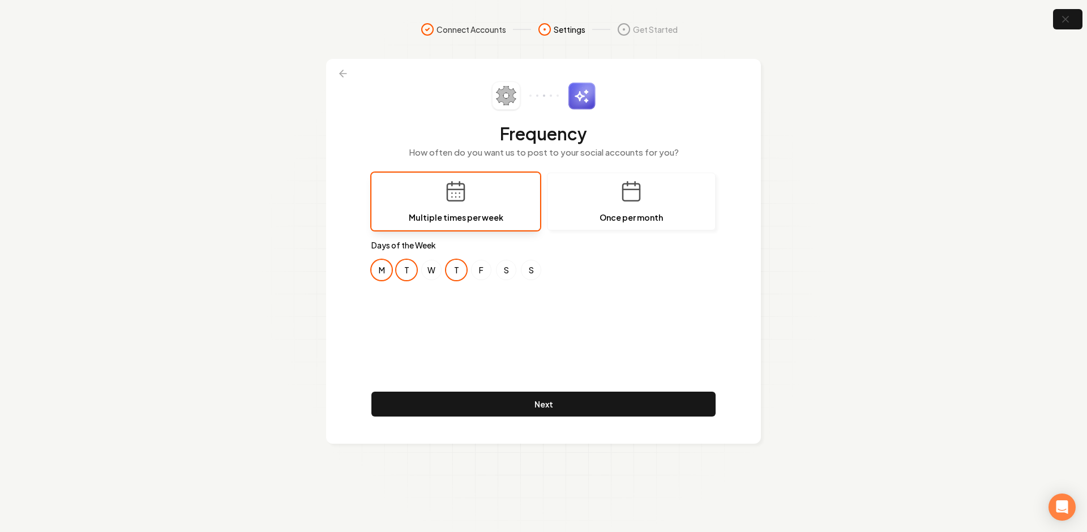
click at [381, 274] on button "M" at bounding box center [381, 270] width 20 height 20
click at [494, 360] on div "Frequency How often do you want us to post to your social accounts for you? Mul…" at bounding box center [543, 252] width 344 height 340
click at [502, 408] on button "Next" at bounding box center [543, 404] width 344 height 25
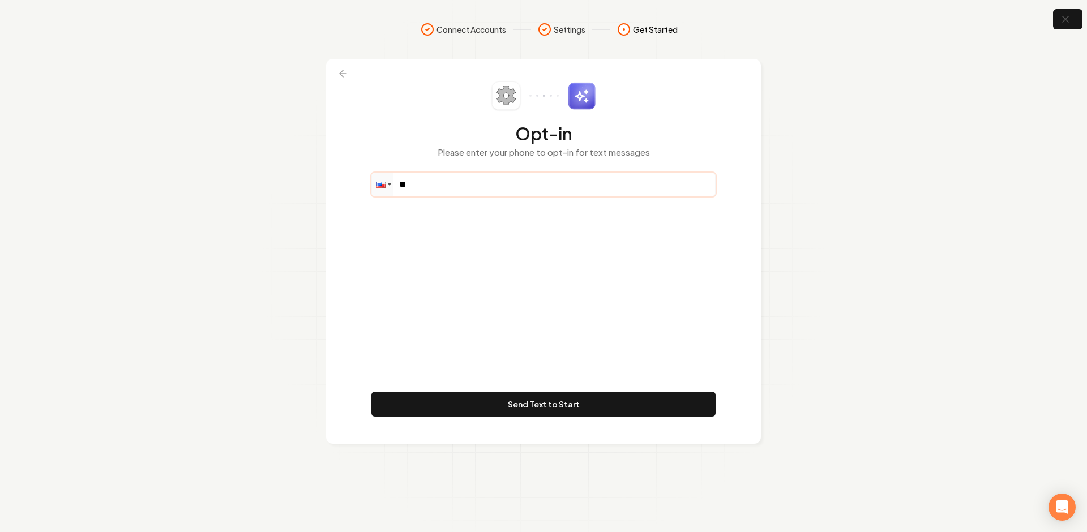
click at [520, 191] on input "**" at bounding box center [543, 184] width 343 height 23
paste input "**********"
type input "**********"
click at [533, 254] on div "**********" at bounding box center [543, 252] width 344 height 340
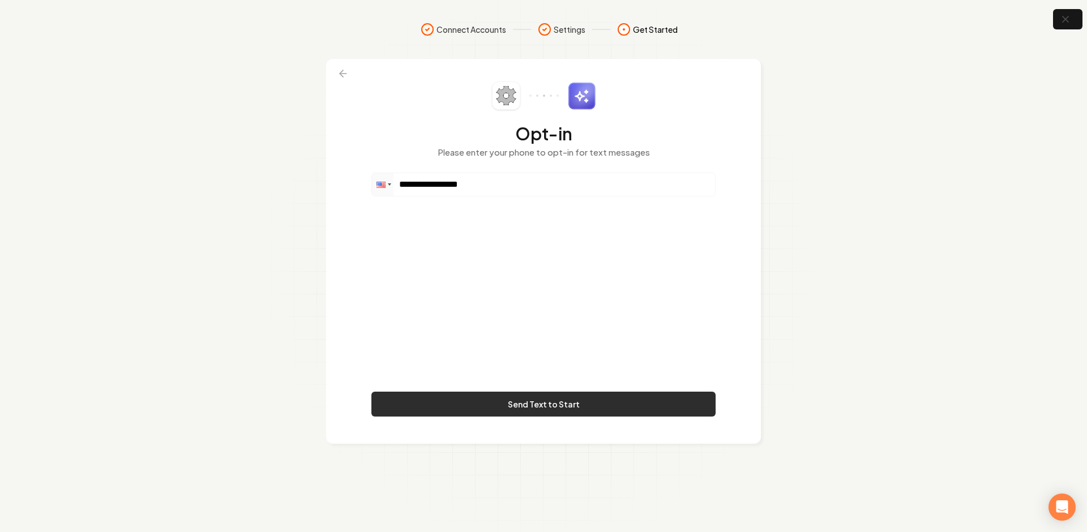
click at [521, 408] on button "Send Text to Start" at bounding box center [543, 404] width 344 height 25
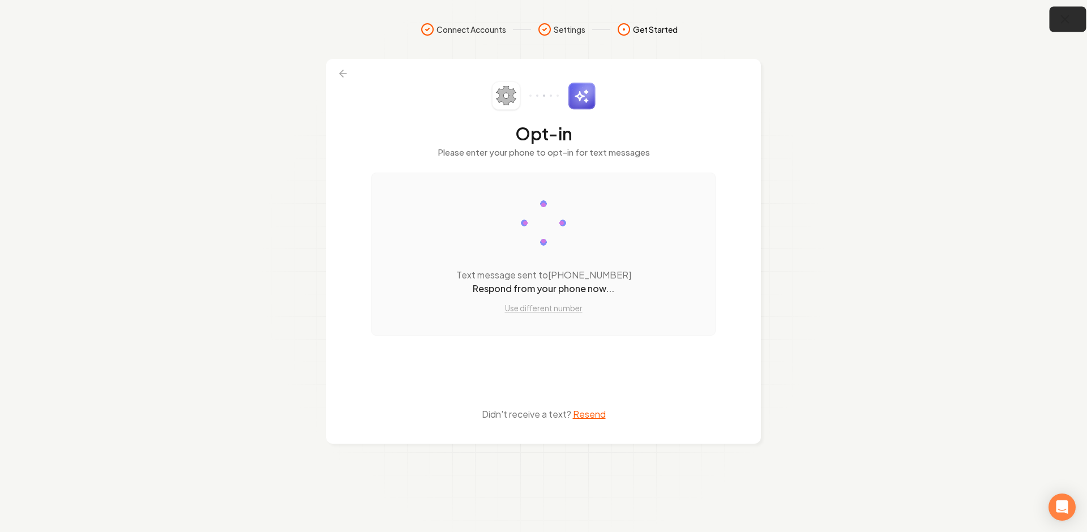
click at [1059, 13] on icon "button" at bounding box center [1065, 19] width 14 height 14
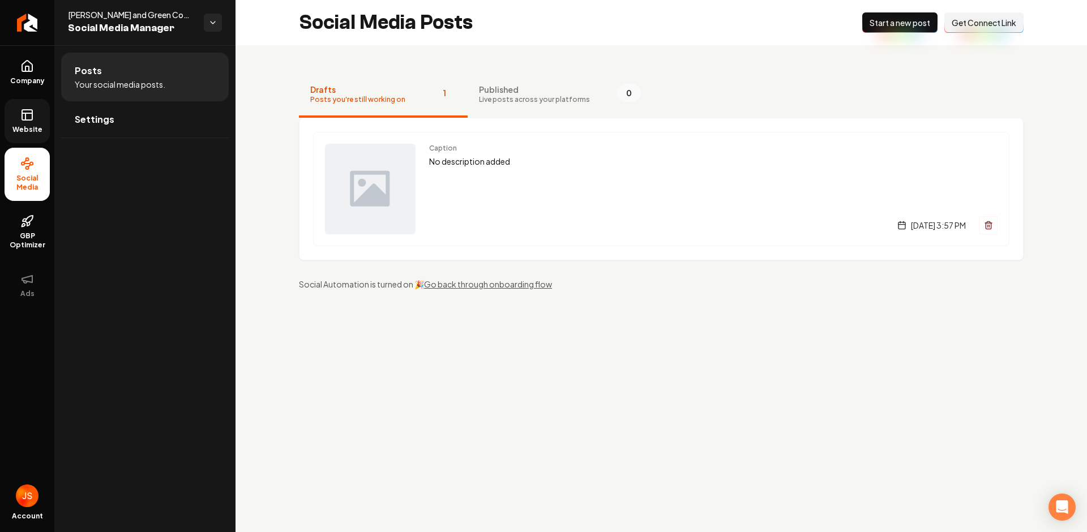
click at [8, 103] on link "Website" at bounding box center [27, 121] width 45 height 44
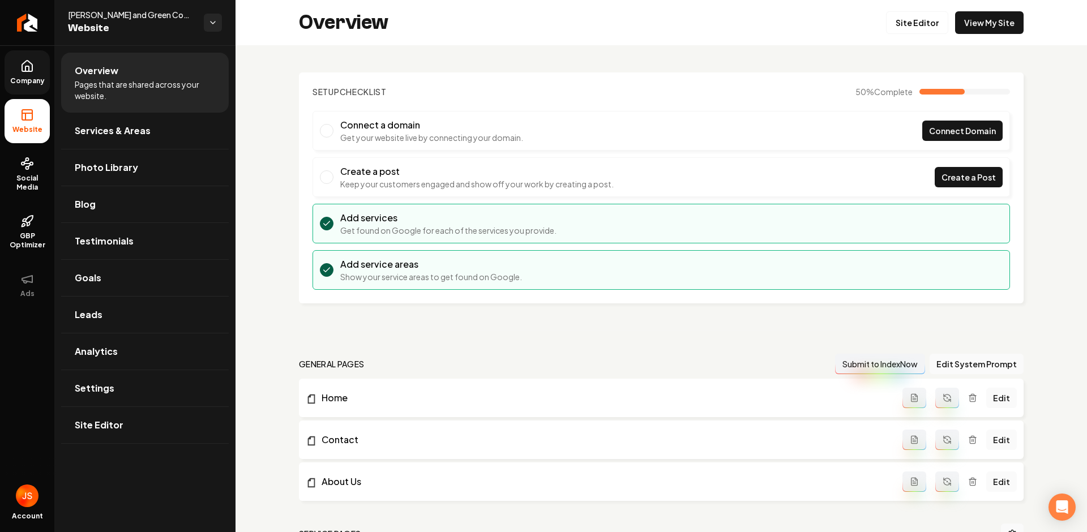
click at [21, 72] on icon at bounding box center [27, 66] width 14 height 14
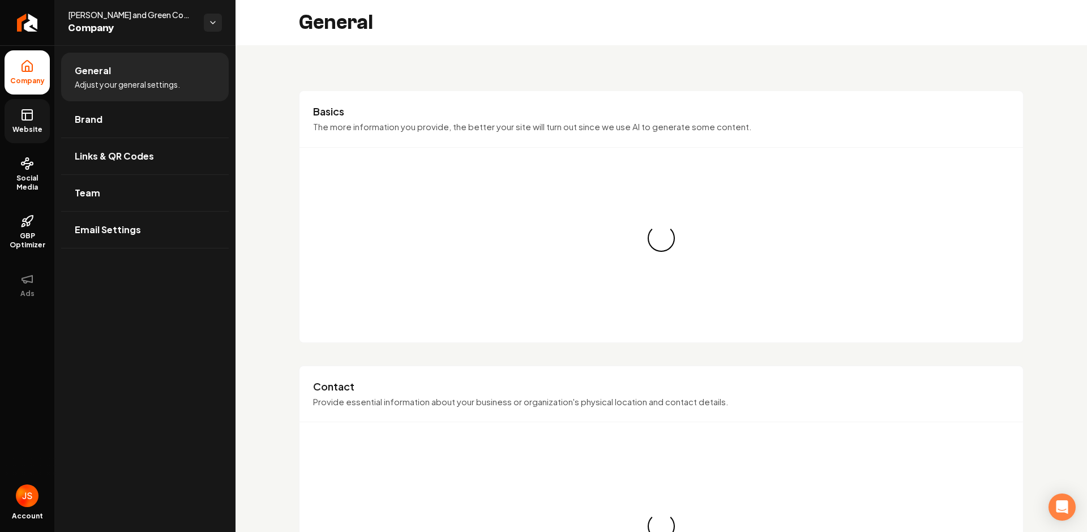
click at [27, 119] on icon at bounding box center [27, 115] width 14 height 14
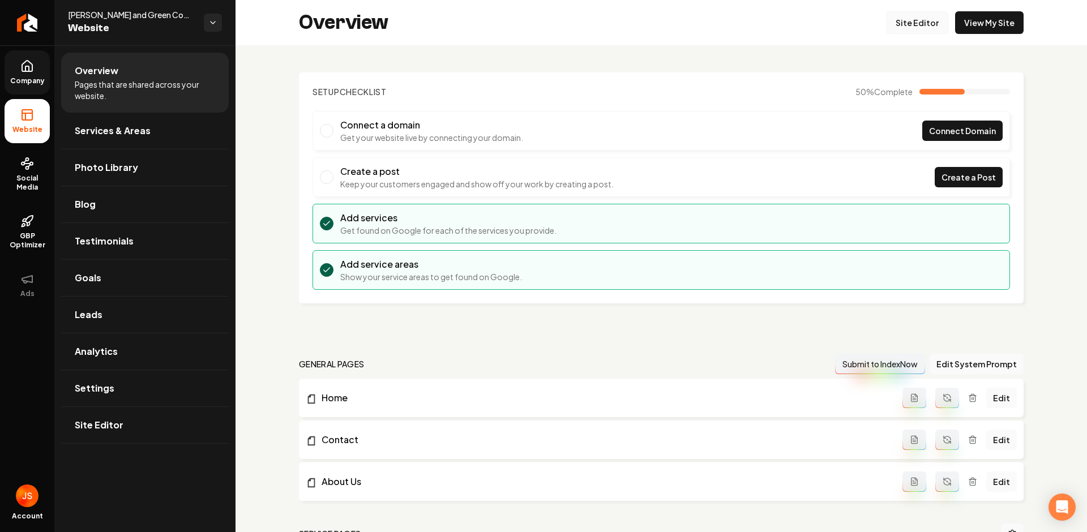
click at [908, 26] on link "Site Editor" at bounding box center [917, 22] width 62 height 23
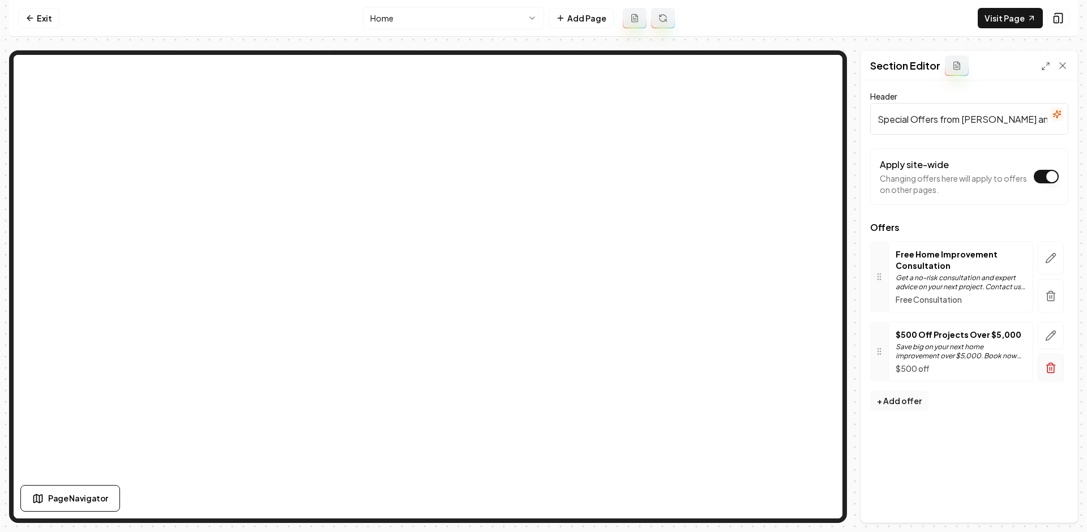
click at [1049, 371] on icon "button" at bounding box center [1050, 367] width 11 height 11
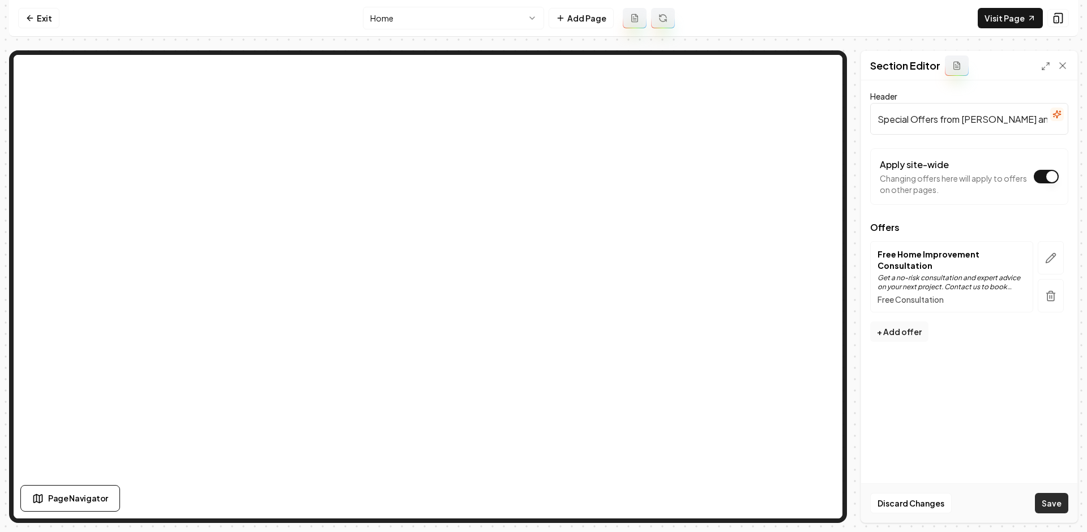
click at [1058, 512] on button "Save" at bounding box center [1051, 503] width 33 height 20
click at [41, 19] on link "Exit" at bounding box center [38, 18] width 41 height 20
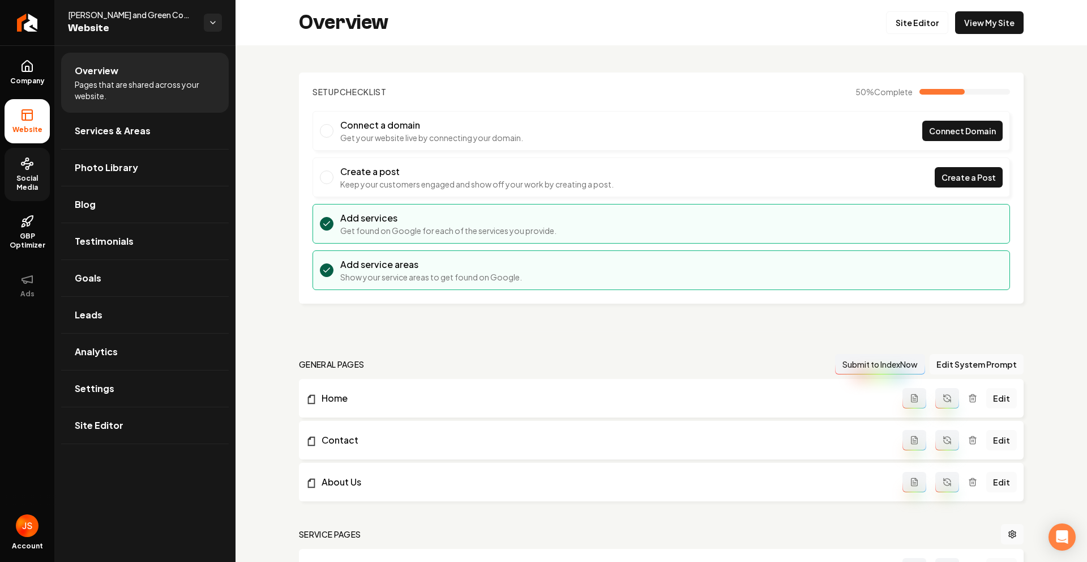
click at [37, 169] on link "Social Media" at bounding box center [27, 174] width 45 height 53
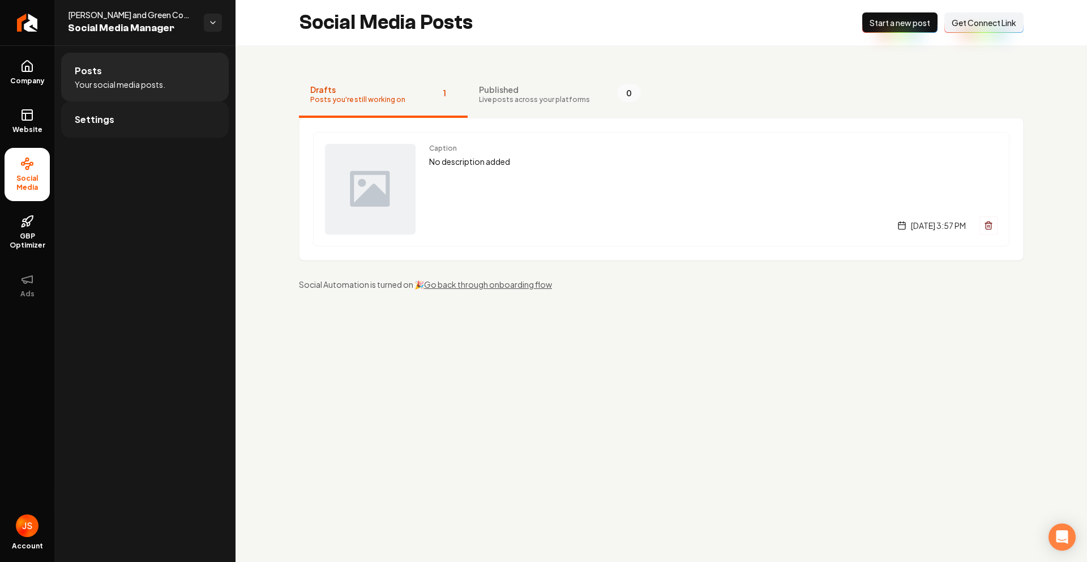
click at [147, 115] on link "Settings" at bounding box center [145, 119] width 168 height 36
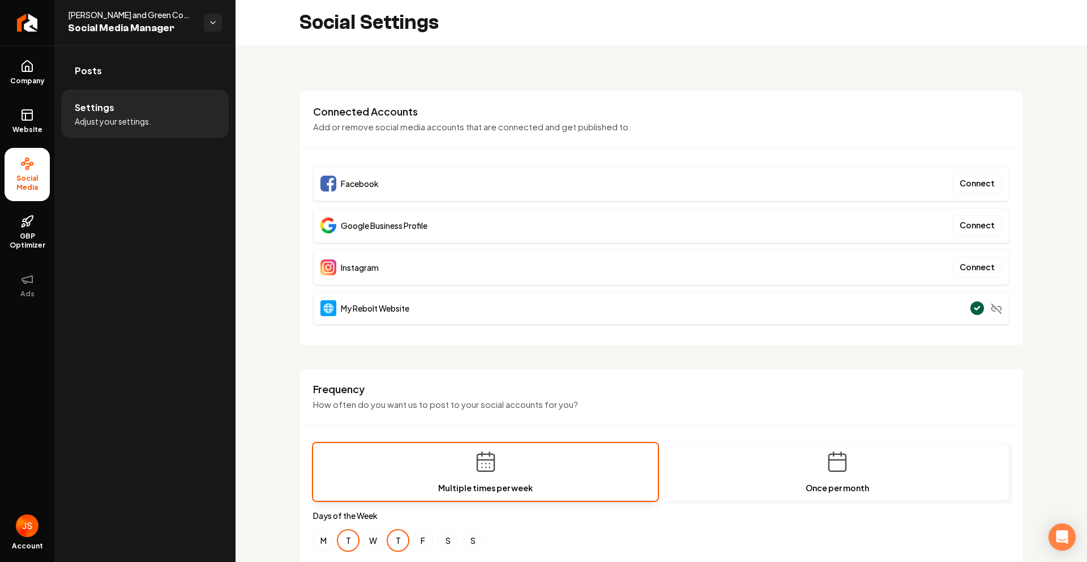
click at [973, 195] on div "Facebook Connect" at bounding box center [661, 183] width 697 height 35
click at [973, 185] on button "Connect" at bounding box center [977, 183] width 50 height 20
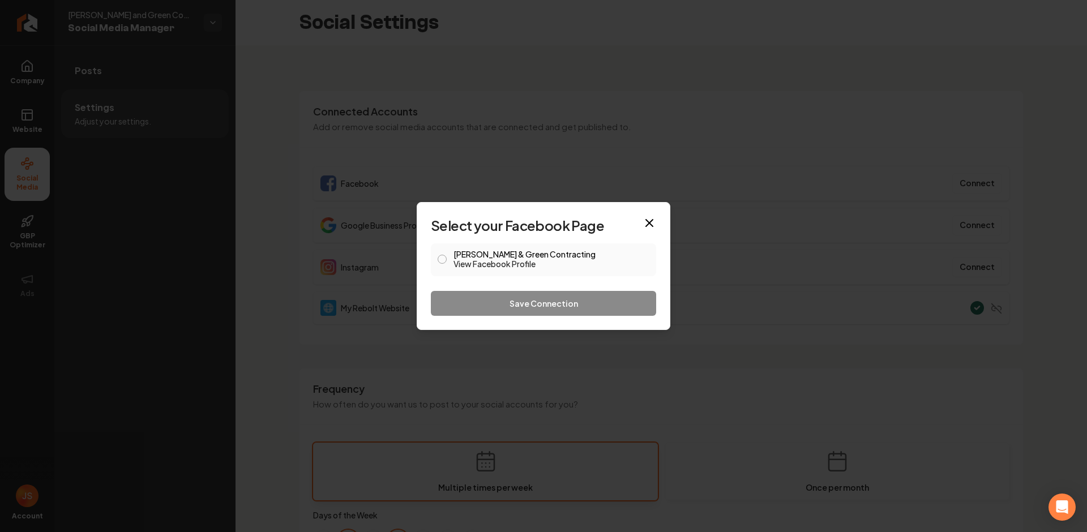
click at [444, 259] on button "Howell & Green Contracting View Facebook Profile" at bounding box center [442, 259] width 9 height 9
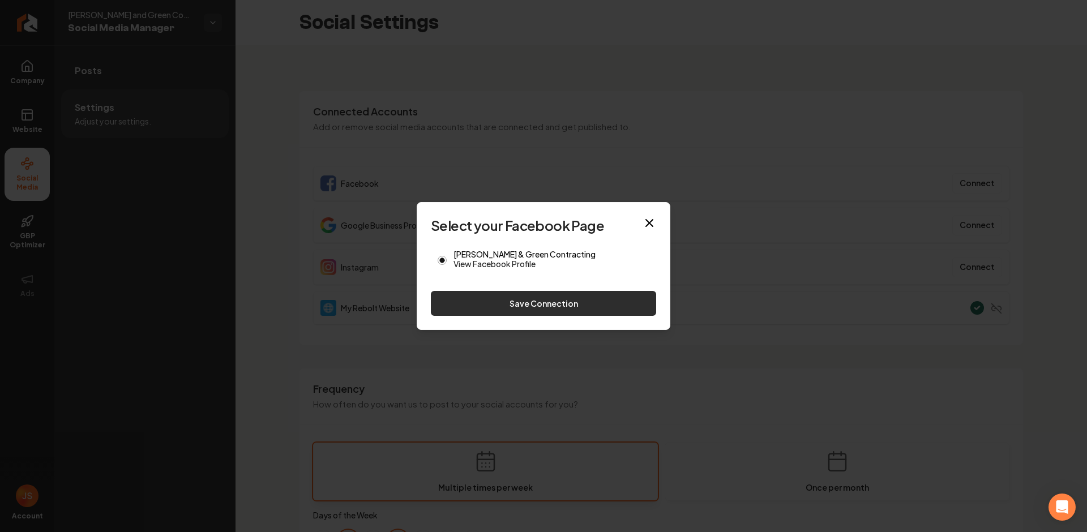
click at [554, 299] on button "Save Connection" at bounding box center [543, 303] width 225 height 25
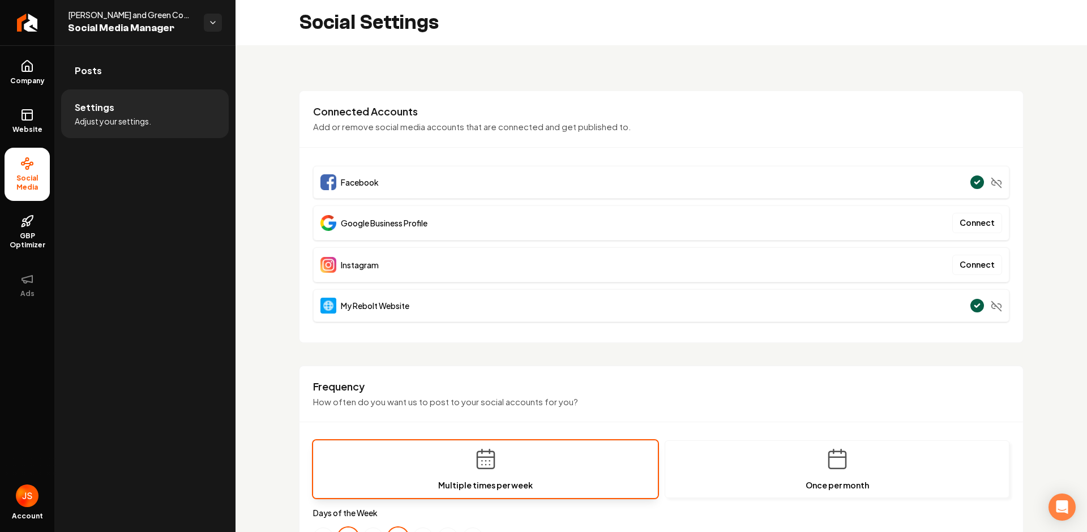
scroll to position [23, 0]
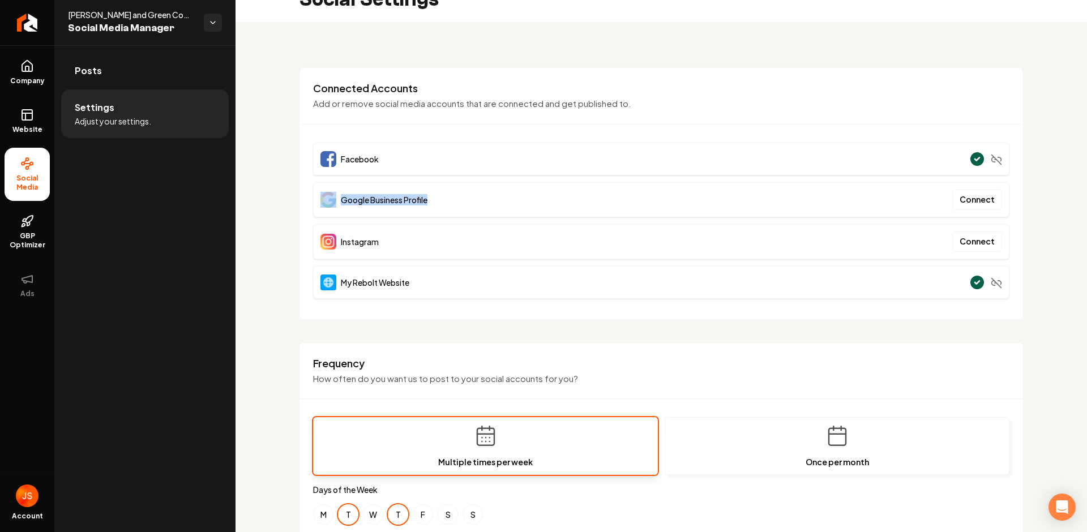
drag, startPoint x: 452, startPoint y: 198, endPoint x: 329, endPoint y: 200, distance: 123.5
click at [329, 200] on div "Google Business Profile Connect" at bounding box center [661, 199] width 697 height 35
click at [352, 197] on span "Google Business Profile" at bounding box center [384, 199] width 87 height 11
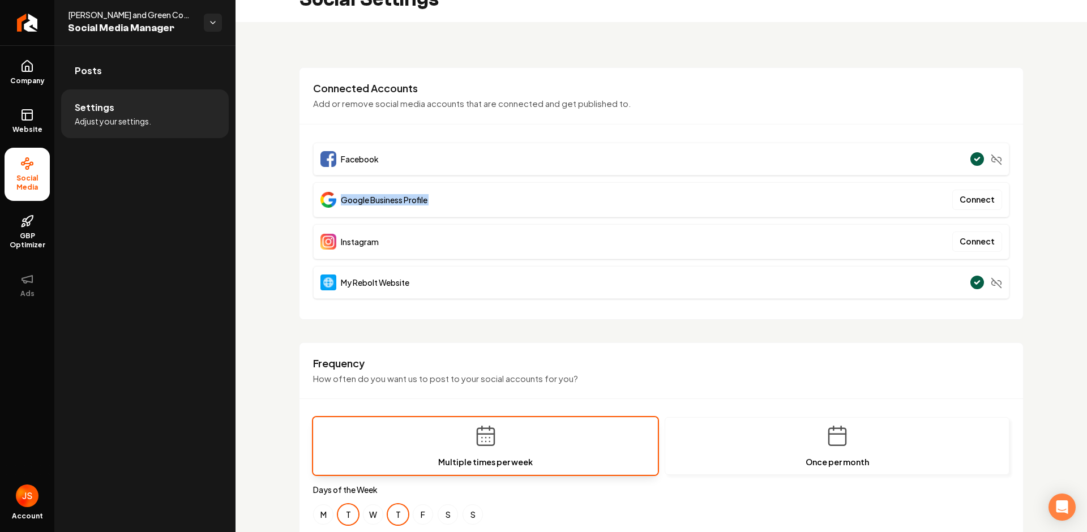
click at [352, 197] on span "Google Business Profile" at bounding box center [384, 199] width 87 height 11
click at [501, 191] on div "Google Business Profile Connect" at bounding box center [661, 199] width 697 height 35
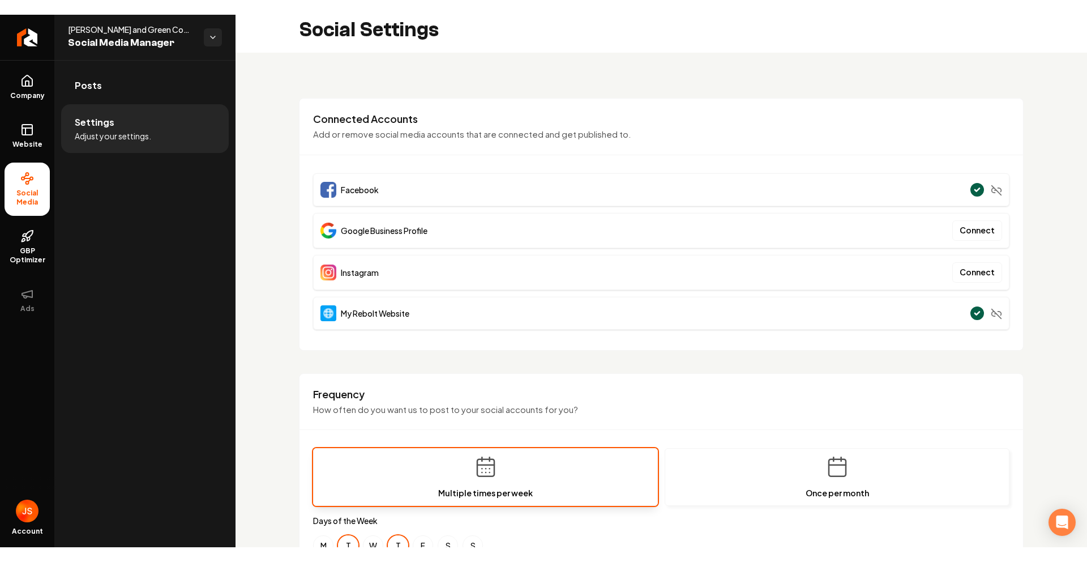
scroll to position [0, 0]
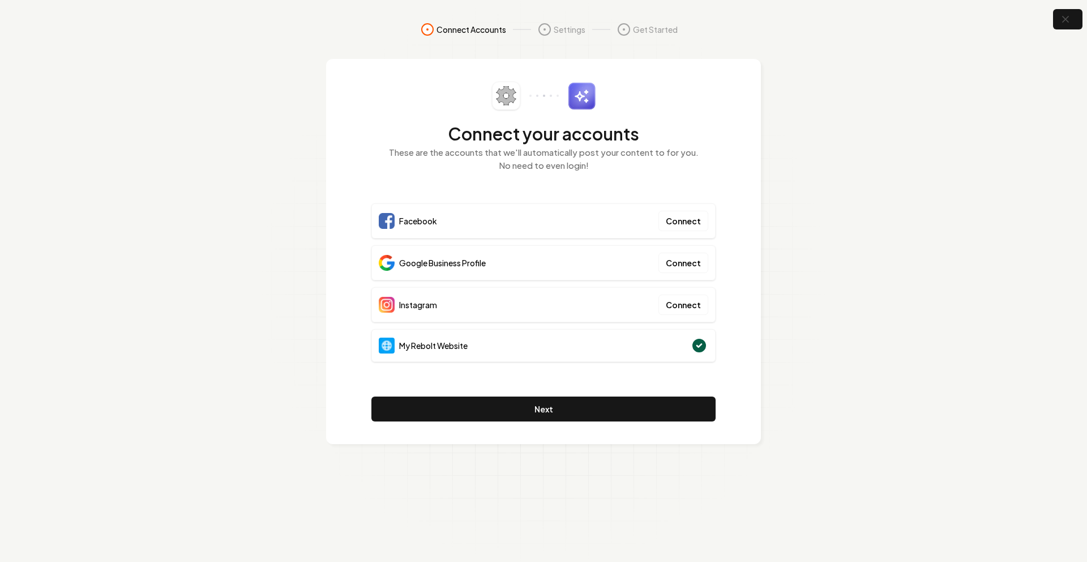
click at [821, 57] on nav "Connect Accounts Settings Get Started" at bounding box center [543, 41] width 725 height 36
click at [677, 221] on button "Connect" at bounding box center [684, 221] width 50 height 20
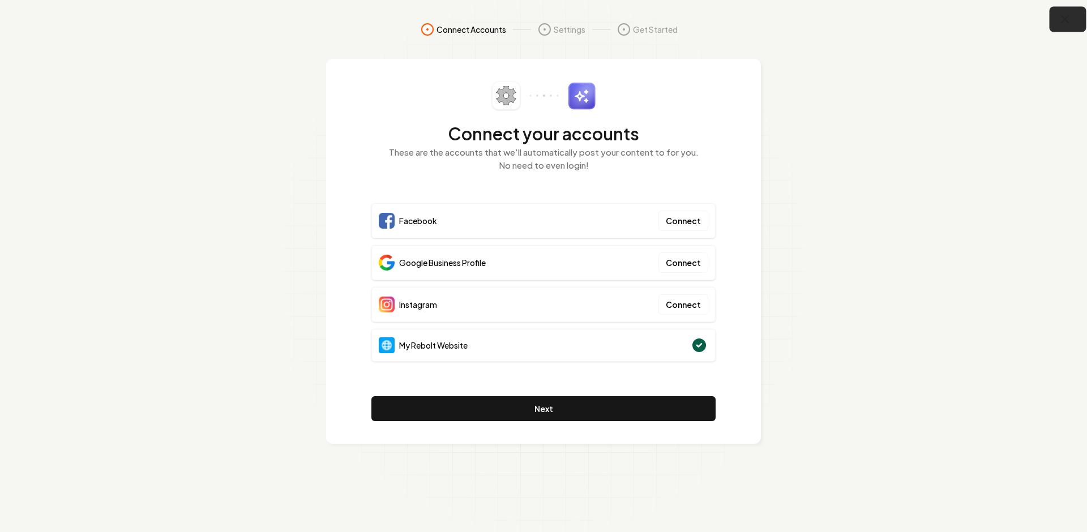
click at [1070, 19] on icon "button" at bounding box center [1065, 19] width 14 height 14
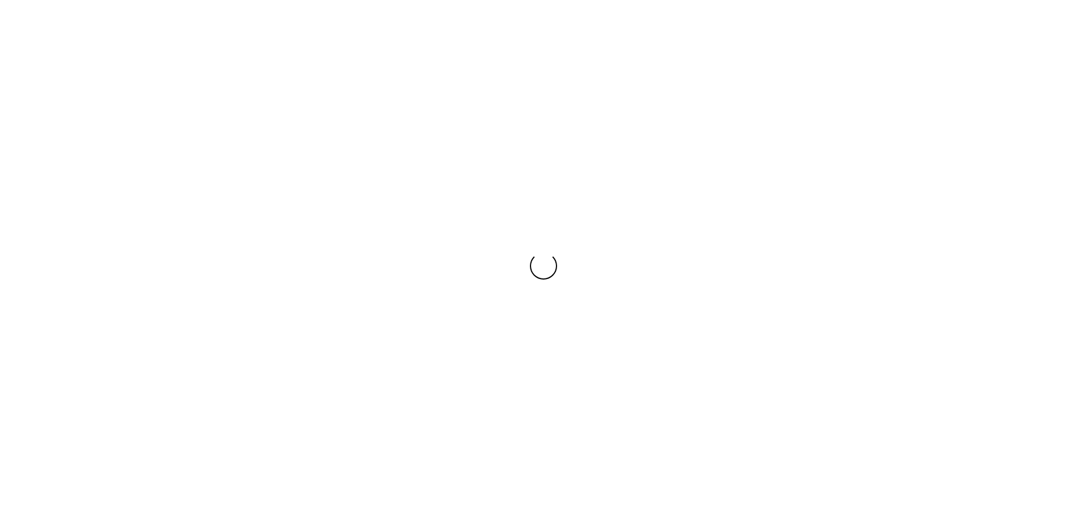
click at [563, 219] on div "Loading... Loading..." at bounding box center [543, 266] width 1087 height 181
click at [257, 59] on div "Loading... Loading..." at bounding box center [543, 266] width 1087 height 532
click at [387, 132] on div "Loading... Loading..." at bounding box center [543, 266] width 1087 height 532
click at [160, 123] on div "Loading... Loading..." at bounding box center [543, 266] width 1087 height 532
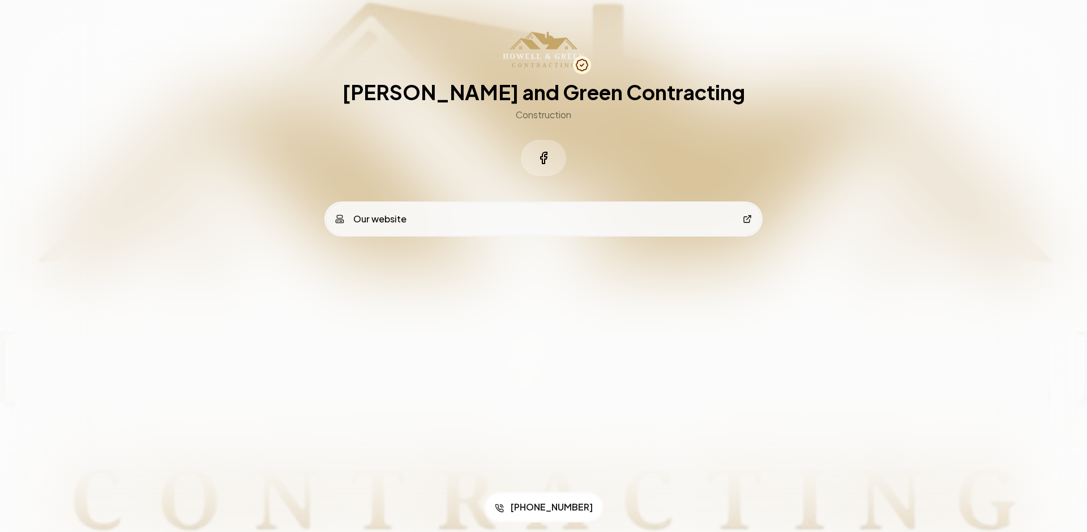
click at [702, 339] on div at bounding box center [543, 266] width 1087 height 532
drag, startPoint x: 579, startPoint y: 338, endPoint x: 583, endPoint y: 318, distance: 20.7
click at [577, 332] on div at bounding box center [543, 266] width 1087 height 532
click at [569, 311] on div "Howell and Green Contracting Construction Our website" at bounding box center [543, 158] width 435 height 317
click at [686, 284] on div "Howell and Green Contracting Construction Our website" at bounding box center [543, 158] width 435 height 317
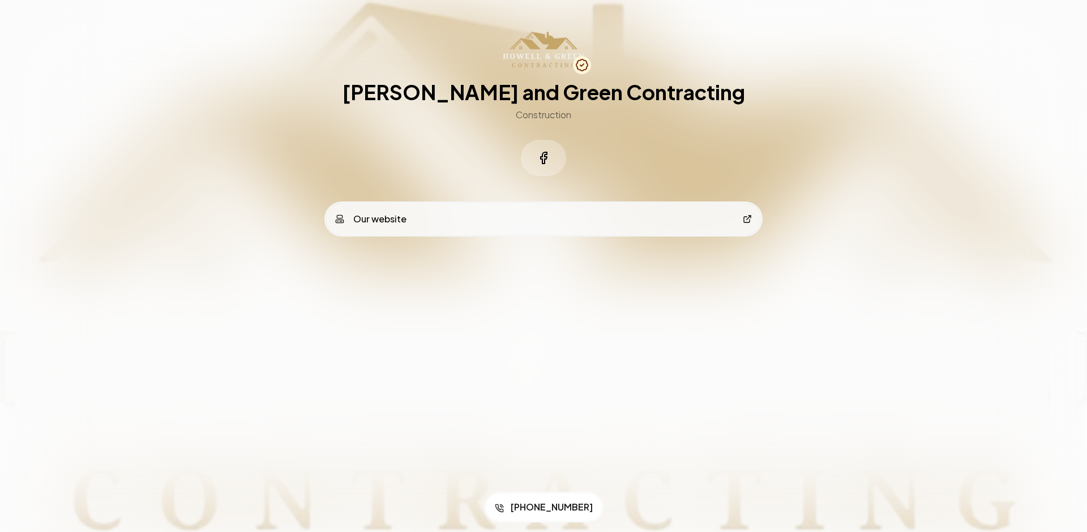
click at [488, 347] on div at bounding box center [543, 266] width 1087 height 532
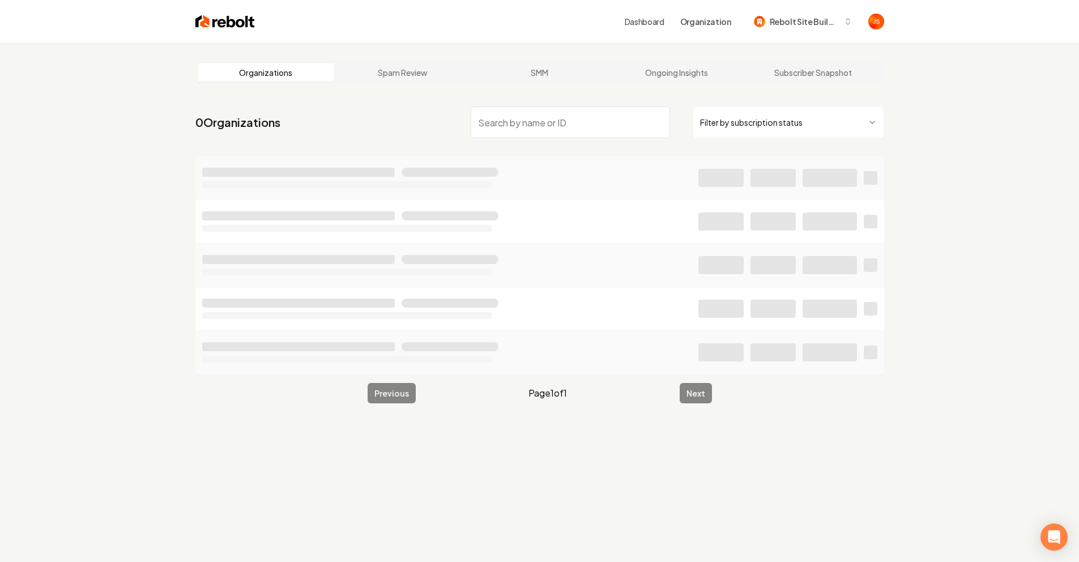
type input "[PHONE_NUMBER]"
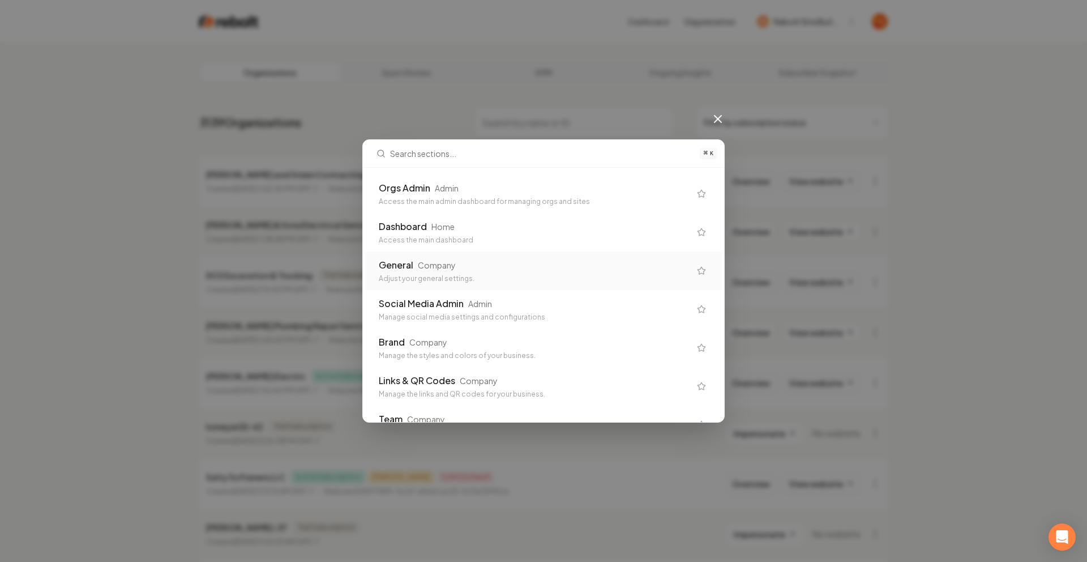
click at [456, 258] on div "General Company" at bounding box center [534, 265] width 311 height 14
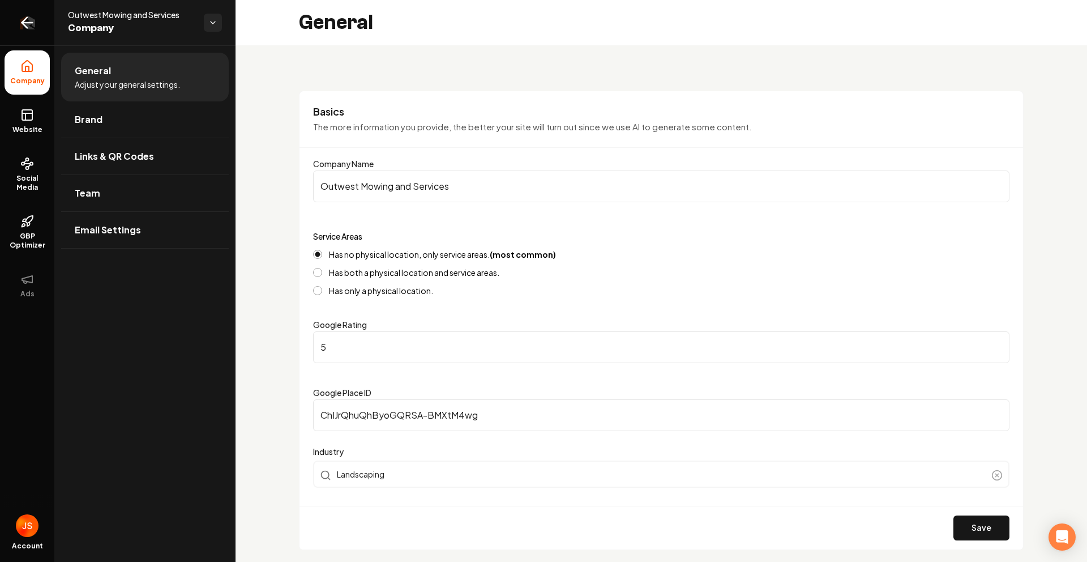
click at [40, 11] on link "Return to dashboard" at bounding box center [27, 22] width 54 height 45
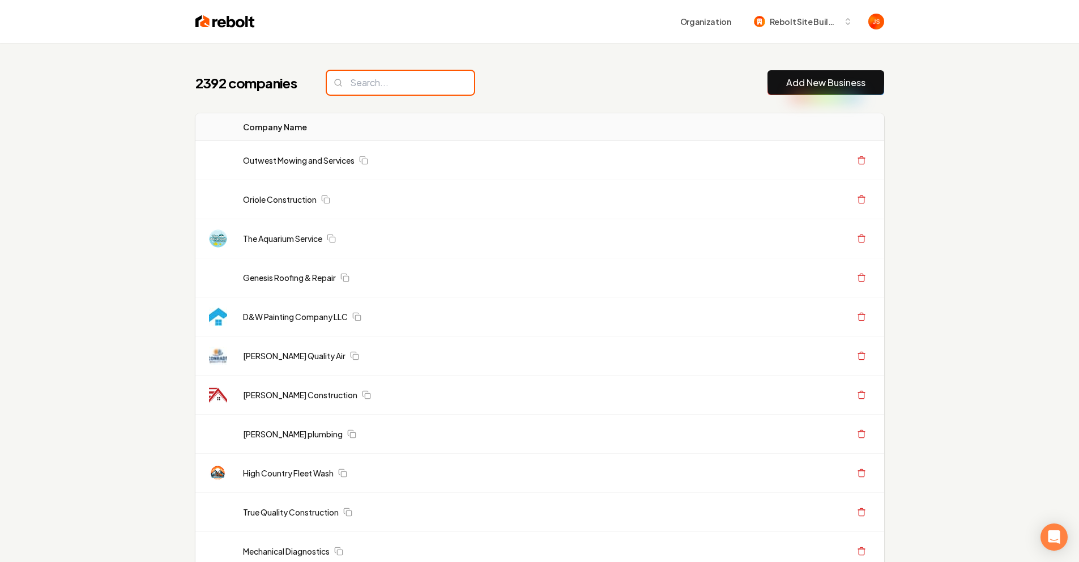
click at [411, 91] on input "search" at bounding box center [400, 83] width 147 height 24
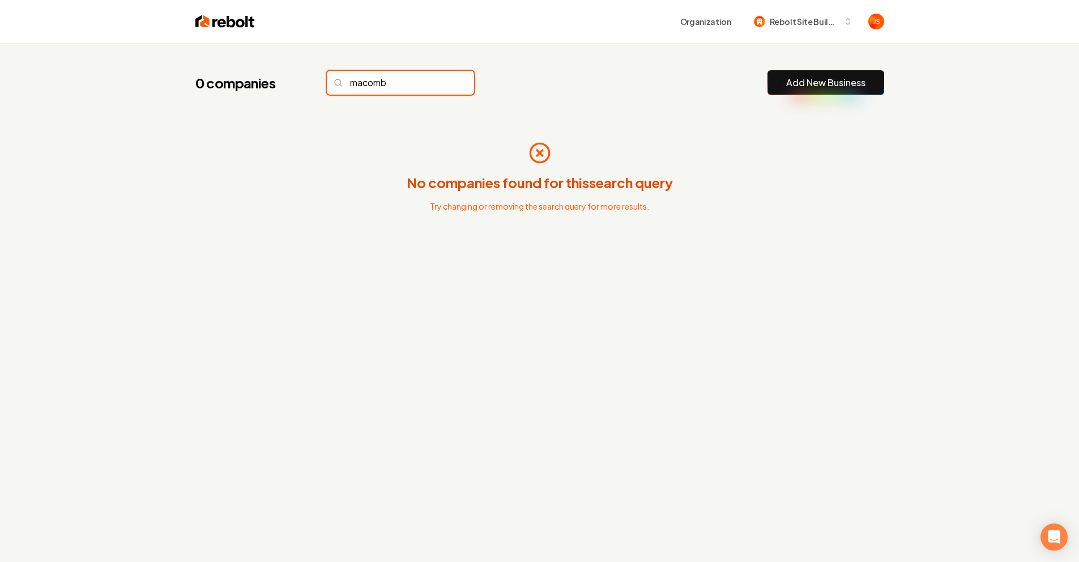
type input "macomb"
click at [430, 83] on input "macomb" at bounding box center [400, 83] width 147 height 24
click at [437, 82] on input "macomb" at bounding box center [400, 83] width 147 height 24
click at [442, 82] on input "macomb" at bounding box center [400, 83] width 147 height 24
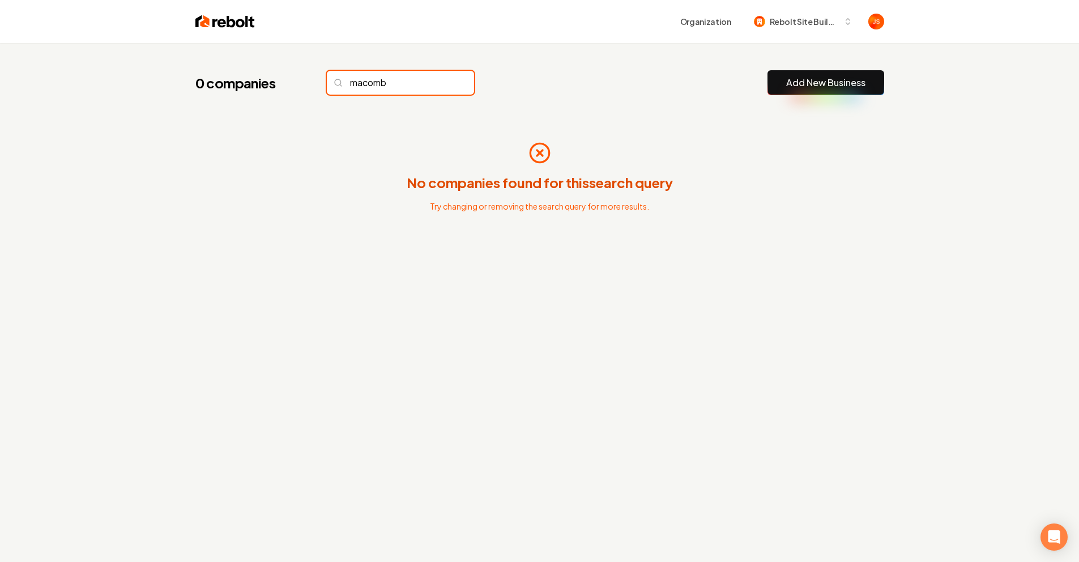
click at [438, 84] on input "macomb" at bounding box center [400, 83] width 147 height 24
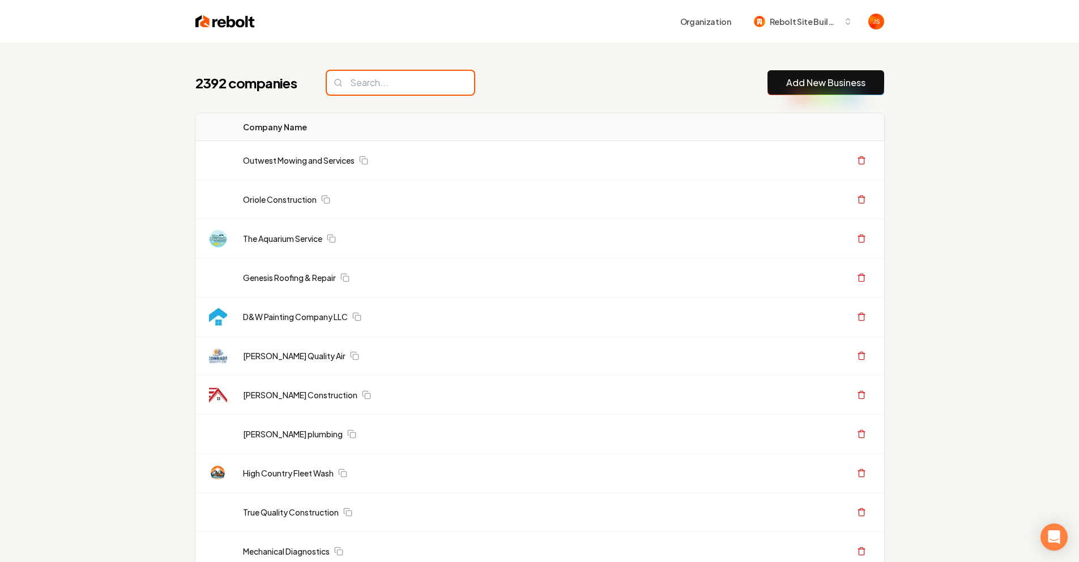
click at [452, 79] on input "search" at bounding box center [400, 83] width 147 height 24
paste input "Macomb Door Services LLC"
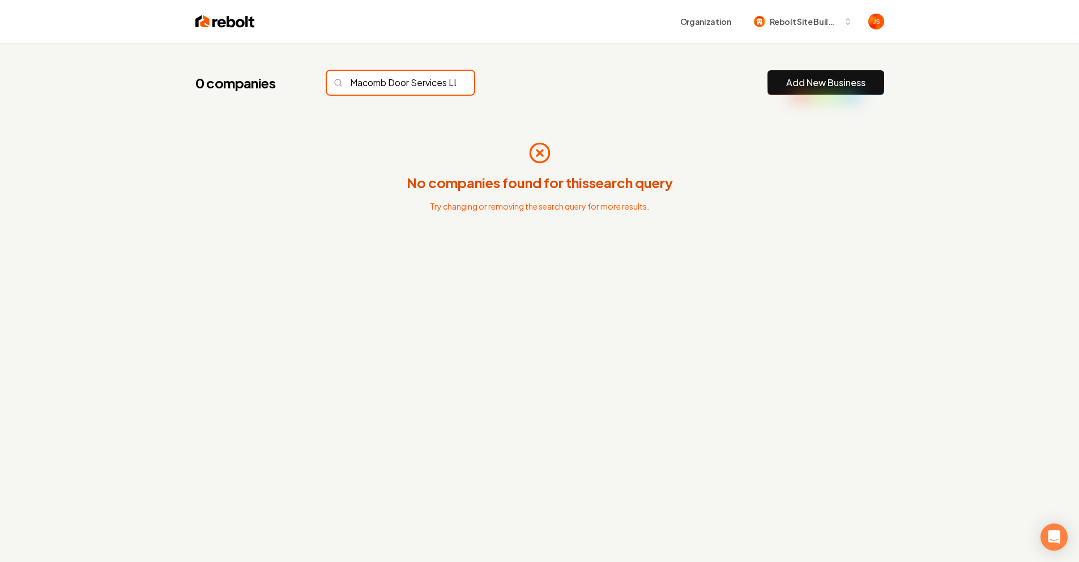
scroll to position [0, 31]
drag, startPoint x: 384, startPoint y: 83, endPoint x: 450, endPoint y: 81, distance: 66.3
click at [449, 81] on input "Macomb Door Services LLC" at bounding box center [400, 83] width 147 height 24
type input "Macomb Door"
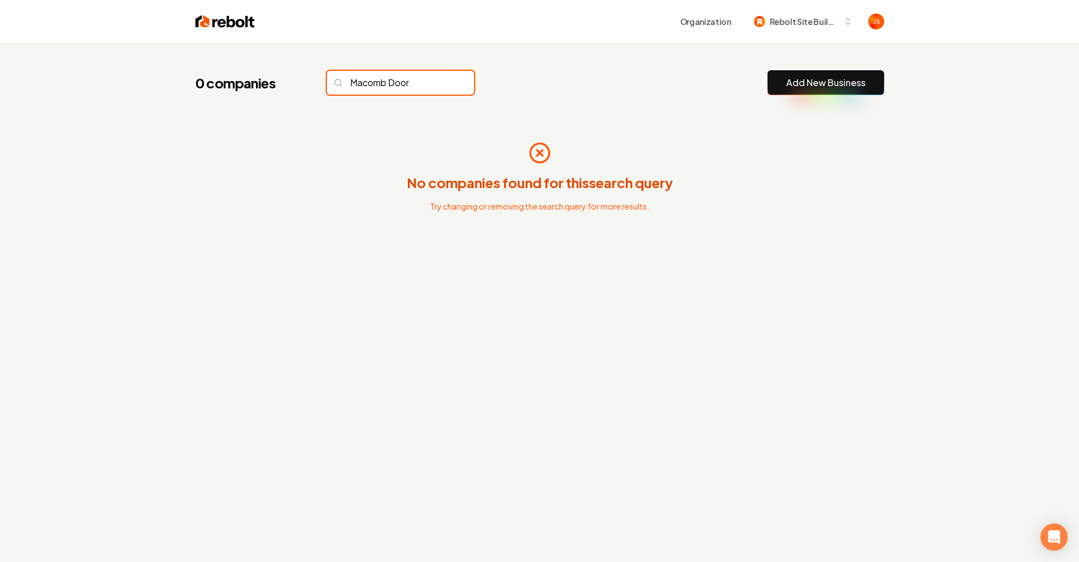
click at [445, 84] on input "Macomb Door" at bounding box center [400, 83] width 147 height 24
click at [437, 82] on input "Macomb Door" at bounding box center [400, 83] width 147 height 24
click at [443, 82] on input "Macomb Door" at bounding box center [400, 83] width 147 height 24
click at [439, 84] on input "Macomb Door" at bounding box center [400, 83] width 147 height 24
click at [441, 82] on input "Macomb Door" at bounding box center [400, 83] width 147 height 24
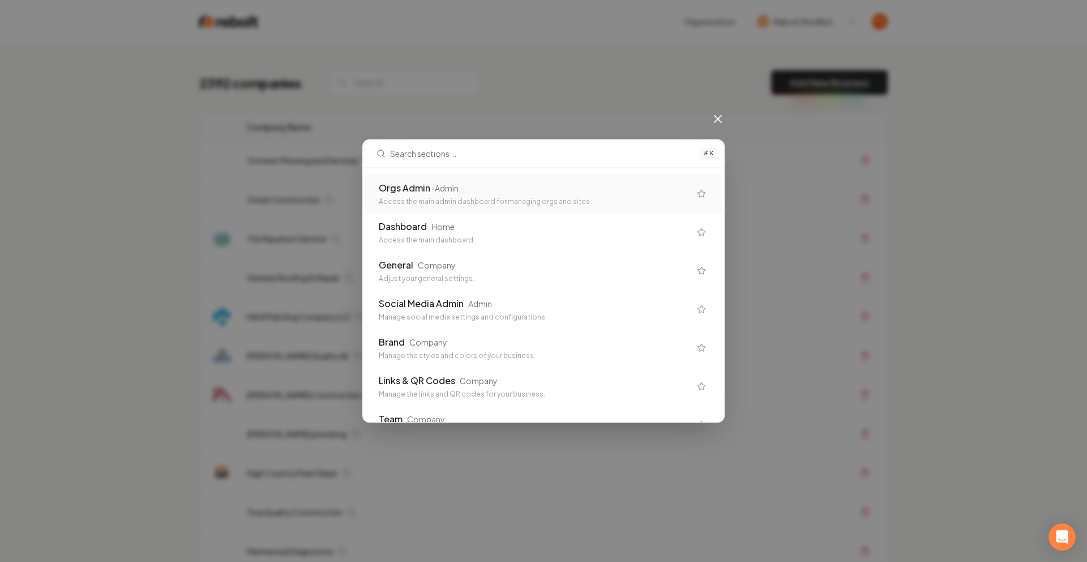
click at [481, 197] on div "Access the main admin dashboard for managing orgs and sites" at bounding box center [534, 201] width 311 height 9
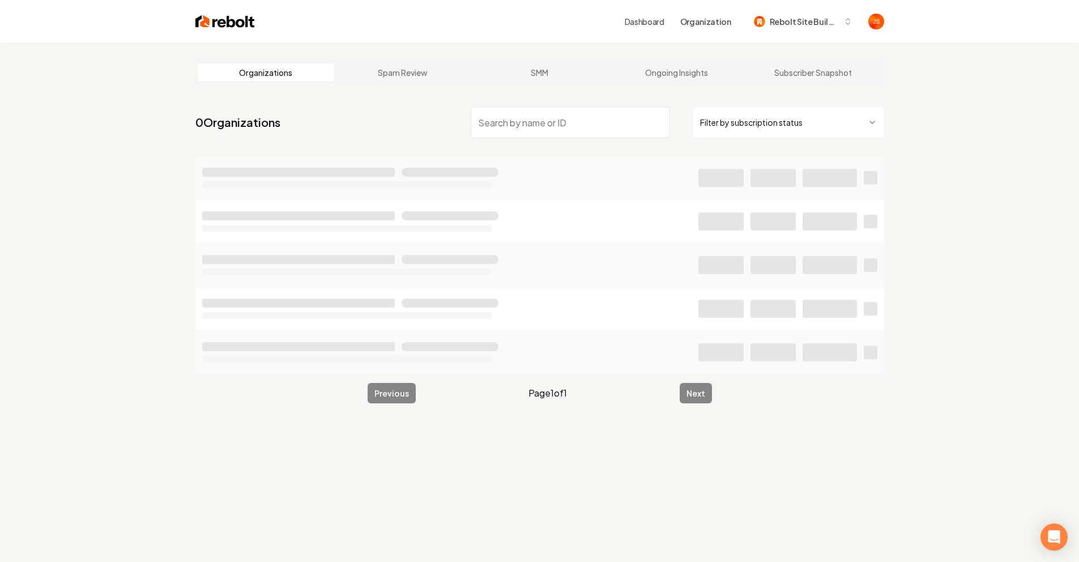
click at [769, 120] on html "Dashboard Organization Rebolt Site Builder Organizations Spam Review SMM Ongoin…" at bounding box center [539, 281] width 1079 height 562
click at [599, 116] on input "search" at bounding box center [570, 122] width 199 height 32
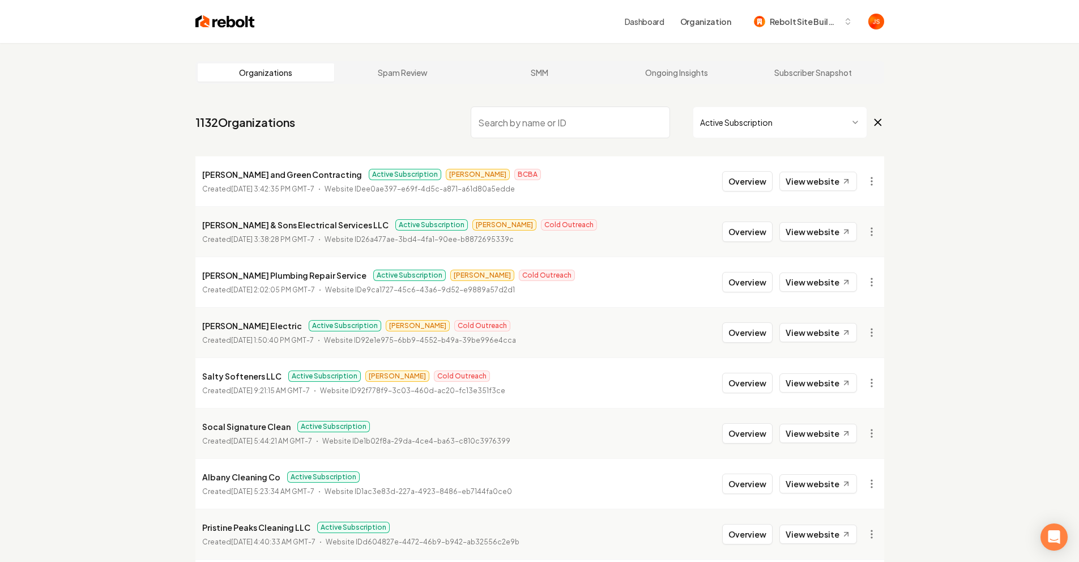
paste input "SLC Connections LLC"
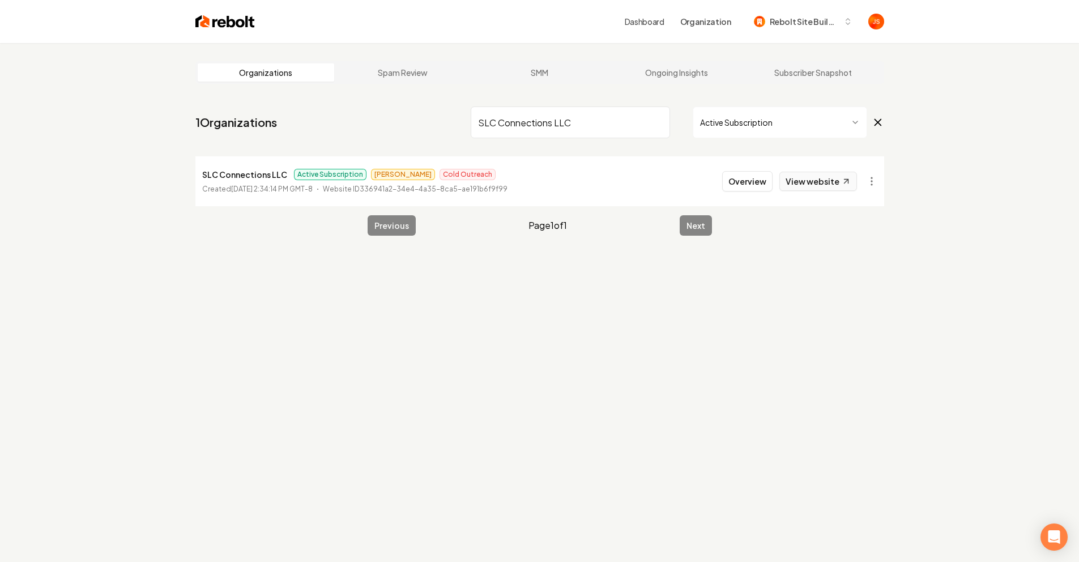
type input "SLC Connections LLC"
click at [810, 184] on link "View website" at bounding box center [818, 181] width 78 height 19
click at [617, 115] on input "SLC Connections LLC" at bounding box center [570, 122] width 199 height 32
drag, startPoint x: 646, startPoint y: 118, endPoint x: 657, endPoint y: 121, distance: 11.8
click at [647, 118] on input "SLC Connections LLC" at bounding box center [570, 122] width 199 height 32
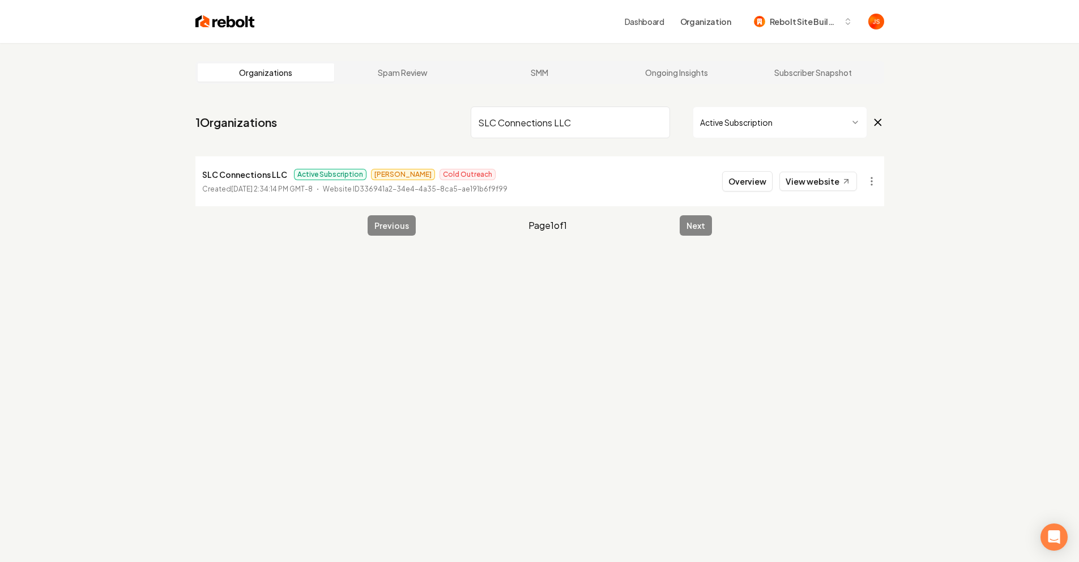
drag, startPoint x: 657, startPoint y: 121, endPoint x: 670, endPoint y: 121, distance: 12.5
click at [656, 121] on input "SLC Connections LLC" at bounding box center [570, 122] width 199 height 32
click at [731, 125] on html "Dashboard Organization Rebolt Site Builder Organizations Spam Review SMM Ongoin…" at bounding box center [543, 281] width 1087 height 562
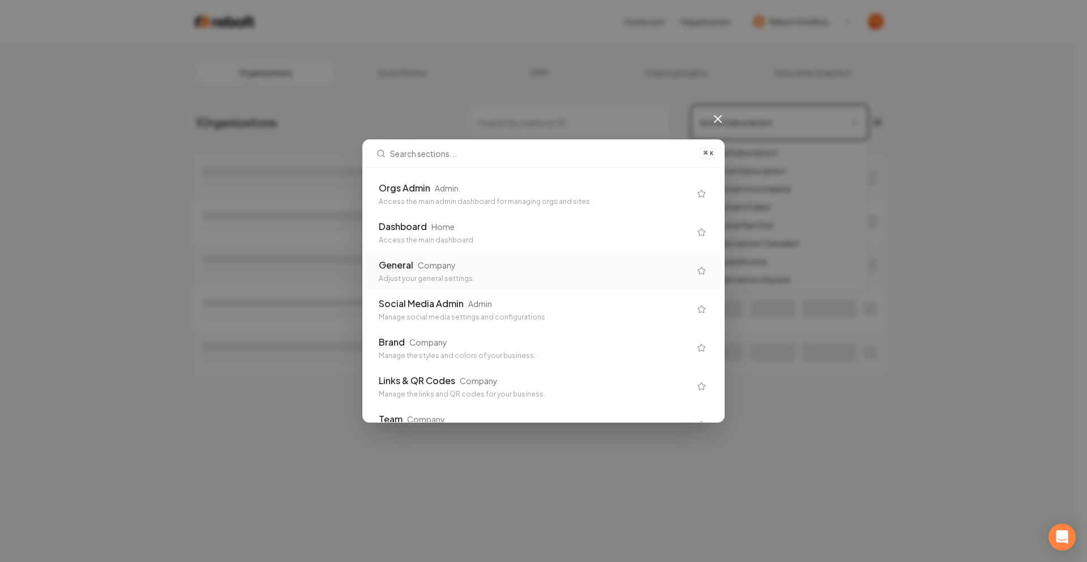
click at [537, 263] on div "General Company" at bounding box center [534, 265] width 311 height 14
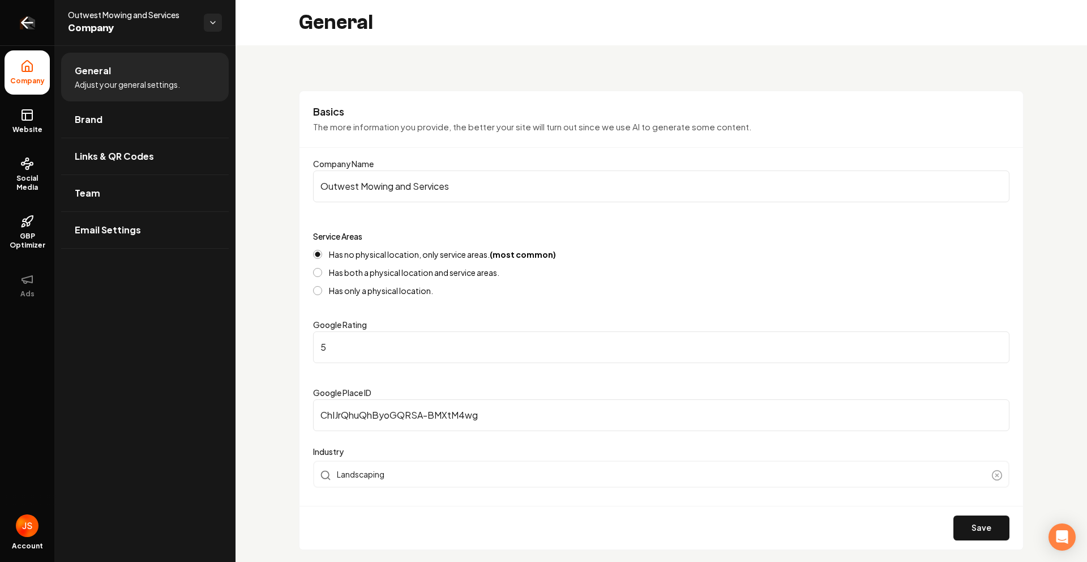
click at [22, 15] on link "Return to dashboard" at bounding box center [27, 22] width 54 height 45
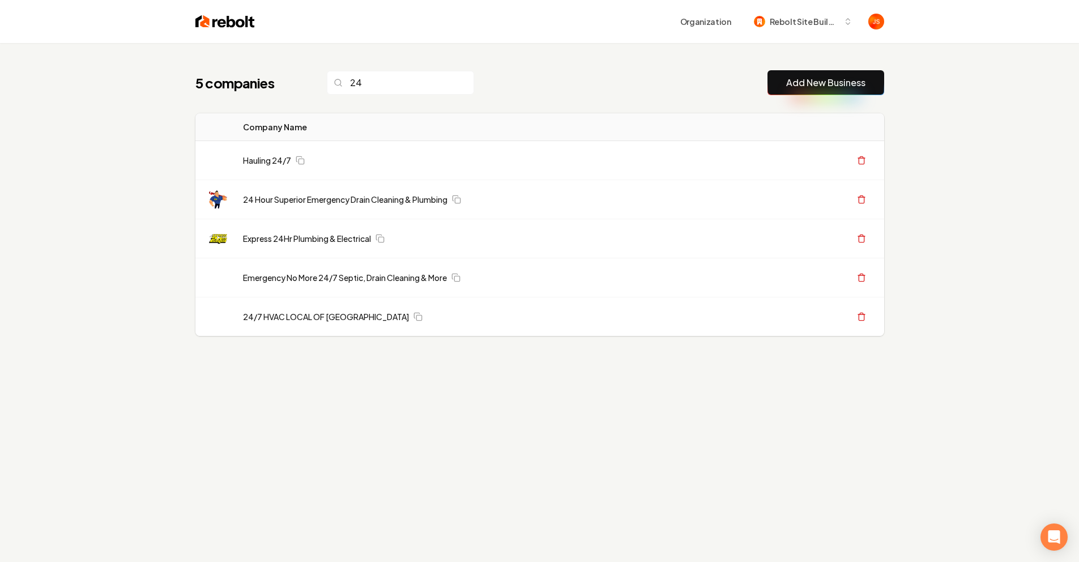
type input "24"
